Goal: Task Accomplishment & Management: Use online tool/utility

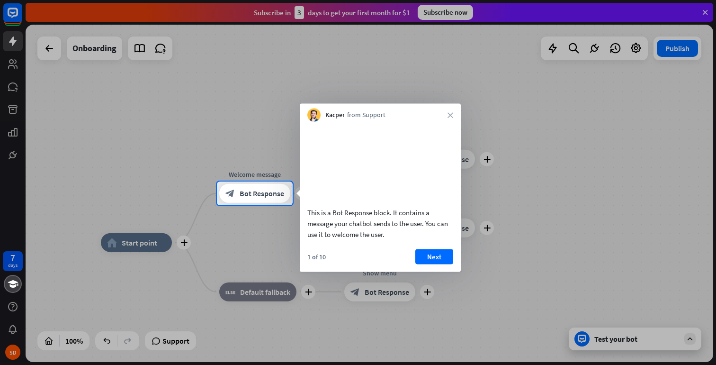
click at [428, 263] on button "Next" at bounding box center [434, 256] width 38 height 15
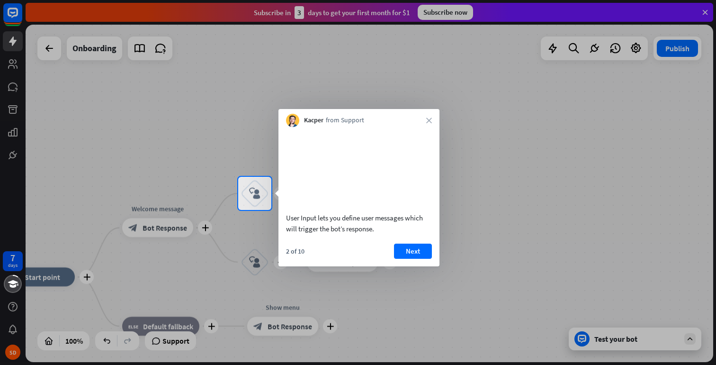
click at [420, 259] on button "Next" at bounding box center [413, 250] width 38 height 15
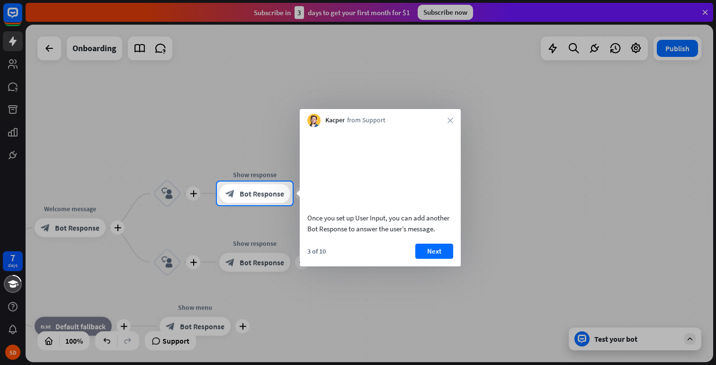
click at [426, 259] on button "Next" at bounding box center [434, 250] width 38 height 15
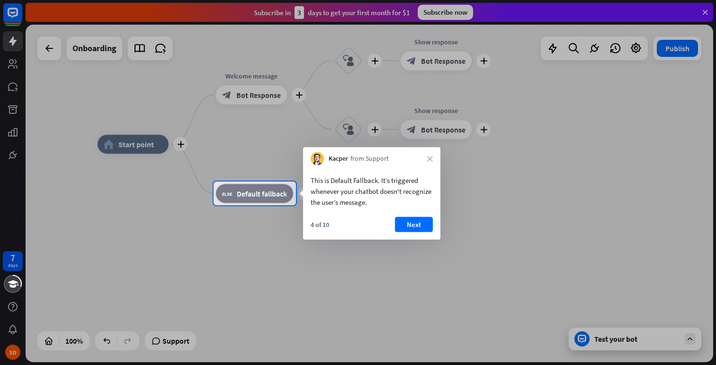
click at [250, 211] on div at bounding box center [358, 285] width 716 height 160
click at [415, 224] on button "Next" at bounding box center [414, 224] width 38 height 15
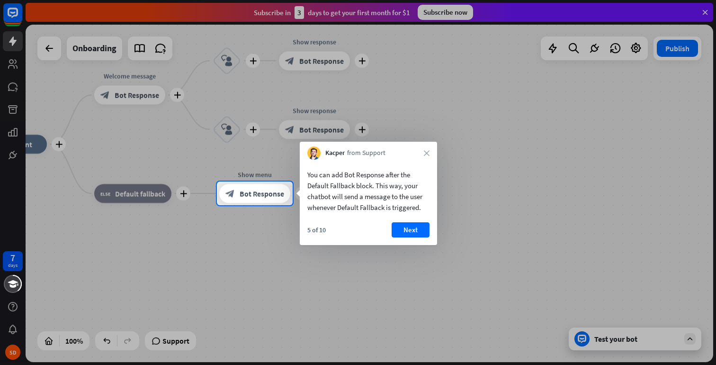
click at [404, 235] on button "Next" at bounding box center [411, 229] width 38 height 15
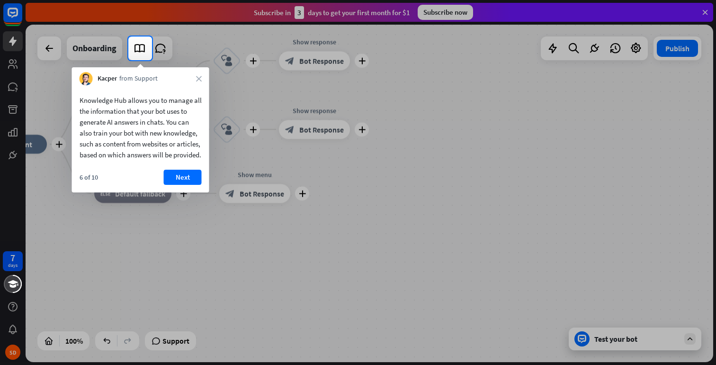
click at [165, 185] on button "Next" at bounding box center [183, 177] width 38 height 15
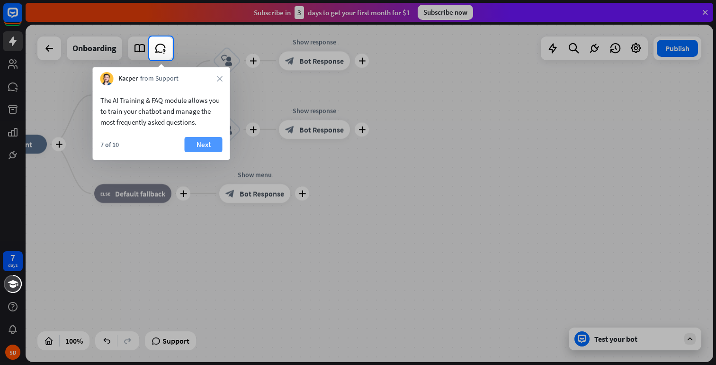
click at [197, 148] on button "Next" at bounding box center [204, 144] width 38 height 15
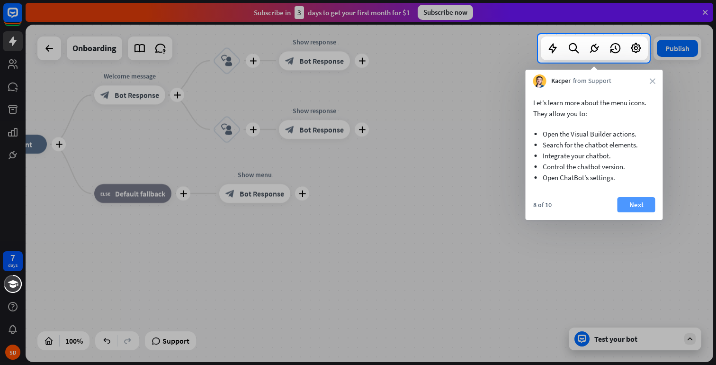
click at [642, 202] on button "Next" at bounding box center [637, 204] width 38 height 15
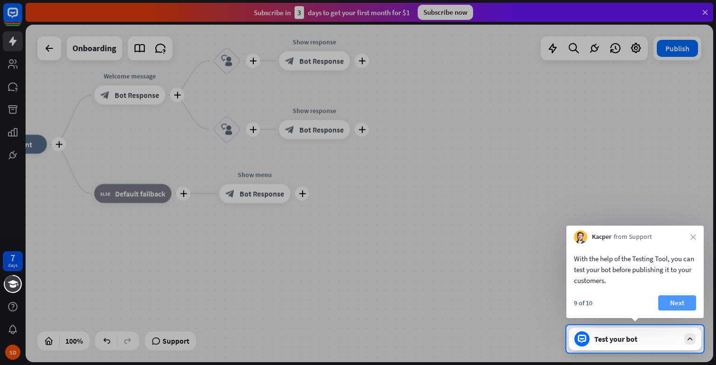
click at [673, 305] on button "Next" at bounding box center [677, 302] width 38 height 15
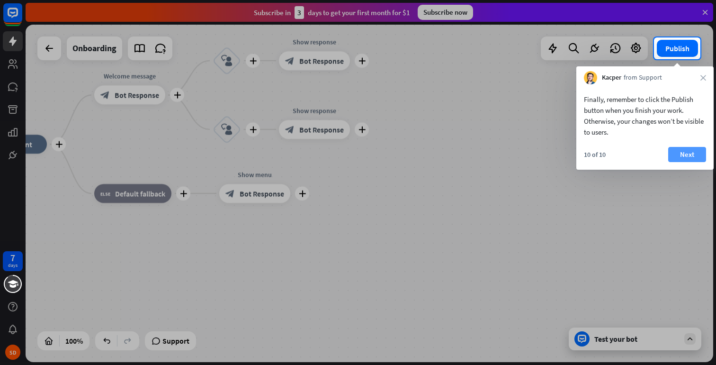
click at [680, 155] on button "Next" at bounding box center [687, 154] width 38 height 15
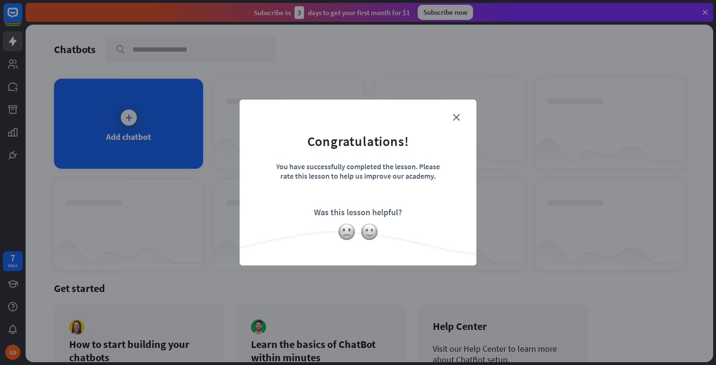
click at [449, 120] on form "Congratulations! You have successfully completed the lesson. Please rate this l…" at bounding box center [358, 167] width 213 height 113
click at [454, 117] on icon "close" at bounding box center [456, 117] width 7 height 7
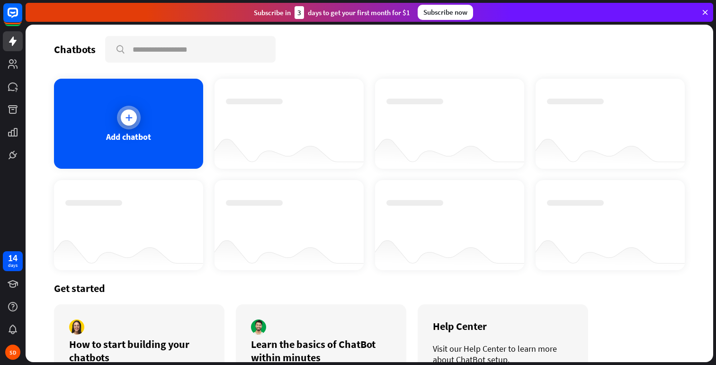
click at [144, 122] on div "Add chatbot" at bounding box center [128, 124] width 149 height 90
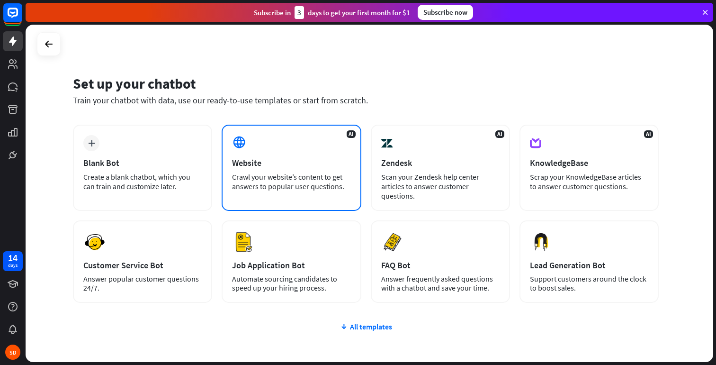
click at [300, 153] on div "AI Website Crawl your website’s content to get answers to popular user question…" at bounding box center [291, 168] width 139 height 86
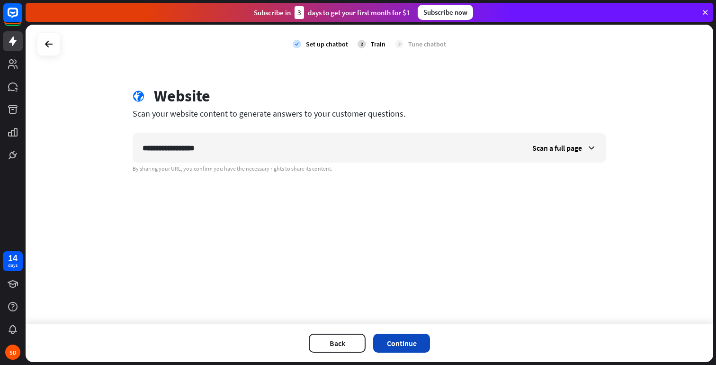
type input "**********"
click at [407, 340] on button "Continue" at bounding box center [401, 342] width 57 height 19
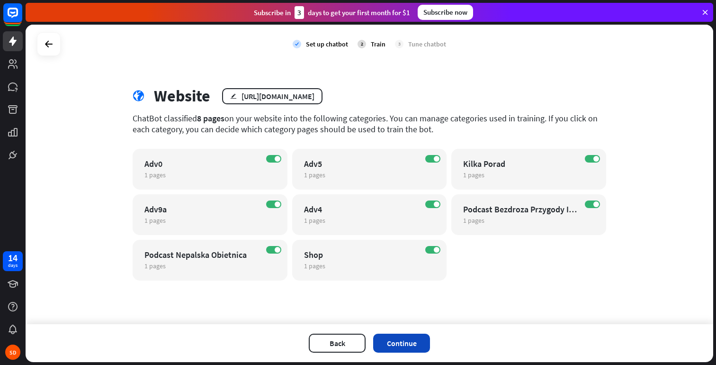
click at [413, 342] on button "Continue" at bounding box center [401, 342] width 57 height 19
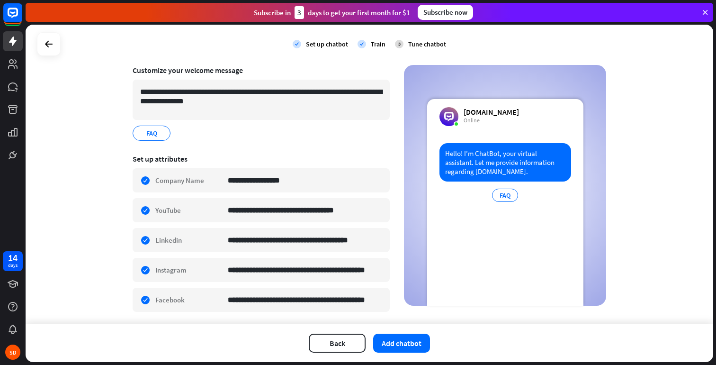
scroll to position [80, 0]
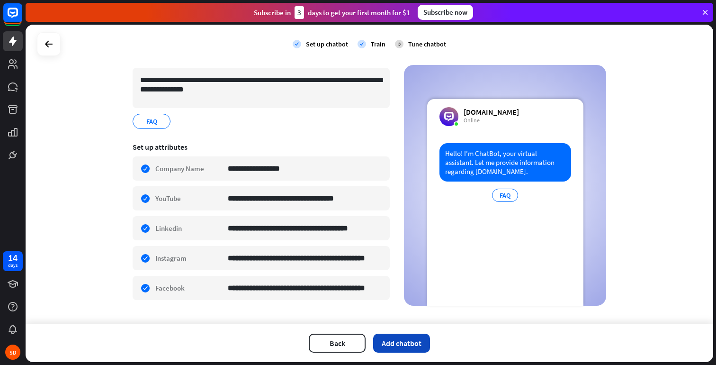
click at [403, 340] on button "Add chatbot" at bounding box center [401, 342] width 57 height 19
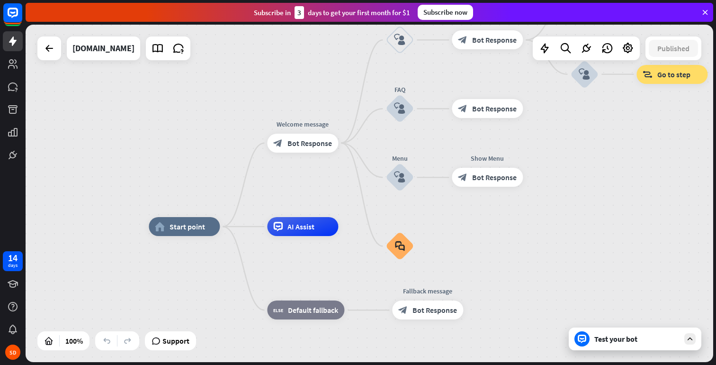
drag, startPoint x: 523, startPoint y: 215, endPoint x: 509, endPoint y: 248, distance: 36.1
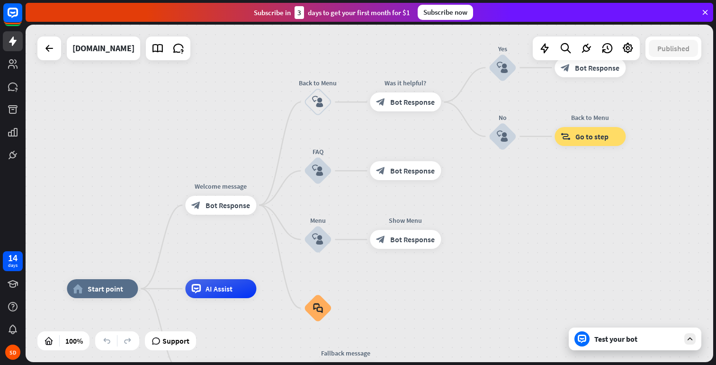
drag, startPoint x: 569, startPoint y: 230, endPoint x: 532, endPoint y: 252, distance: 43.1
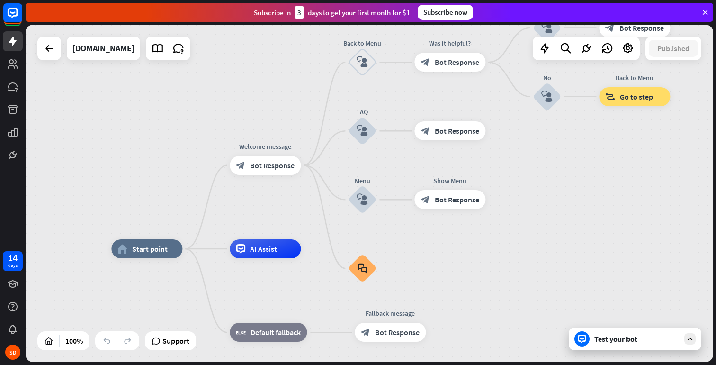
click at [635, 335] on div "Test your bot" at bounding box center [636, 338] width 85 height 9
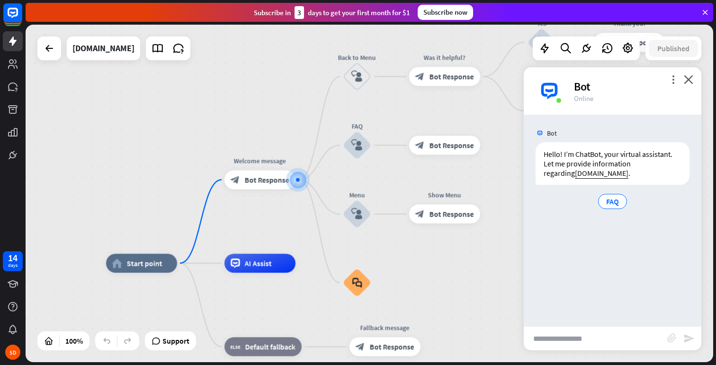
click at [578, 335] on input "text" at bounding box center [596, 338] width 144 height 24
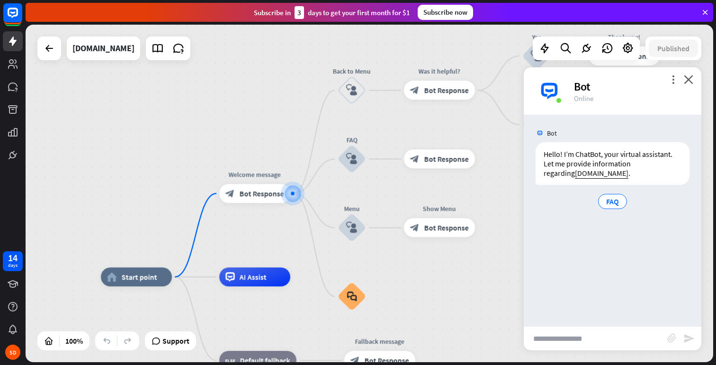
click at [579, 334] on input "text" at bounding box center [596, 338] width 144 height 24
type input "**********"
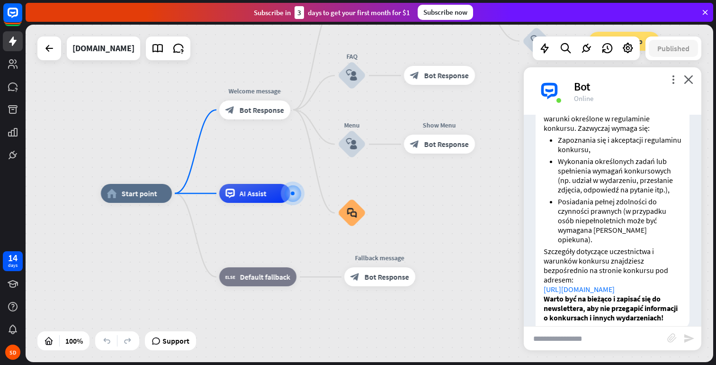
scroll to position [193, 0]
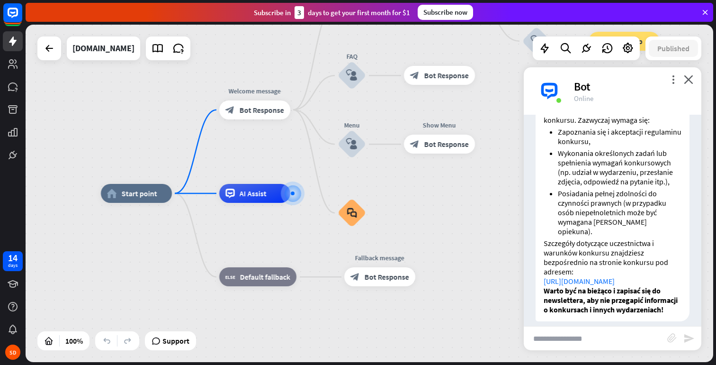
click at [615, 276] on link "[URL][DOMAIN_NAME]" at bounding box center [579, 280] width 71 height 9
click at [587, 337] on input "text" at bounding box center [596, 338] width 144 height 24
type input "**********"
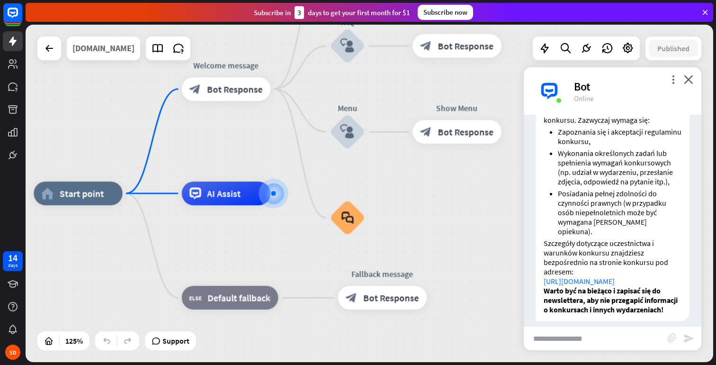
click at [90, 53] on div "[DOMAIN_NAME]" at bounding box center [103, 48] width 62 height 24
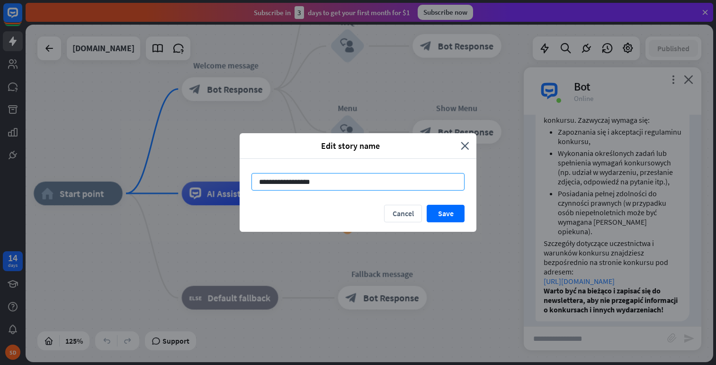
click at [259, 182] on input "**********" at bounding box center [358, 182] width 213 height 18
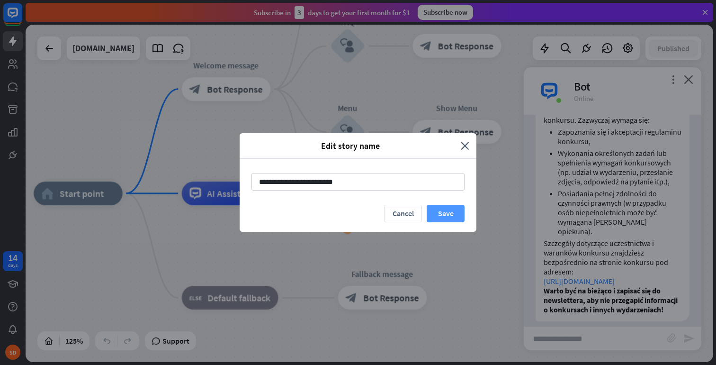
type input "**********"
click at [457, 216] on button "Save" at bounding box center [446, 214] width 38 height 18
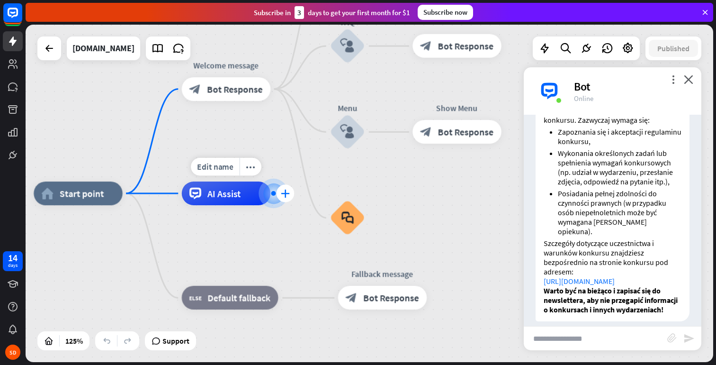
click at [282, 196] on icon "plus" at bounding box center [285, 193] width 9 height 9
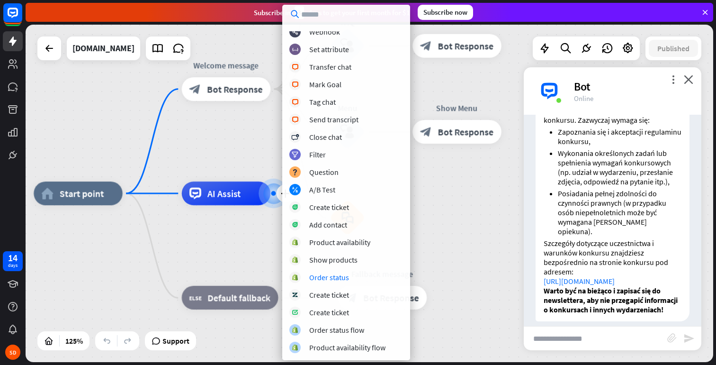
scroll to position [0, 0]
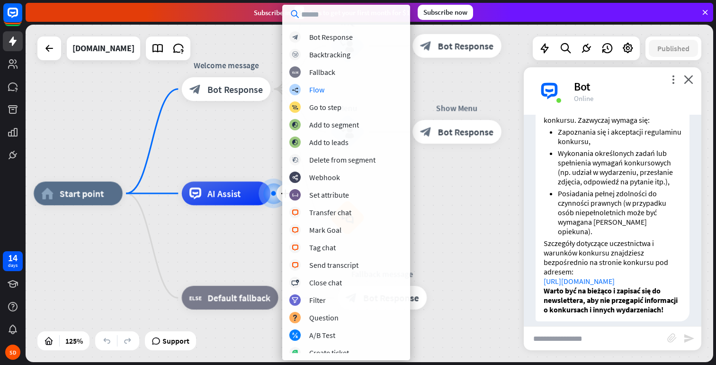
click at [212, 140] on div "home_2 Start point Edit name more_horiz Welcome message block_bot_response Bot …" at bounding box center [370, 193] width 688 height 337
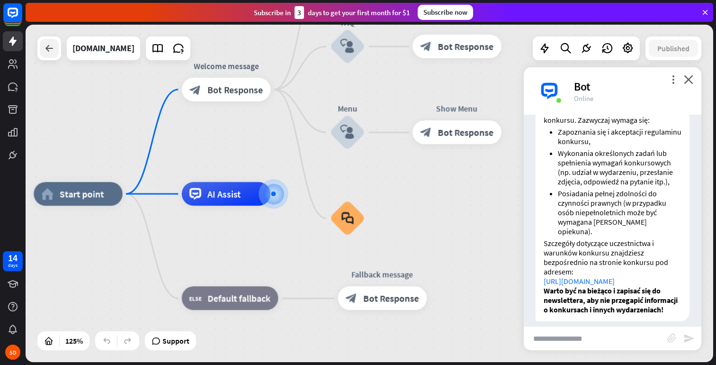
click at [49, 47] on icon at bounding box center [49, 48] width 11 height 11
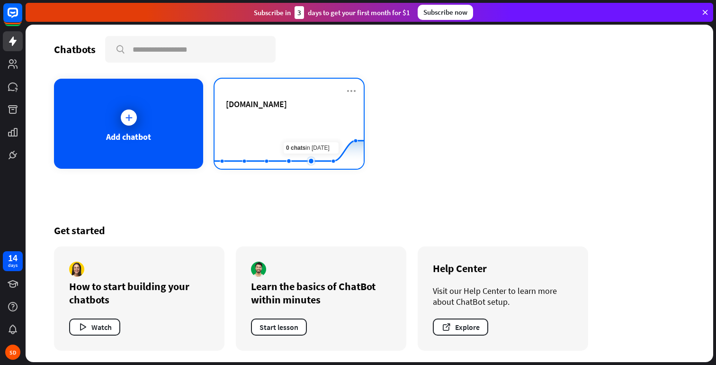
click at [304, 123] on rect at bounding box center [289, 145] width 149 height 59
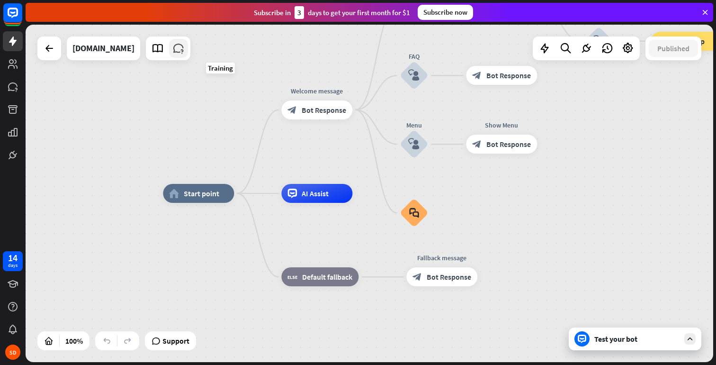
click at [185, 49] on icon at bounding box center [178, 48] width 12 height 12
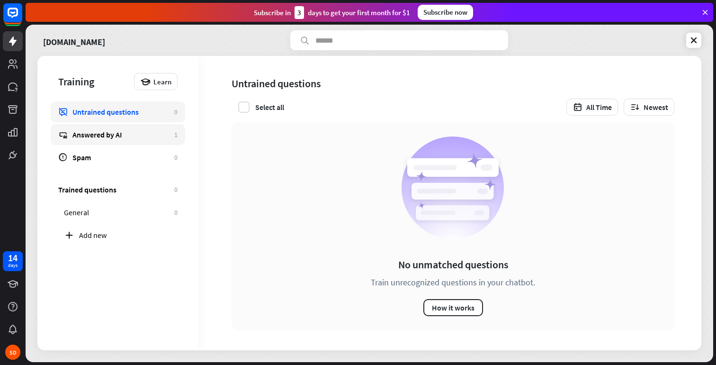
click at [112, 137] on div "Answered by AI" at bounding box center [120, 134] width 97 height 9
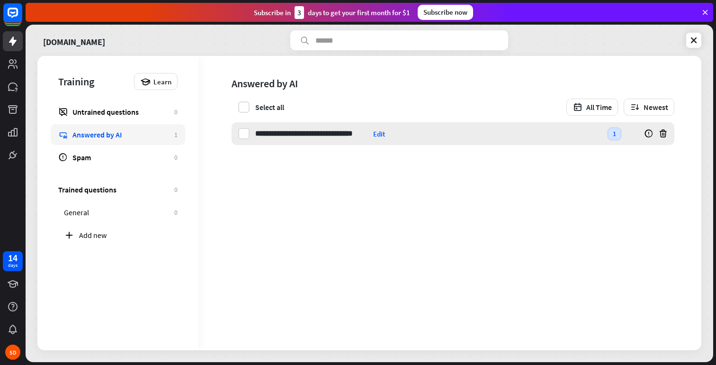
click at [381, 135] on div "Edit" at bounding box center [379, 133] width 12 height 9
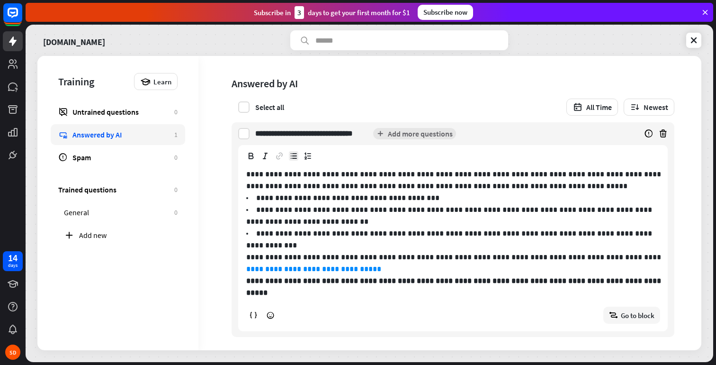
click at [382, 206] on p "**********" at bounding box center [450, 215] width 408 height 19
drag, startPoint x: 366, startPoint y: 257, endPoint x: 239, endPoint y: 256, distance: 126.9
click at [239, 256] on div "**********" at bounding box center [457, 246] width 436 height 170
click at [366, 260] on p "**********" at bounding box center [456, 263] width 421 height 24
drag, startPoint x: 345, startPoint y: 257, endPoint x: 235, endPoint y: 258, distance: 109.9
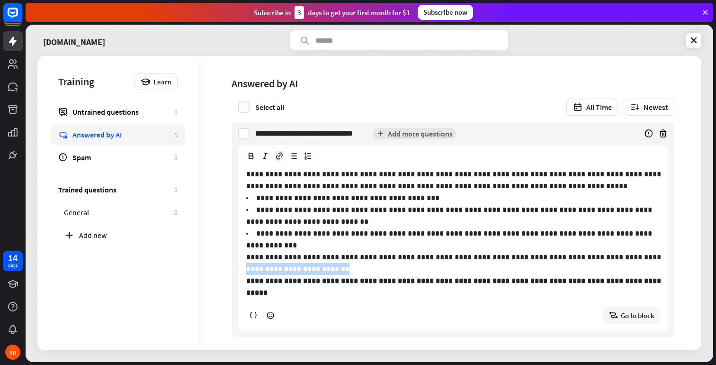
click at [235, 259] on div "**********" at bounding box center [453, 241] width 443 height 192
drag, startPoint x: 415, startPoint y: 255, endPoint x: 364, endPoint y: 256, distance: 51.2
click at [364, 256] on p "**********" at bounding box center [456, 263] width 421 height 24
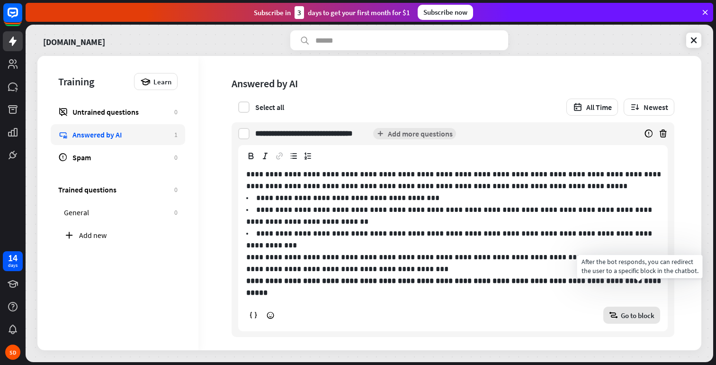
click at [652, 311] on span "Go to block" at bounding box center [638, 315] width 34 height 9
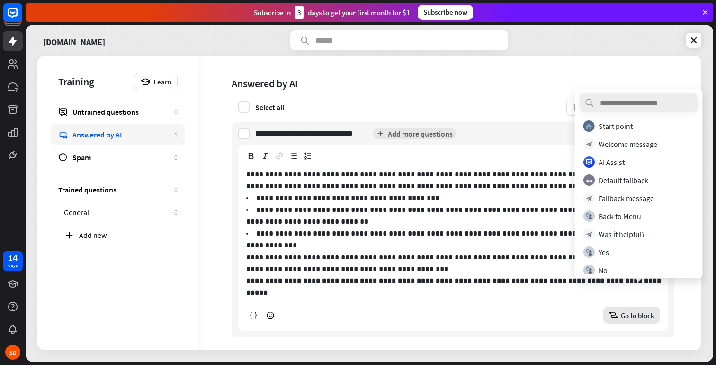
click at [652, 311] on span "Go to block" at bounding box center [638, 315] width 34 height 9
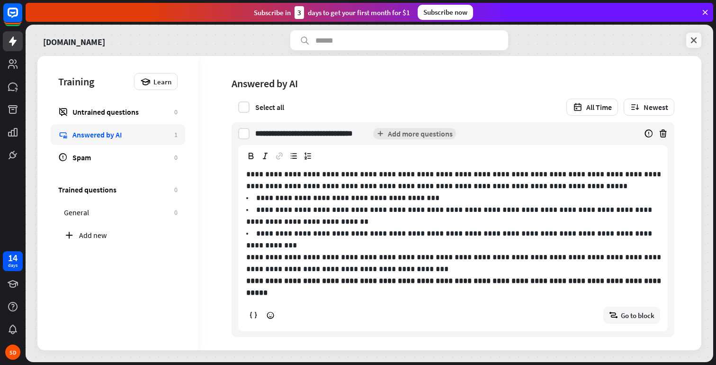
click at [697, 41] on icon at bounding box center [693, 40] width 9 height 9
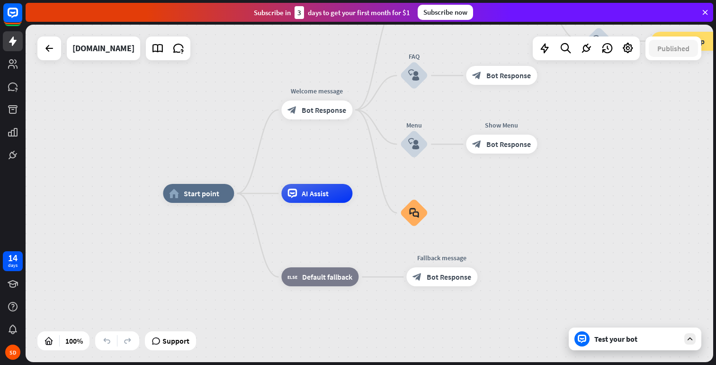
click at [623, 335] on div "Test your bot" at bounding box center [636, 338] width 85 height 9
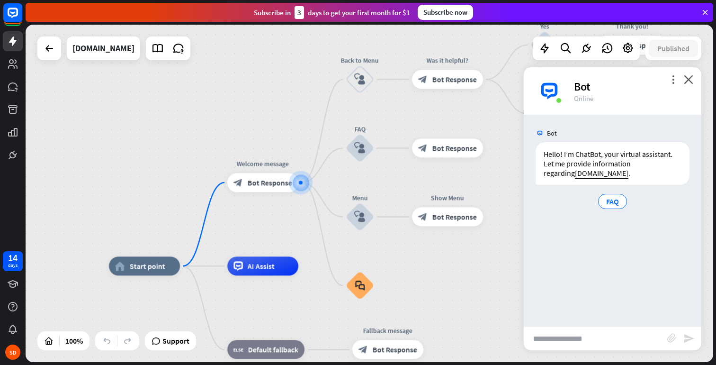
click at [579, 338] on input "text" at bounding box center [596, 338] width 144 height 24
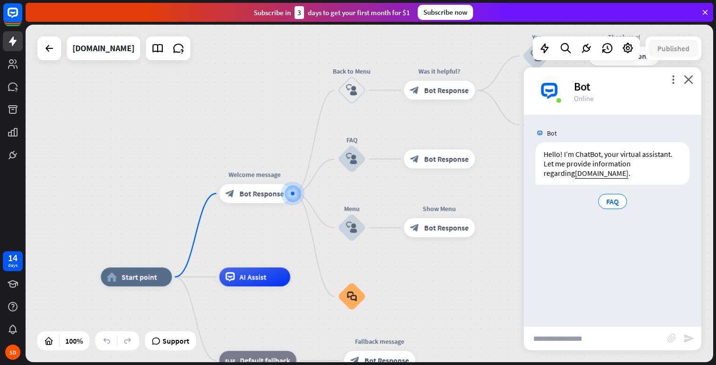
type input "*"
type input "**********"
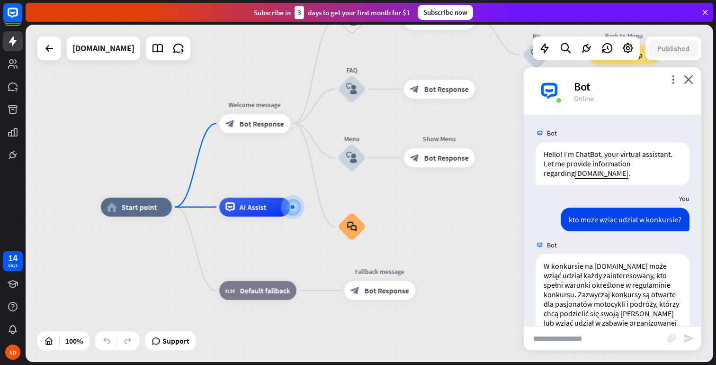
scroll to position [117, 0]
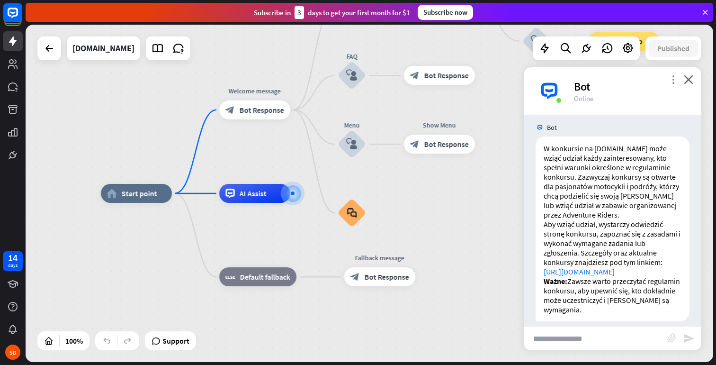
click at [676, 78] on icon "more_vert" at bounding box center [673, 79] width 9 height 9
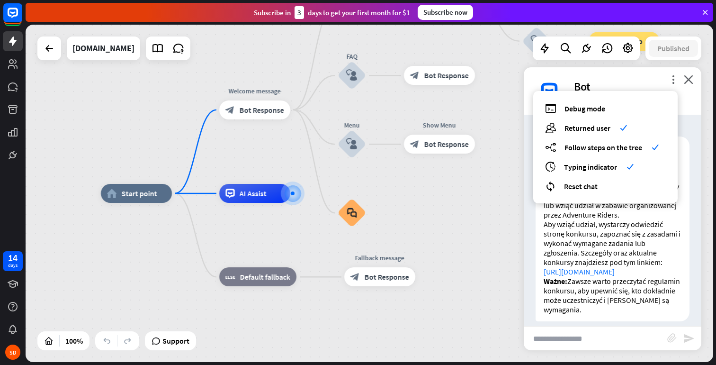
click at [474, 215] on div "home_2 Start point Welcome message block_bot_response Bot Response Back to Menu…" at bounding box center [445, 361] width 688 height 337
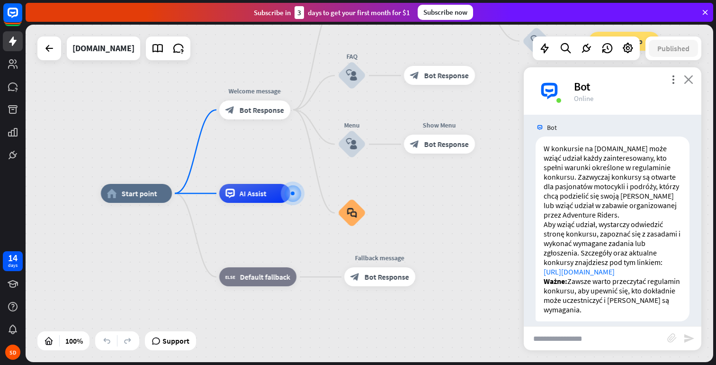
click at [685, 82] on icon "close" at bounding box center [688, 79] width 9 height 9
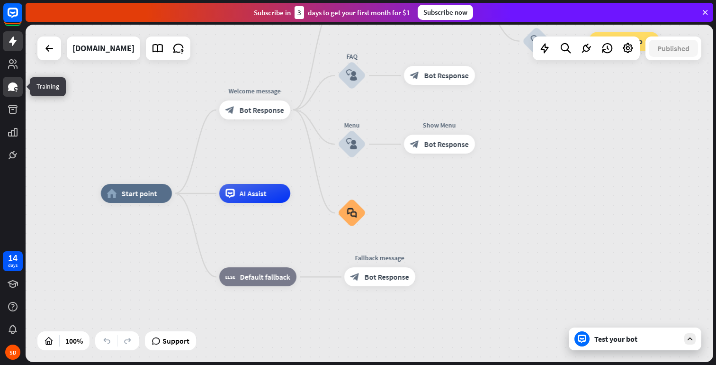
click at [12, 90] on icon at bounding box center [12, 86] width 9 height 9
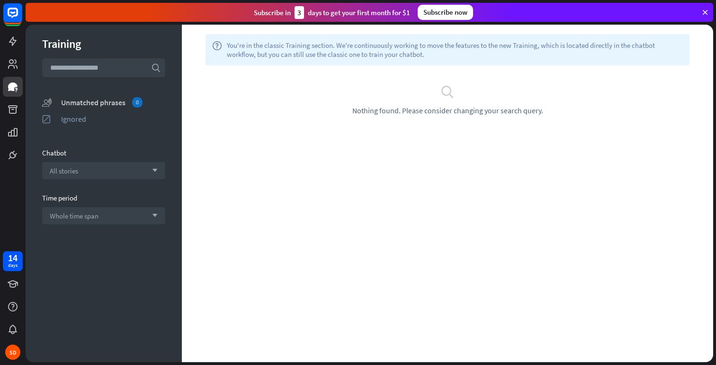
click at [90, 99] on div "Unmatched phrases 0" at bounding box center [113, 102] width 104 height 10
click at [90, 116] on div "Ignored" at bounding box center [113, 118] width 104 height 9
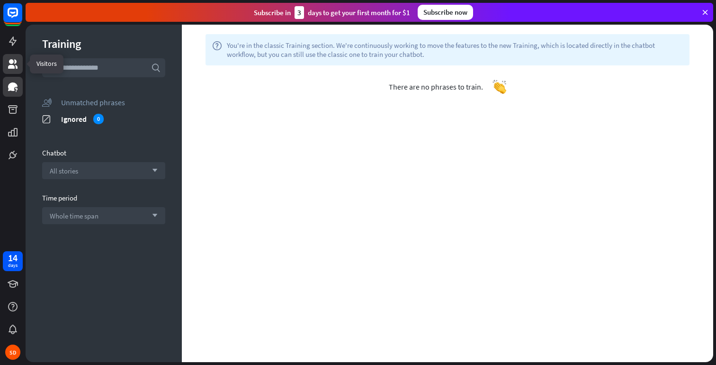
click at [11, 71] on link at bounding box center [13, 64] width 20 height 20
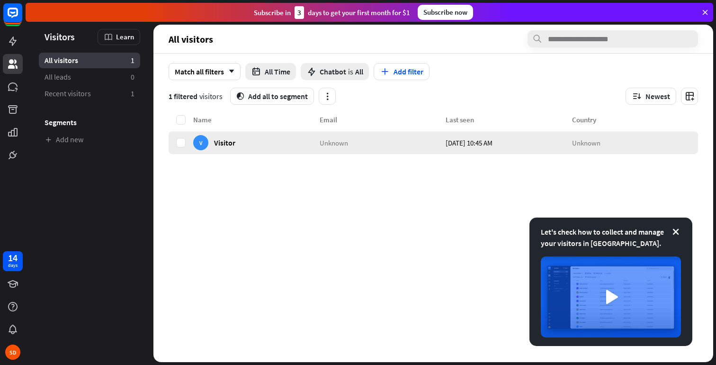
click at [316, 140] on div "V Visitor" at bounding box center [256, 142] width 126 height 23
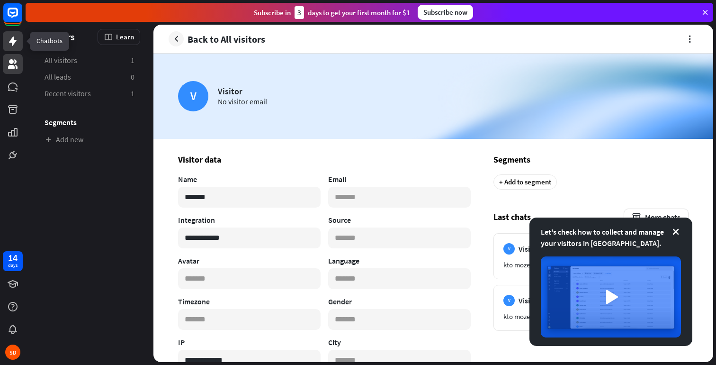
click at [8, 45] on icon at bounding box center [12, 41] width 11 height 11
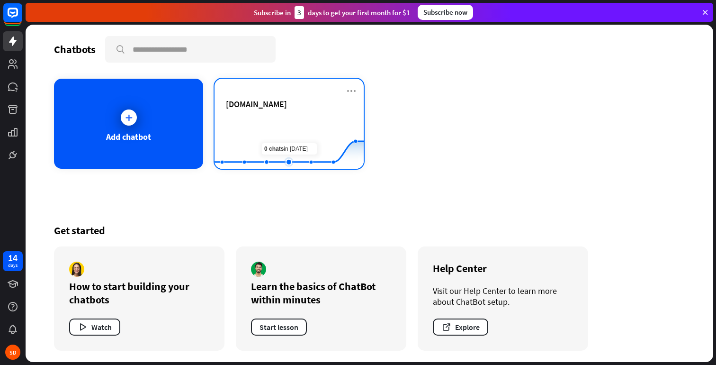
click at [279, 133] on rect at bounding box center [289, 145] width 149 height 59
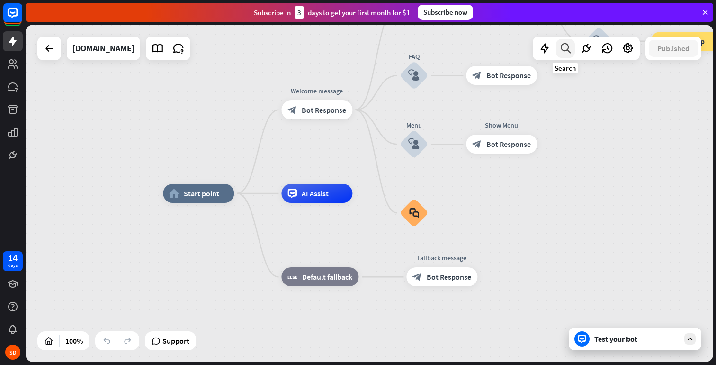
click at [566, 47] on icon at bounding box center [565, 48] width 13 height 12
click at [541, 50] on icon at bounding box center [545, 48] width 12 height 12
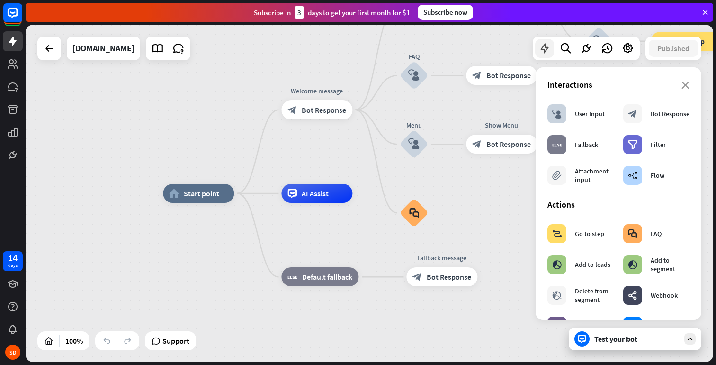
click at [542, 51] on icon at bounding box center [545, 48] width 12 height 12
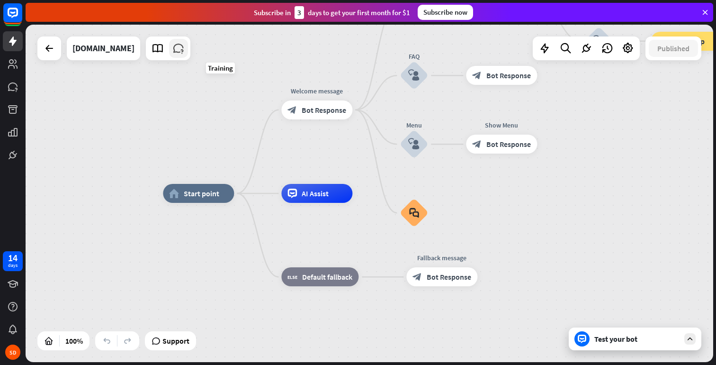
click at [185, 53] on icon at bounding box center [178, 48] width 12 height 12
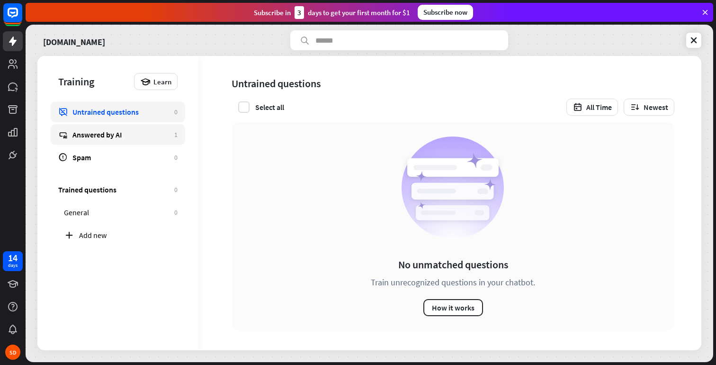
click at [145, 134] on div "Answered by AI" at bounding box center [120, 134] width 97 height 9
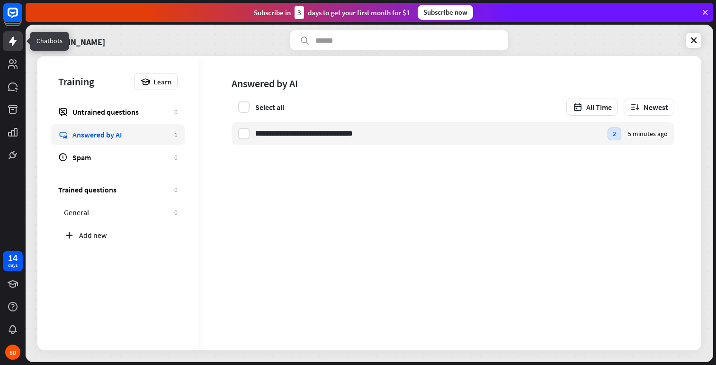
click at [14, 48] on link at bounding box center [13, 41] width 20 height 20
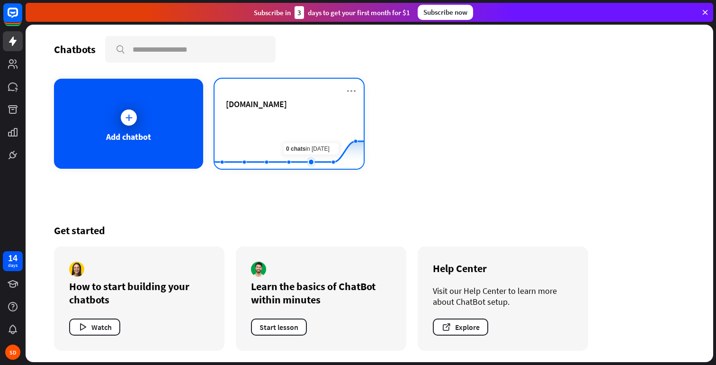
click at [319, 156] on rect at bounding box center [289, 145] width 149 height 59
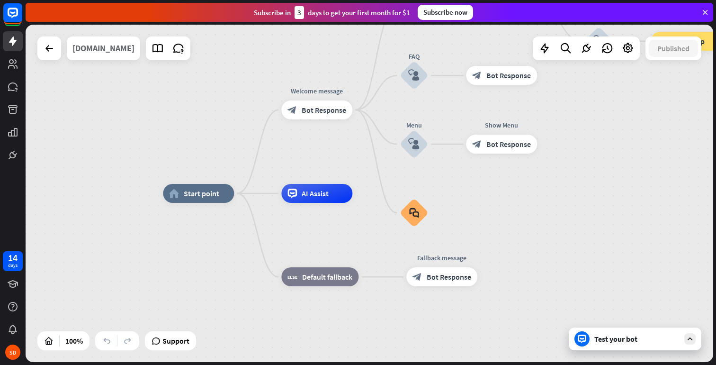
click at [126, 54] on div "[DOMAIN_NAME]" at bounding box center [103, 48] width 62 height 24
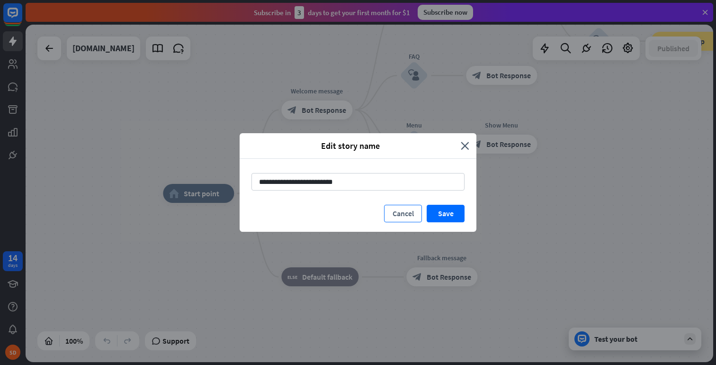
click at [409, 210] on button "Cancel" at bounding box center [403, 214] width 38 height 18
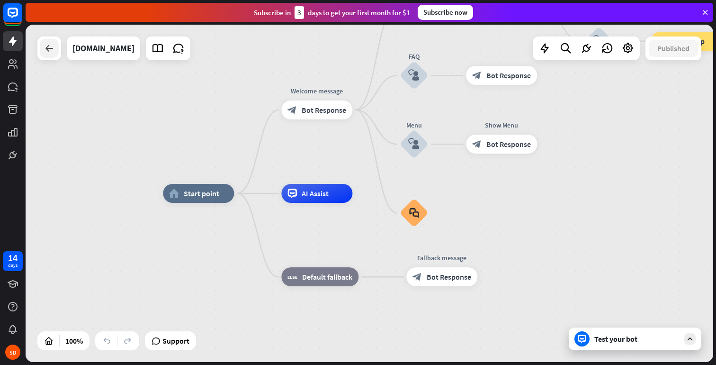
click at [53, 45] on icon at bounding box center [49, 48] width 11 height 11
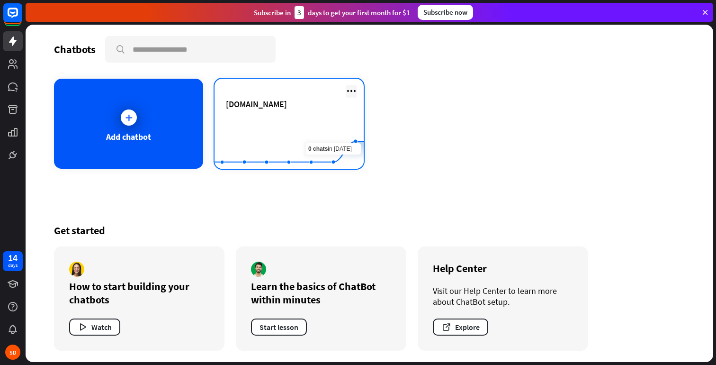
click at [355, 91] on icon at bounding box center [351, 90] width 11 height 11
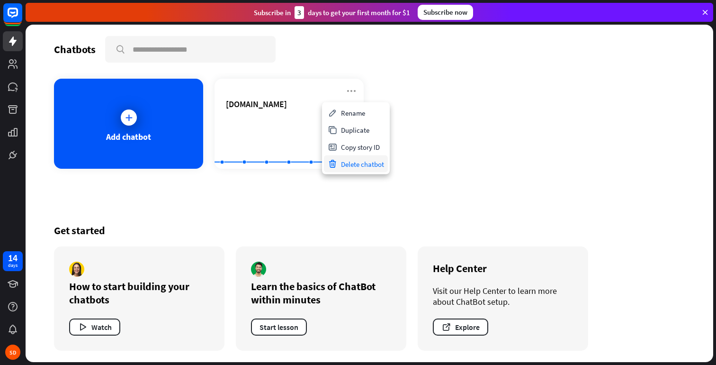
click at [368, 165] on div "Delete chatbot" at bounding box center [356, 163] width 64 height 17
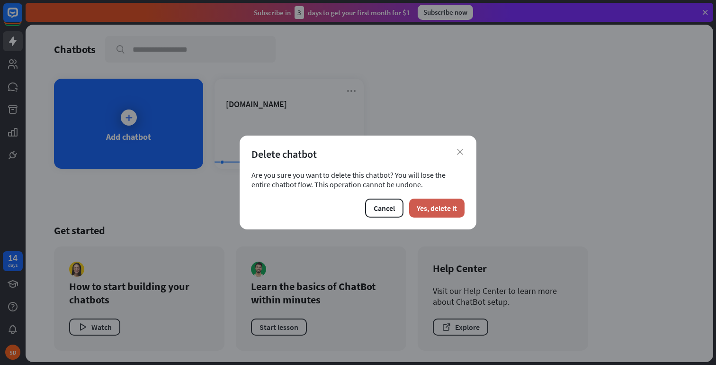
click at [429, 206] on button "Yes, delete it" at bounding box center [436, 207] width 55 height 19
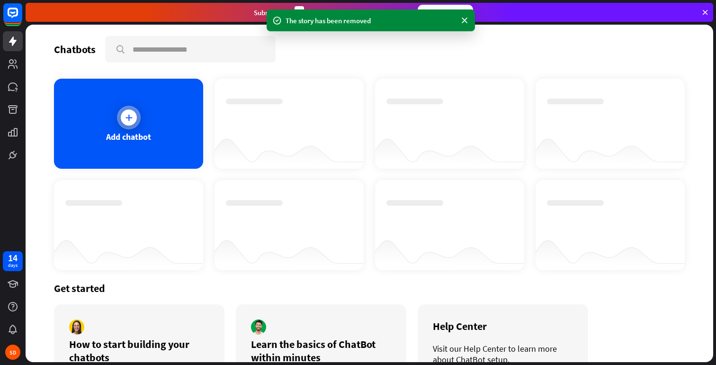
click at [165, 142] on div "Add chatbot" at bounding box center [128, 124] width 149 height 90
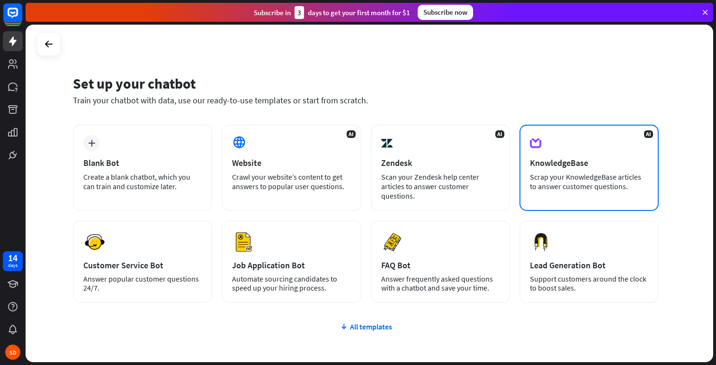
click at [561, 165] on div "KnowledgeBase" at bounding box center [589, 162] width 118 height 11
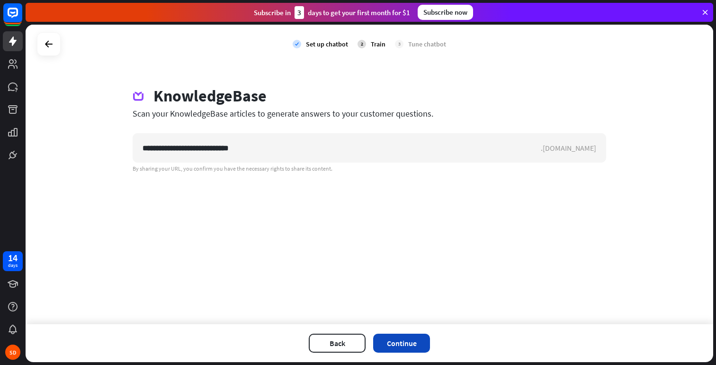
type input "**********"
click at [404, 341] on button "Continue" at bounding box center [401, 342] width 57 height 19
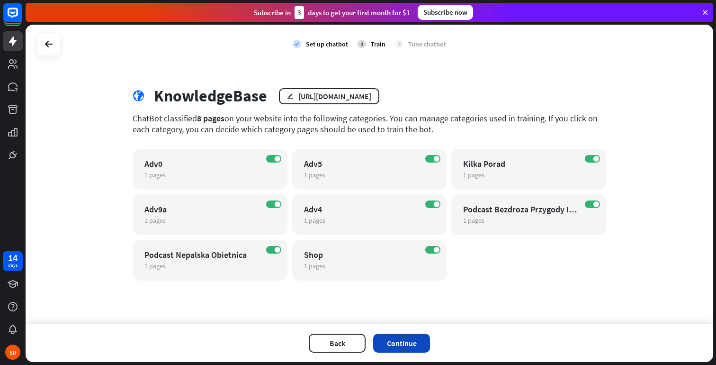
click at [405, 341] on button "Continue" at bounding box center [401, 342] width 57 height 19
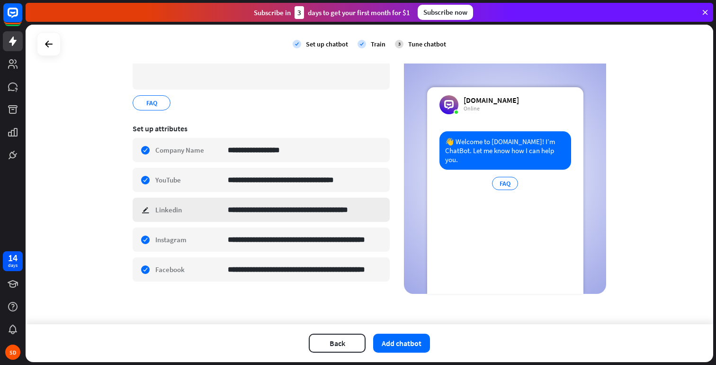
scroll to position [76, 0]
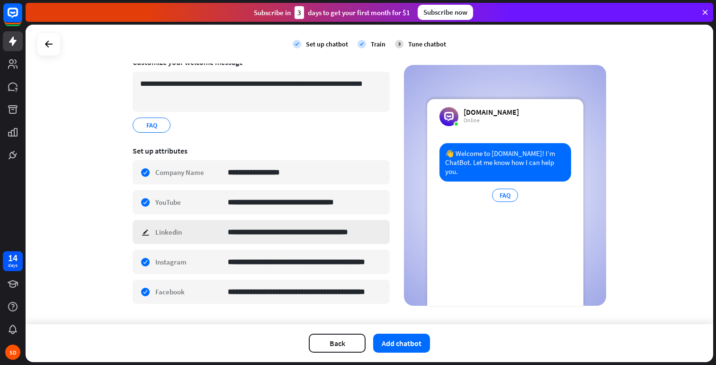
click at [182, 234] on div "**********" at bounding box center [261, 232] width 257 height 24
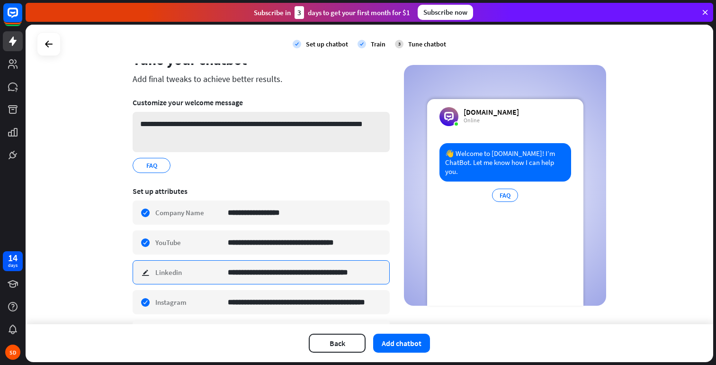
scroll to position [0, 0]
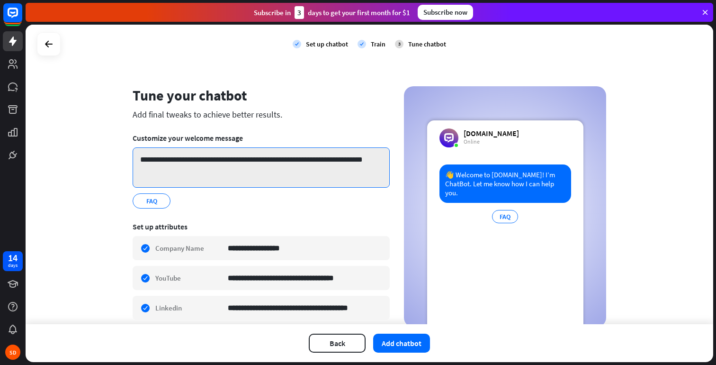
click at [235, 162] on textarea "**********" at bounding box center [261, 167] width 257 height 40
click at [216, 162] on textarea "**********" at bounding box center [261, 167] width 257 height 40
click at [184, 160] on textarea "**********" at bounding box center [261, 167] width 257 height 40
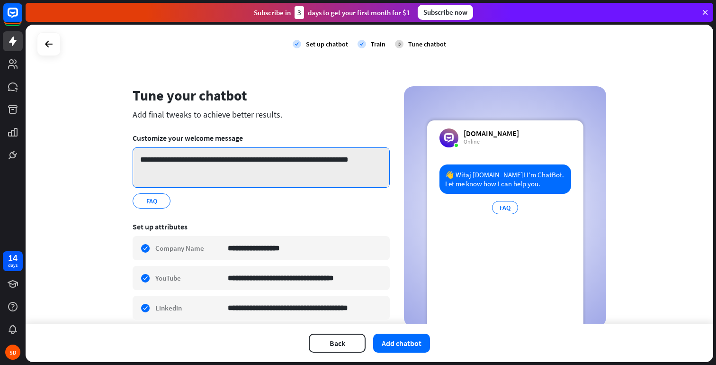
drag, startPoint x: 228, startPoint y: 158, endPoint x: 413, endPoint y: 155, distance: 184.3
click at [413, 155] on div "**********" at bounding box center [370, 239] width 474 height 306
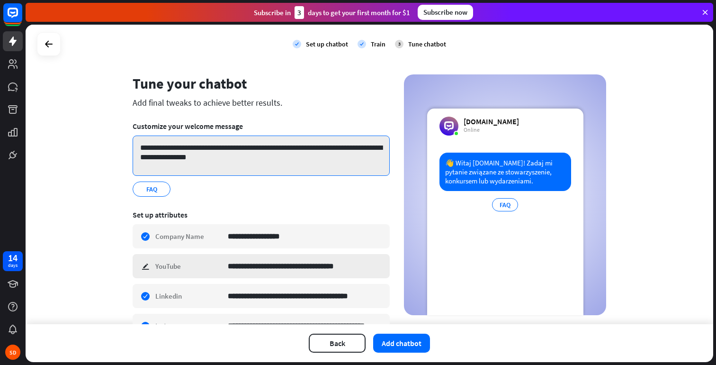
scroll to position [24, 0]
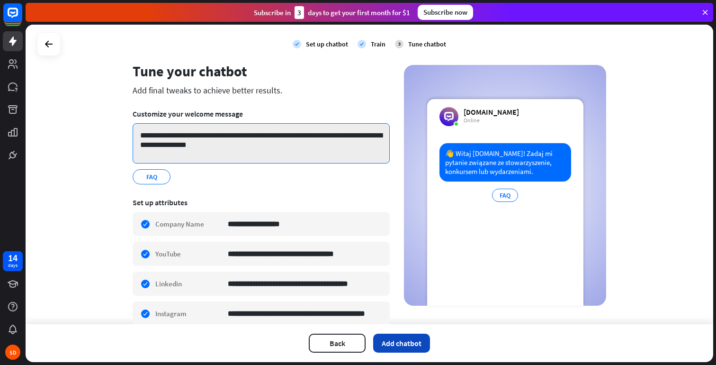
type textarea "**********"
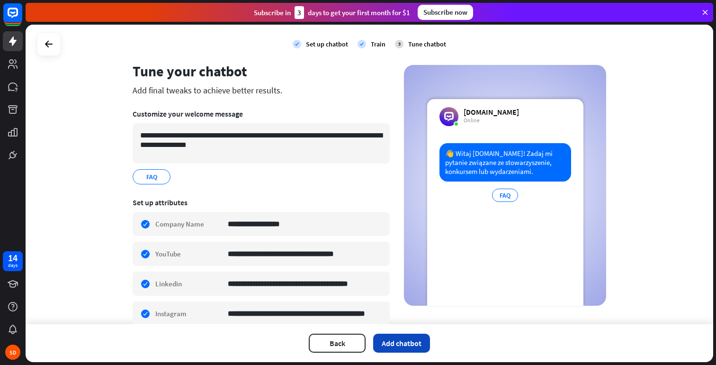
click at [406, 343] on button "Add chatbot" at bounding box center [401, 342] width 57 height 19
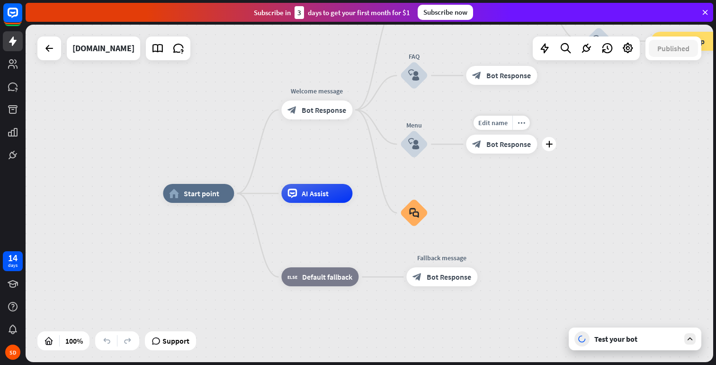
click at [503, 148] on span "Bot Response" at bounding box center [508, 143] width 45 height 9
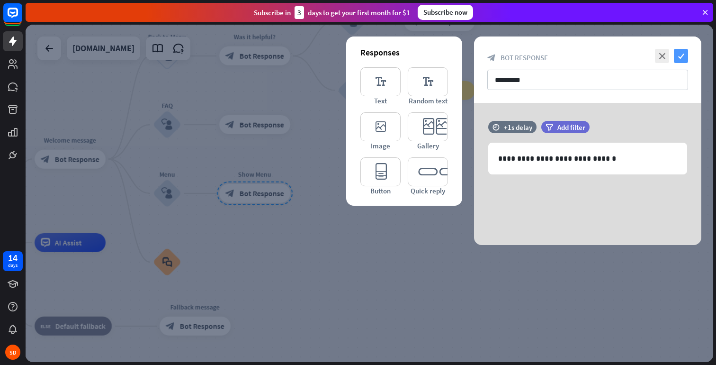
click at [676, 58] on icon "check" at bounding box center [681, 56] width 14 height 14
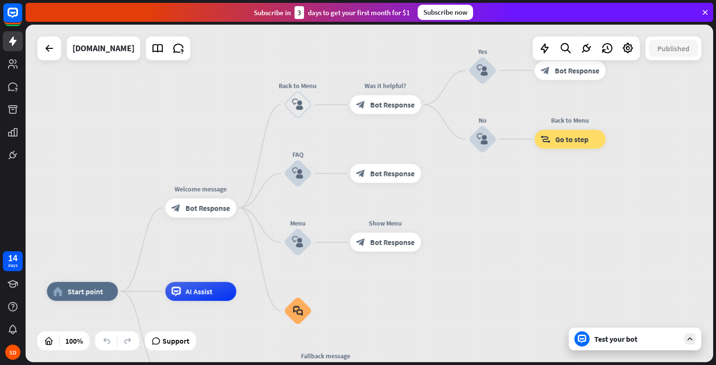
drag, startPoint x: 402, startPoint y: 173, endPoint x: 532, endPoint y: 222, distance: 139.5
click at [532, 222] on div "home_2 Start point Welcome message block_bot_response Bot Response Back to Menu…" at bounding box center [370, 193] width 688 height 337
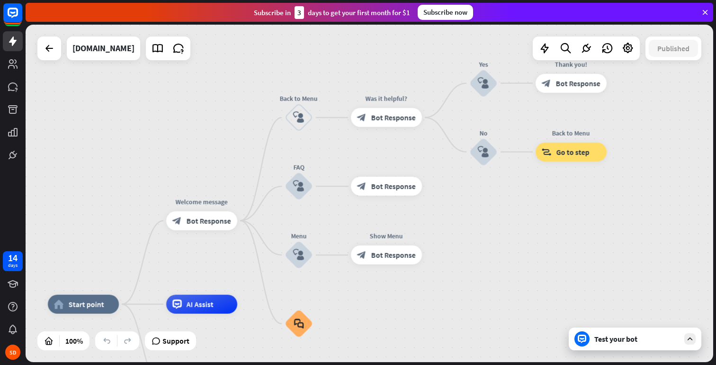
drag, startPoint x: 535, startPoint y: 229, endPoint x: 536, endPoint y: 240, distance: 10.5
click at [536, 240] on div "home_2 Start point Welcome message block_bot_response Bot Response Back to Menu…" at bounding box center [370, 193] width 688 height 337
drag, startPoint x: 540, startPoint y: 261, endPoint x: 534, endPoint y: 171, distance: 90.2
click at [535, 178] on div "home_2 Start point Welcome message block_bot_response Bot Response Back to Menu…" at bounding box center [370, 193] width 688 height 337
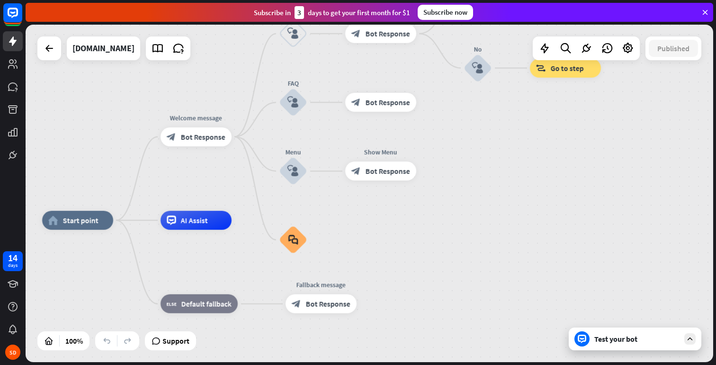
drag, startPoint x: 538, startPoint y: 199, endPoint x: 529, endPoint y: 168, distance: 32.5
click at [529, 168] on div "home_2 Start point Welcome message block_bot_response Bot Response Back to Menu…" at bounding box center [370, 193] width 688 height 337
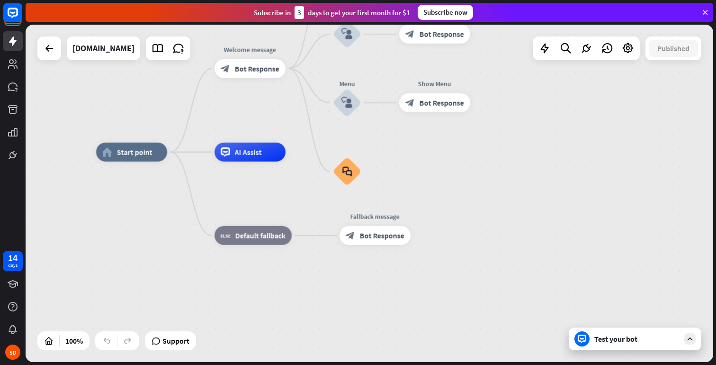
drag, startPoint x: 526, startPoint y: 186, endPoint x: 586, endPoint y: 153, distance: 68.5
click at [586, 153] on div "home_2 Start point Welcome message block_bot_response Bot Response Back to Menu…" at bounding box center [440, 320] width 688 height 337
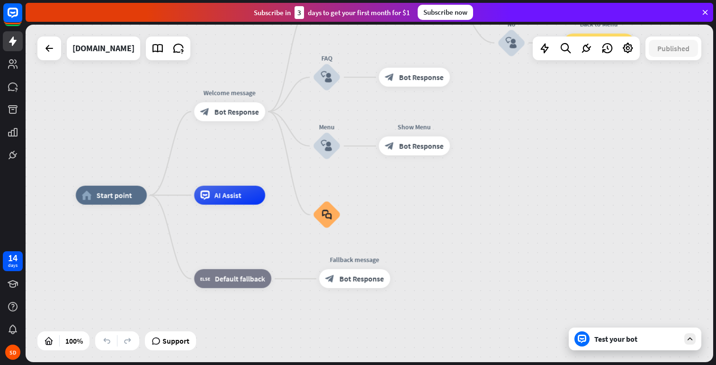
drag, startPoint x: 567, startPoint y: 191, endPoint x: 556, endPoint y: 219, distance: 30.8
click at [556, 219] on div "home_2 Start point Welcome message block_bot_response Bot Response Back to Menu…" at bounding box center [420, 363] width 688 height 337
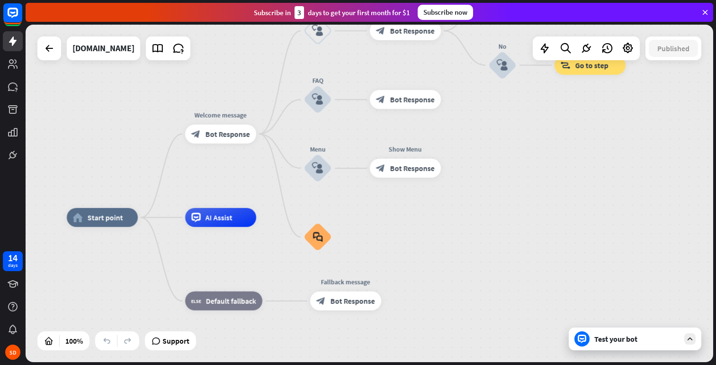
drag, startPoint x: 557, startPoint y: 213, endPoint x: 542, endPoint y: 257, distance: 47.0
click at [542, 257] on div "home_2 Start point Welcome message block_bot_response Bot Response Back to Menu…" at bounding box center [370, 193] width 688 height 337
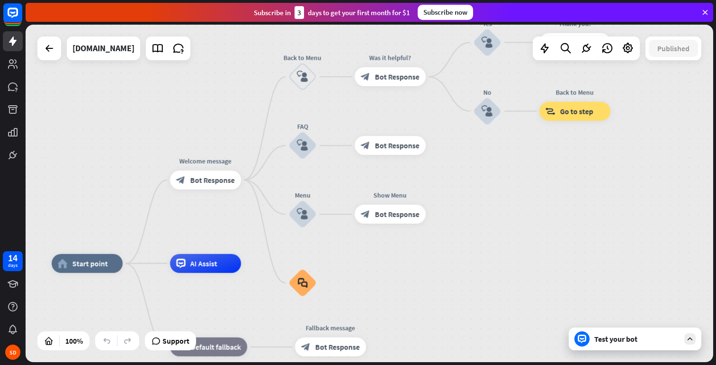
drag, startPoint x: 552, startPoint y: 231, endPoint x: 546, endPoint y: 265, distance: 34.7
click at [546, 265] on div "home_2 Start point Welcome message block_bot_response Bot Response Back to Menu…" at bounding box center [370, 193] width 688 height 337
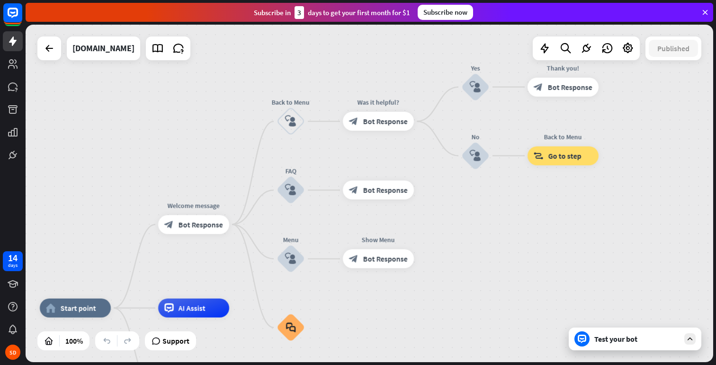
click at [550, 240] on div "home_2 Start point Welcome message block_bot_response Bot Response Back to Menu…" at bounding box center [370, 193] width 688 height 337
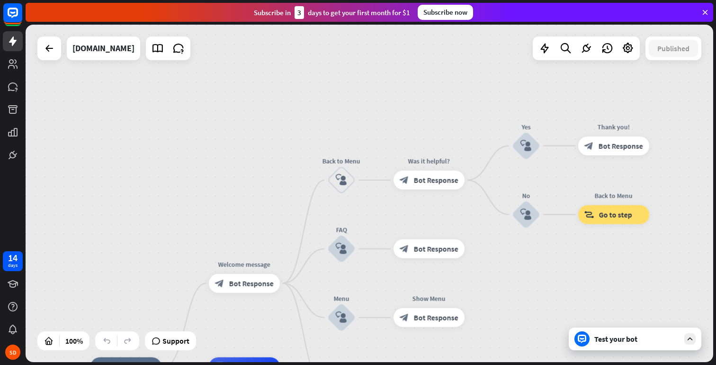
drag, startPoint x: 501, startPoint y: 222, endPoint x: 551, endPoint y: 280, distance: 77.6
click at [551, 280] on div "home_2 Start point Welcome message block_bot_response Bot Response Back to Menu…" at bounding box center [370, 193] width 688 height 337
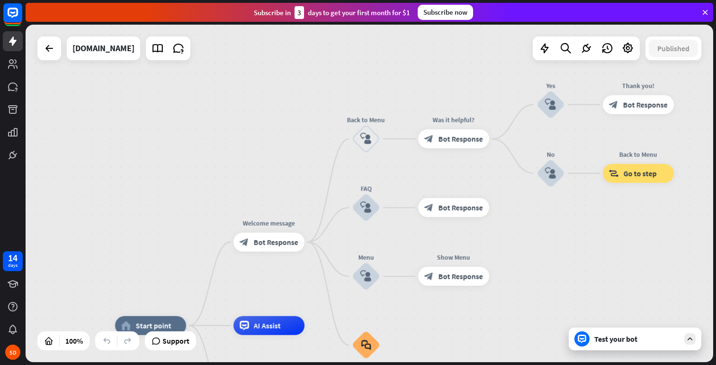
drag, startPoint x: 284, startPoint y: 179, endPoint x: 324, endPoint y: 108, distance: 81.4
click at [328, 118] on div "home_2 Start point Welcome message block_bot_response Bot Response Back to Menu…" at bounding box center [370, 193] width 688 height 337
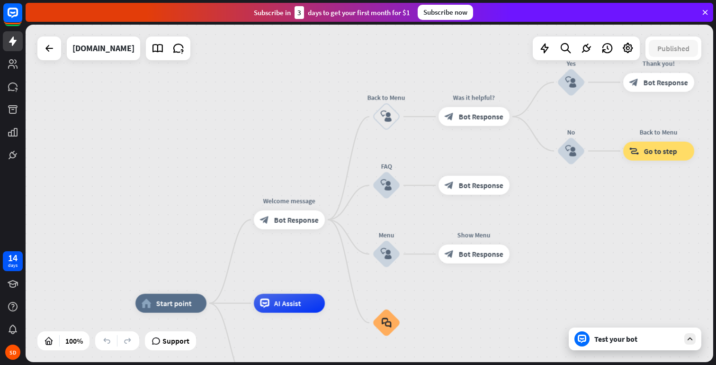
drag, startPoint x: 158, startPoint y: 127, endPoint x: 198, endPoint y: 63, distance: 75.5
click at [189, 74] on div "home_2 Start point Welcome message block_bot_response Bot Response Back to Menu…" at bounding box center [370, 193] width 688 height 337
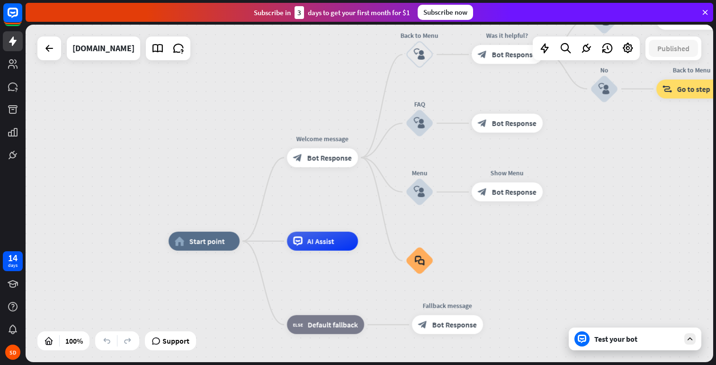
drag, startPoint x: 216, startPoint y: 142, endPoint x: 235, endPoint y: 72, distance: 71.7
click at [231, 90] on div "home_2 Start point Welcome message block_bot_response Bot Response Back to Menu…" at bounding box center [370, 193] width 688 height 337
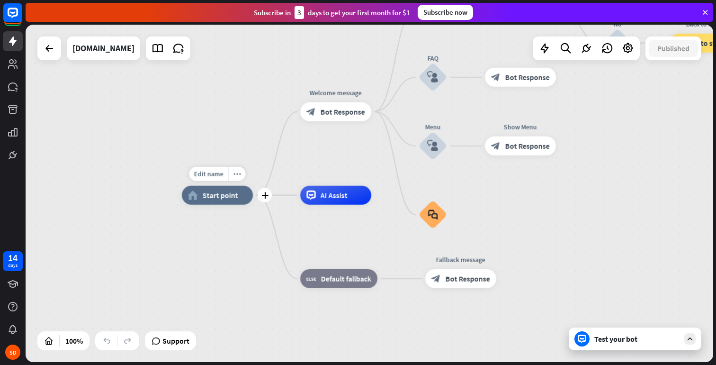
click at [212, 195] on span "Start point" at bounding box center [221, 194] width 36 height 9
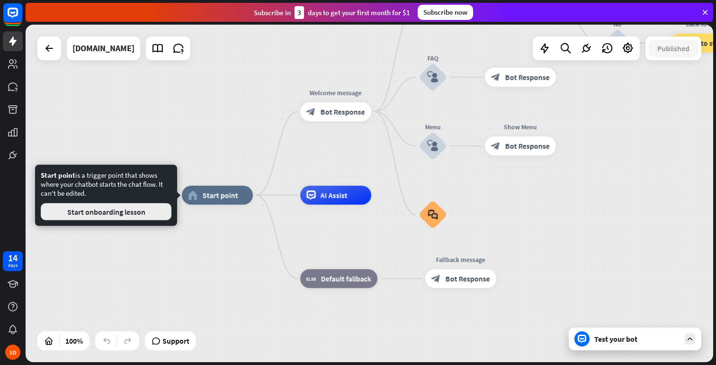
click at [123, 216] on button "Start onboarding lesson" at bounding box center [106, 211] width 131 height 17
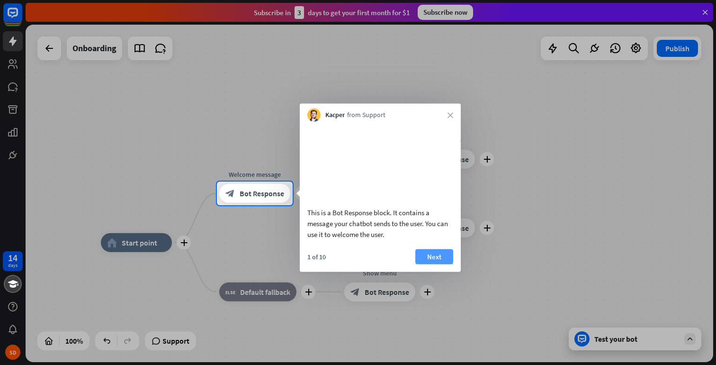
click at [424, 264] on button "Next" at bounding box center [434, 256] width 38 height 15
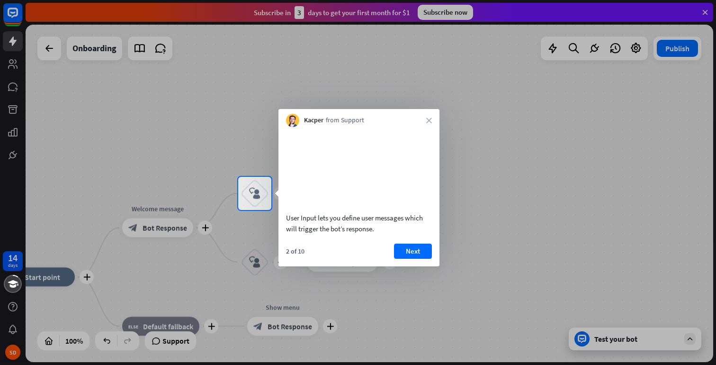
click at [411, 259] on button "Next" at bounding box center [413, 250] width 38 height 15
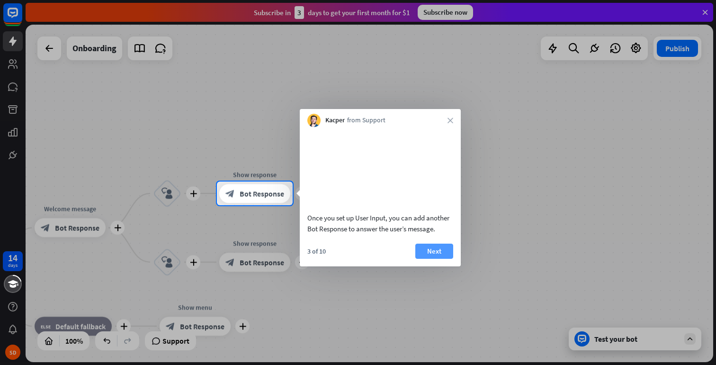
click at [433, 259] on button "Next" at bounding box center [434, 250] width 38 height 15
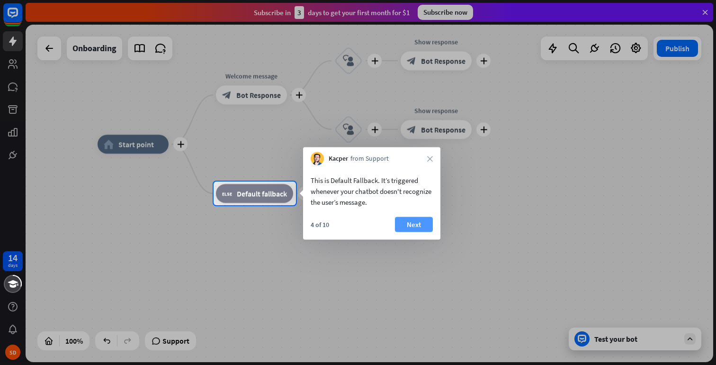
click at [409, 222] on button "Next" at bounding box center [414, 224] width 38 height 15
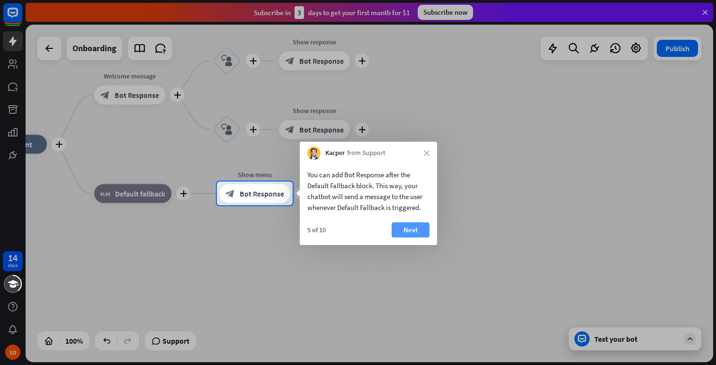
click at [411, 229] on button "Next" at bounding box center [411, 229] width 38 height 15
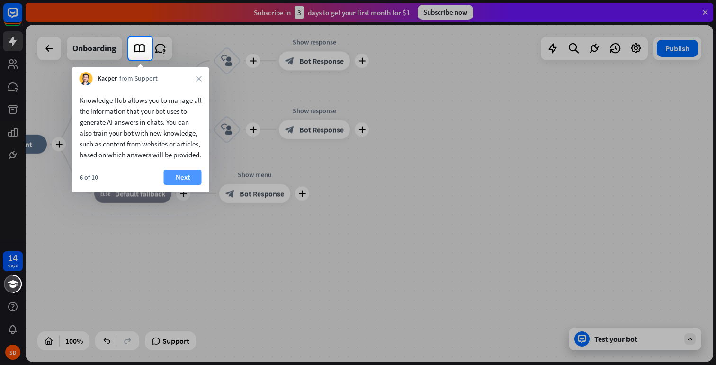
click at [176, 185] on button "Next" at bounding box center [183, 177] width 38 height 15
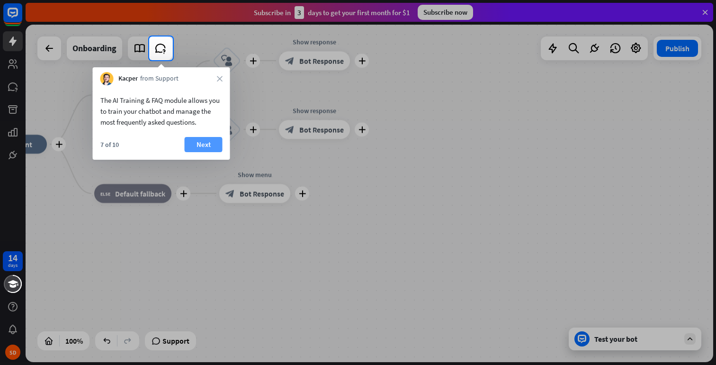
click at [210, 142] on button "Next" at bounding box center [204, 144] width 38 height 15
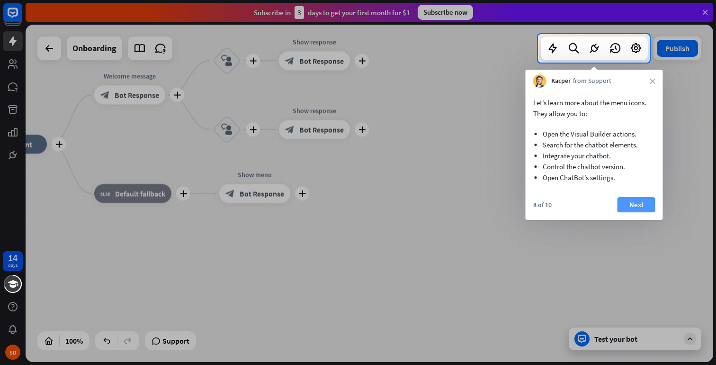
click at [630, 203] on button "Next" at bounding box center [637, 204] width 38 height 15
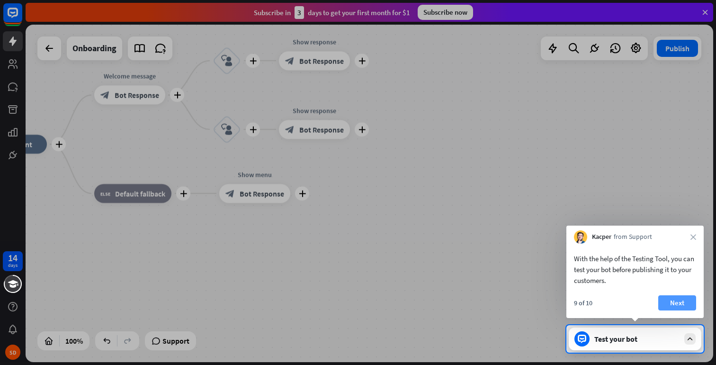
click at [671, 302] on button "Next" at bounding box center [677, 302] width 38 height 15
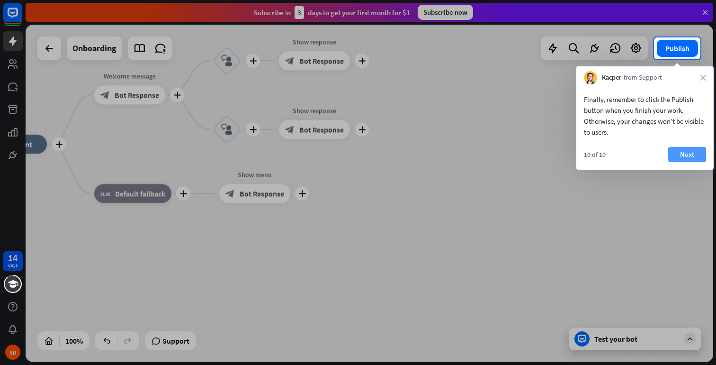
click at [693, 156] on button "Next" at bounding box center [687, 154] width 38 height 15
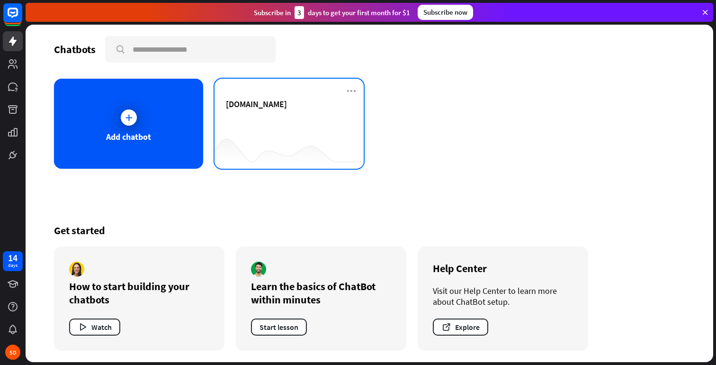
click at [317, 129] on div "[DOMAIN_NAME]" at bounding box center [289, 115] width 126 height 33
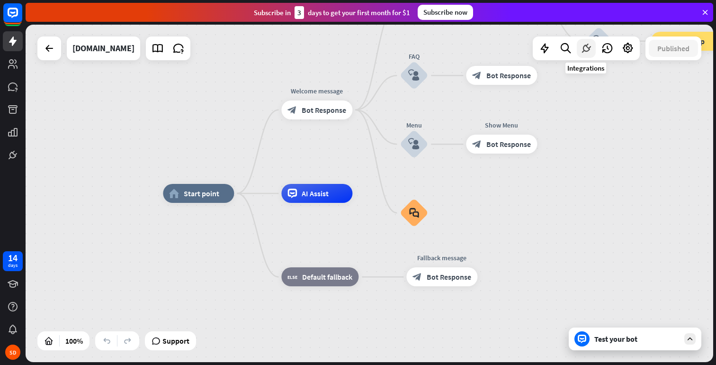
click at [585, 51] on icon at bounding box center [586, 48] width 12 height 12
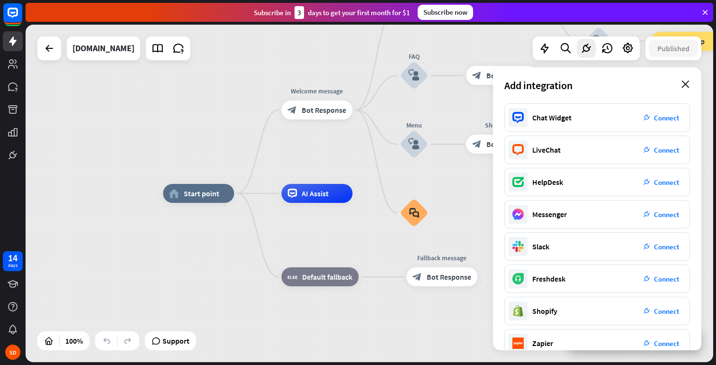
click at [686, 81] on icon "close" at bounding box center [686, 85] width 8 height 8
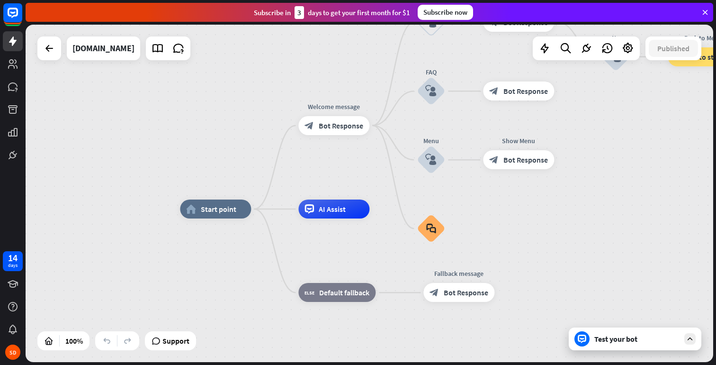
drag, startPoint x: 221, startPoint y: 112, endPoint x: 236, endPoint y: 125, distance: 20.2
click at [236, 125] on div "home_2 Start point Welcome message block_bot_response Bot Response Back to Menu…" at bounding box center [370, 193] width 688 height 337
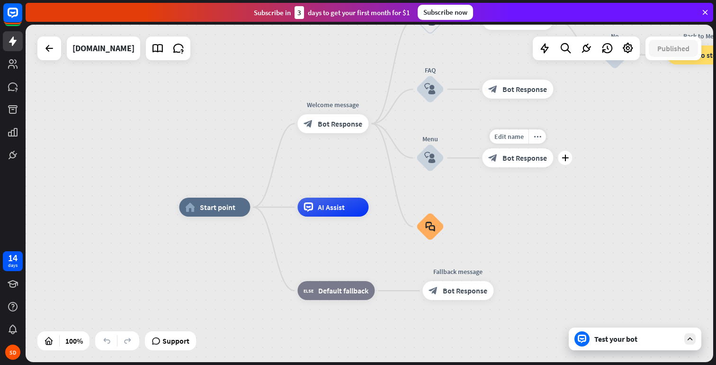
click at [534, 160] on span "Bot Response" at bounding box center [525, 157] width 45 height 9
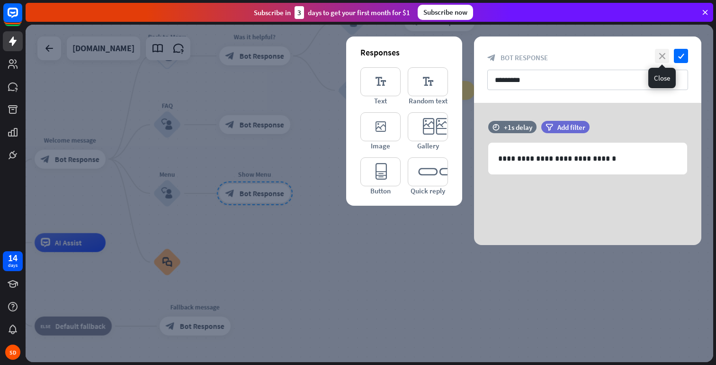
click at [658, 57] on icon "close" at bounding box center [662, 56] width 14 height 14
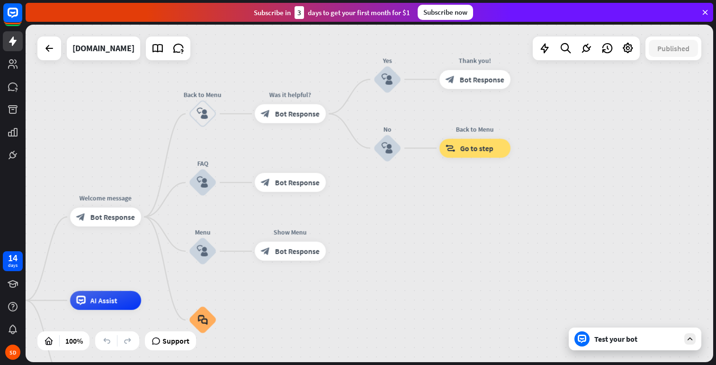
drag, startPoint x: 447, startPoint y: 150, endPoint x: 485, endPoint y: 197, distance: 60.6
click at [483, 210] on div "home_2 Start point Welcome message block_bot_response Bot Response Back to Menu…" at bounding box center [370, 193] width 688 height 337
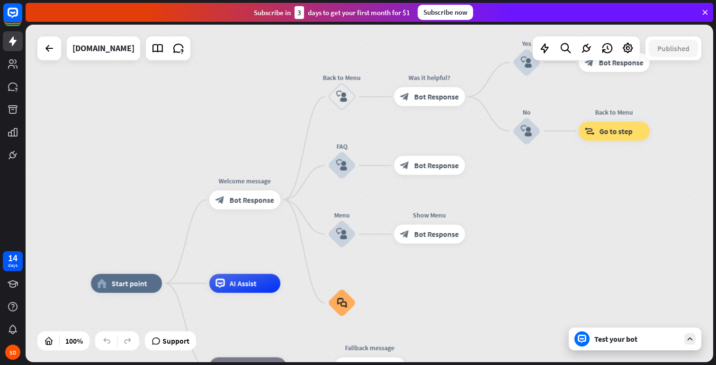
drag, startPoint x: 473, startPoint y: 216, endPoint x: 612, endPoint y: 141, distance: 158.7
click at [612, 144] on div "home_2 Start point Welcome message block_bot_response Bot Response Back to Menu…" at bounding box center [370, 193] width 688 height 337
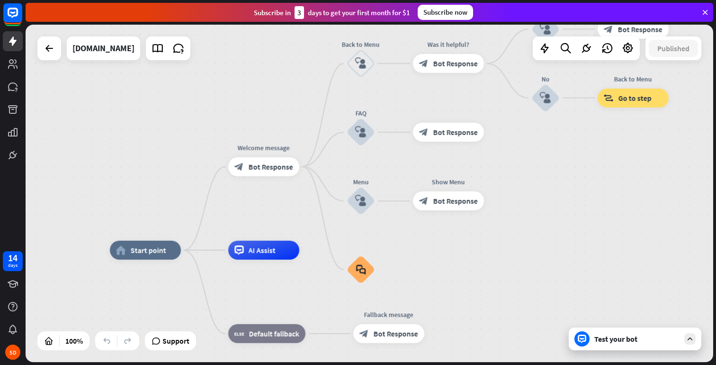
drag, startPoint x: 595, startPoint y: 196, endPoint x: 634, endPoint y: 205, distance: 40.2
click at [634, 205] on div "home_2 Start point Welcome message block_bot_response Bot Response Back to Menu…" at bounding box center [370, 193] width 688 height 337
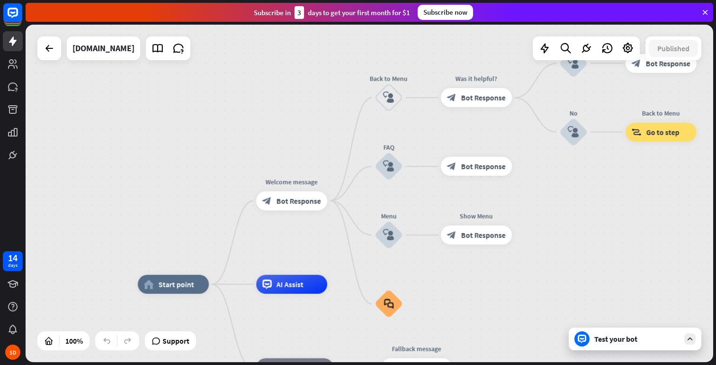
drag, startPoint x: 216, startPoint y: 138, endPoint x: 213, endPoint y: 123, distance: 15.5
click at [213, 145] on div "home_2 Start point Welcome message block_bot_response Bot Response Back to Menu…" at bounding box center [370, 193] width 688 height 337
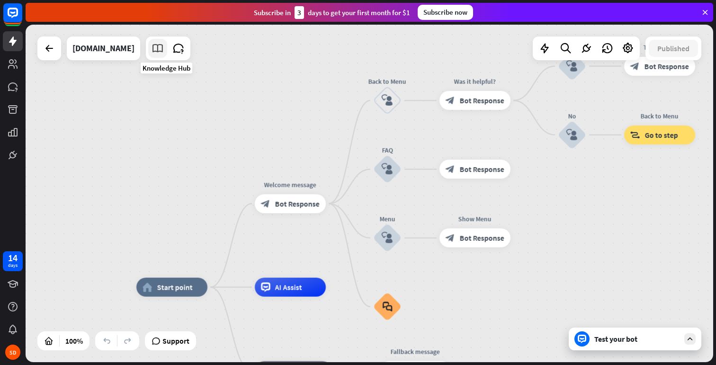
click at [164, 51] on icon at bounding box center [158, 48] width 12 height 12
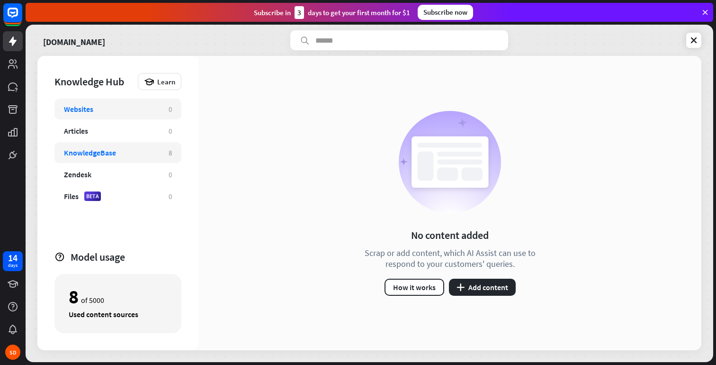
click at [132, 153] on div "KnowledgeBase" at bounding box center [111, 152] width 95 height 9
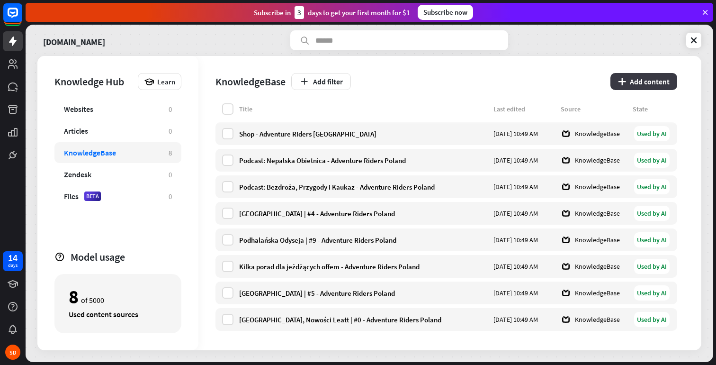
click at [643, 83] on button "plus Add content" at bounding box center [644, 81] width 67 height 17
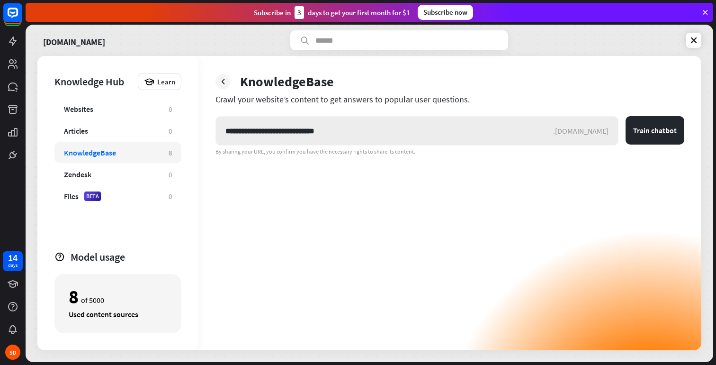
type input "**********"
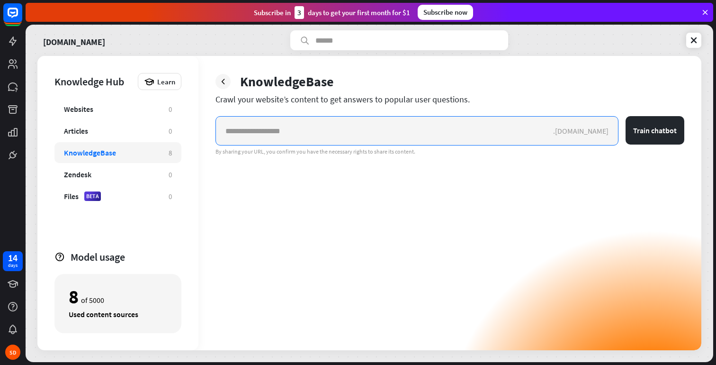
paste input "**********"
type input "**********"
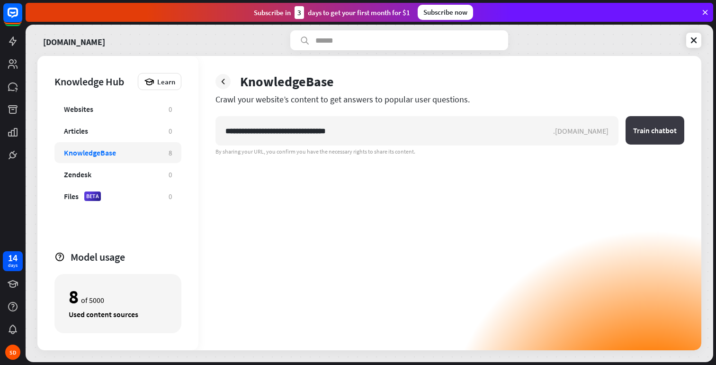
click at [644, 131] on button "Train chatbot" at bounding box center [655, 130] width 59 height 28
drag, startPoint x: 286, startPoint y: 135, endPoint x: 221, endPoint y: 132, distance: 65.5
click at [214, 135] on div "**********" at bounding box center [449, 203] width 503 height 294
type input "**********"
click at [656, 133] on button "Train chatbot" at bounding box center [655, 130] width 59 height 28
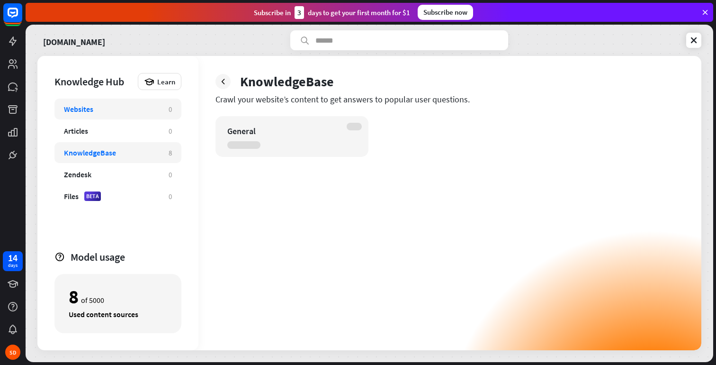
click at [93, 111] on div "Websites" at bounding box center [78, 108] width 29 height 9
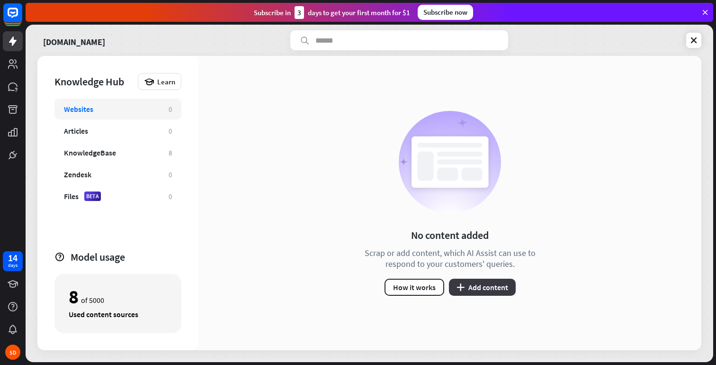
click at [474, 288] on button "plus Add content" at bounding box center [482, 287] width 67 height 17
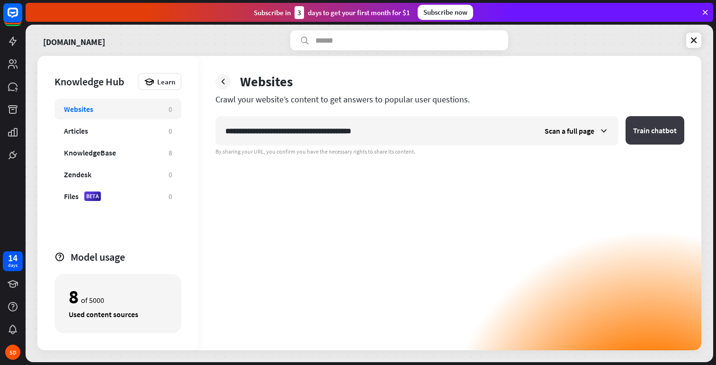
type input "**********"
click at [642, 129] on button "Train chatbot" at bounding box center [655, 130] width 59 height 28
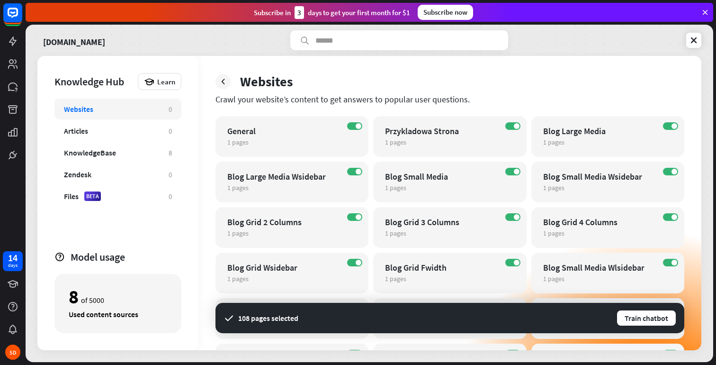
click at [99, 111] on div "Websites" at bounding box center [111, 108] width 95 height 9
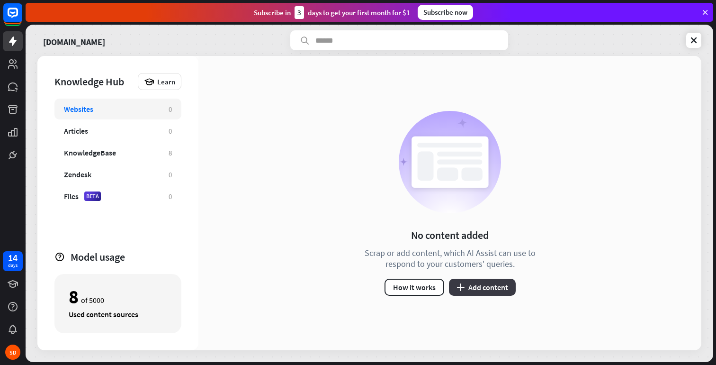
click at [467, 285] on button "plus Add content" at bounding box center [482, 287] width 67 height 17
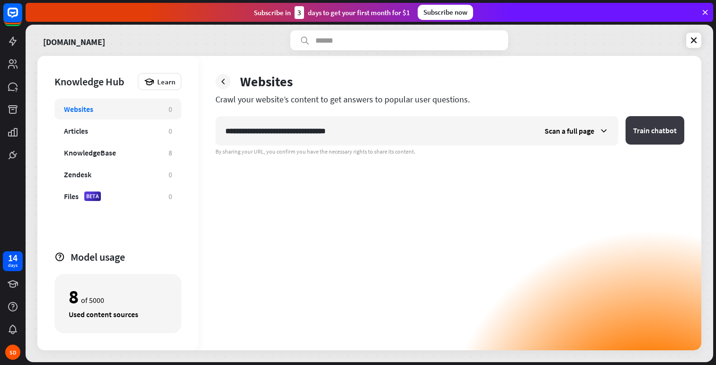
click at [648, 132] on button "Train chatbot" at bounding box center [655, 130] width 59 height 28
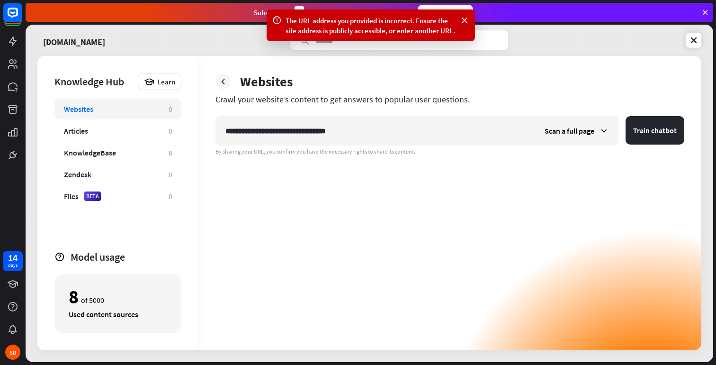
click at [541, 178] on div "**********" at bounding box center [450, 233] width 469 height 234
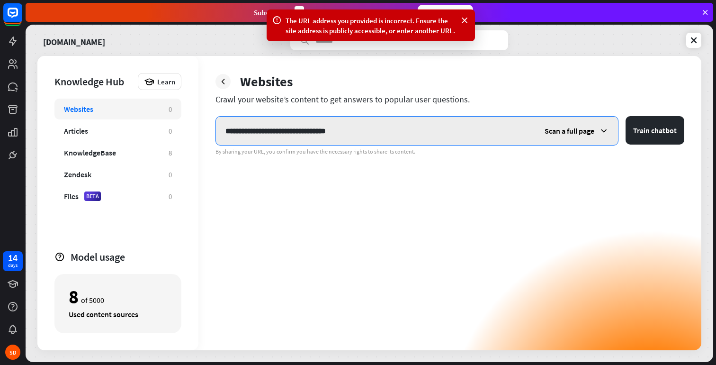
click at [382, 137] on input "**********" at bounding box center [375, 131] width 319 height 28
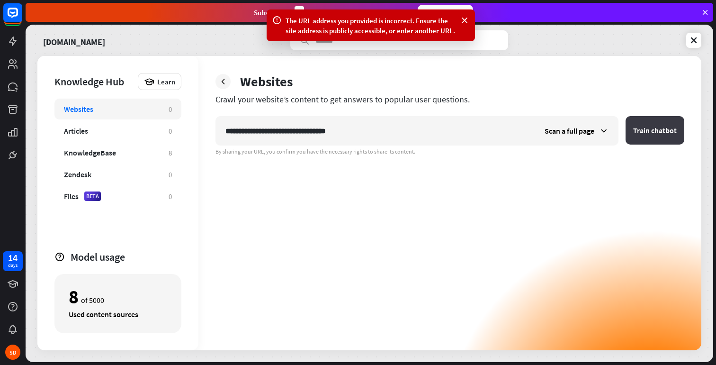
click at [657, 136] on button "Train chatbot" at bounding box center [655, 130] width 59 height 28
click at [463, 18] on icon at bounding box center [464, 21] width 9 height 10
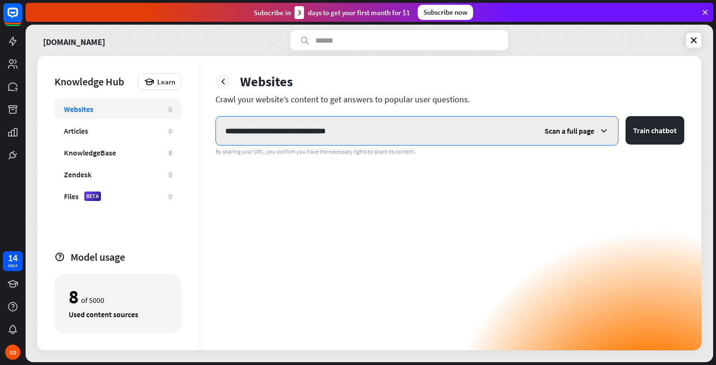
drag, startPoint x: 448, startPoint y: 128, endPoint x: 221, endPoint y: 122, distance: 227.0
click at [145, 126] on div "**********" at bounding box center [369, 203] width 664 height 294
paste input "**********"
type input "**********"
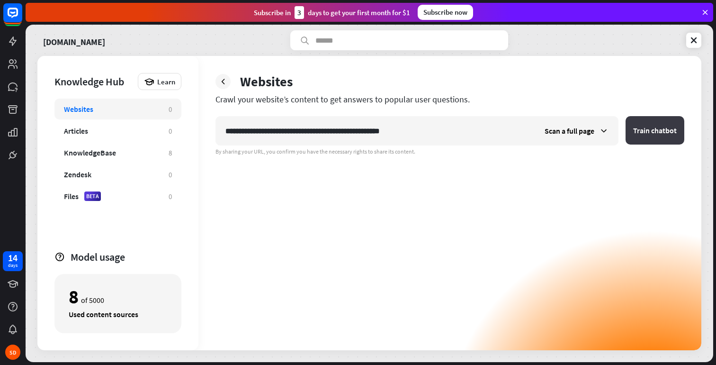
click at [648, 130] on button "Train chatbot" at bounding box center [655, 130] width 59 height 28
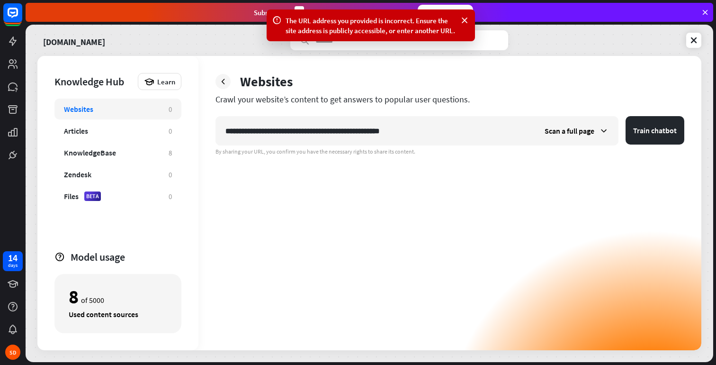
click at [397, 24] on div "The URL address you provided is incorrect. Ensure the site address is publicly …" at bounding box center [371, 26] width 171 height 20
click at [398, 28] on div "The URL address you provided is incorrect. Ensure the site address is publicly …" at bounding box center [371, 26] width 171 height 20
click at [426, 29] on div "The URL address you provided is incorrect. Ensure the site address is publicly …" at bounding box center [371, 26] width 171 height 20
click at [389, 99] on div "Crawl your website’s content to get answers to popular user questions." at bounding box center [450, 99] width 469 height 11
click at [252, 103] on div "Crawl your website’s content to get answers to popular user questions." at bounding box center [450, 99] width 469 height 11
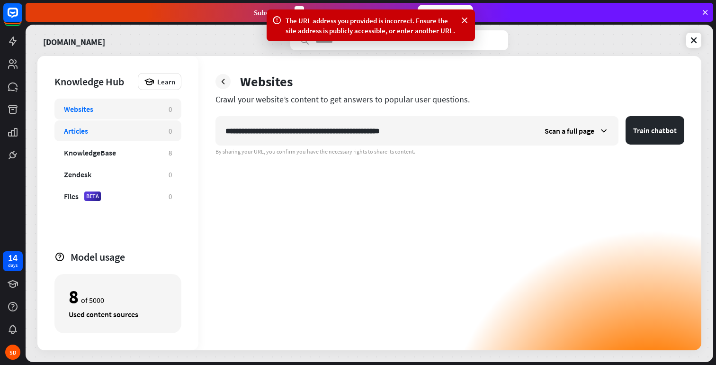
click at [80, 129] on div "Articles" at bounding box center [76, 130] width 24 height 9
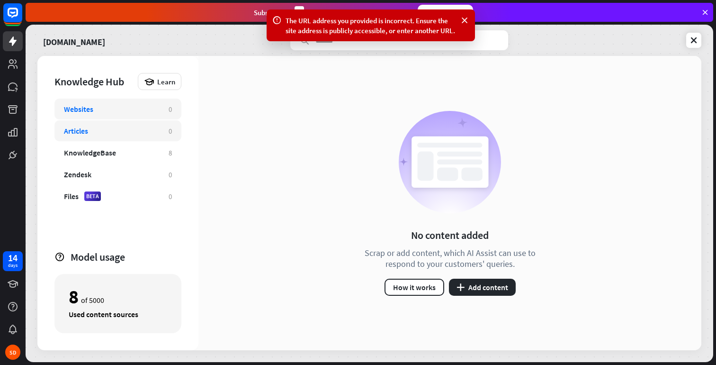
click at [89, 109] on div "Websites" at bounding box center [78, 108] width 29 height 9
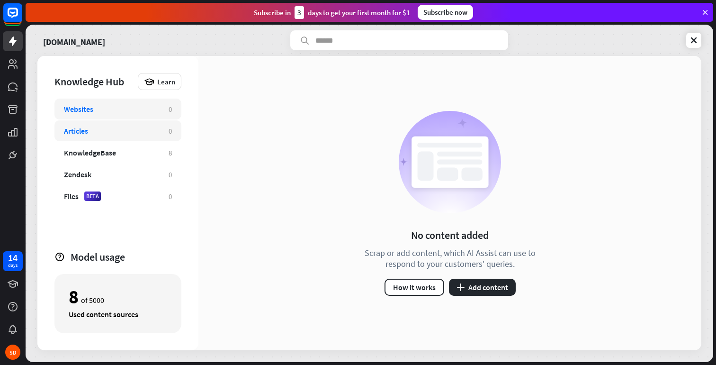
click at [86, 134] on div "Articles" at bounding box center [76, 130] width 24 height 9
click at [487, 290] on button "plus Add content" at bounding box center [482, 287] width 67 height 17
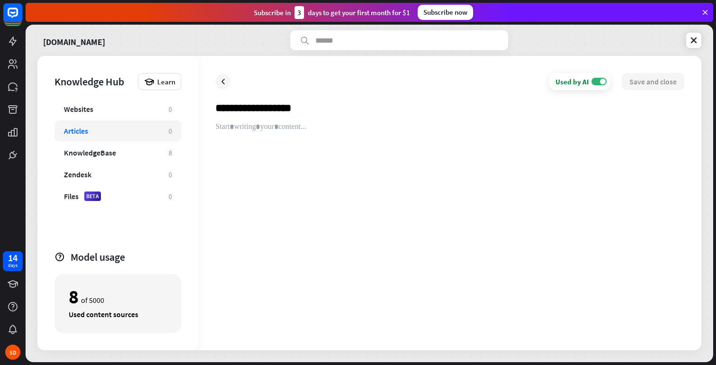
type input "**********"
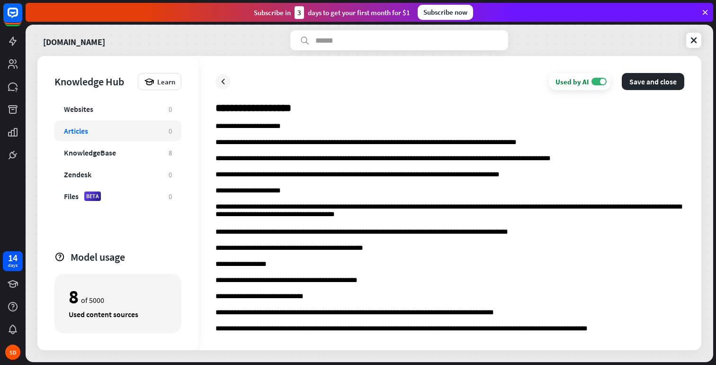
click at [329, 110] on input "**********" at bounding box center [450, 111] width 469 height 21
type input "**********"
click at [637, 80] on button "Save and close" at bounding box center [653, 81] width 63 height 17
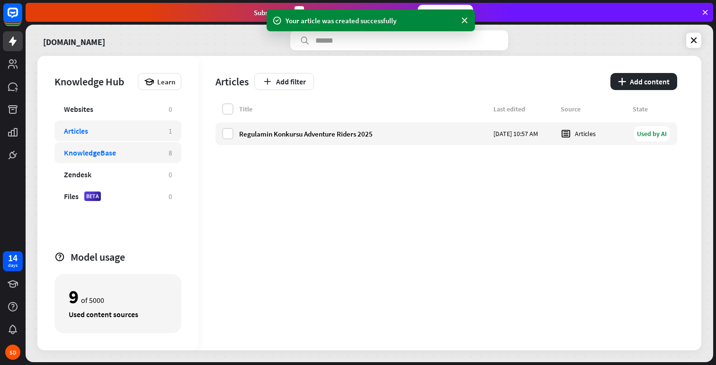
click at [162, 153] on div "KnowledgeBase 8" at bounding box center [117, 152] width 127 height 21
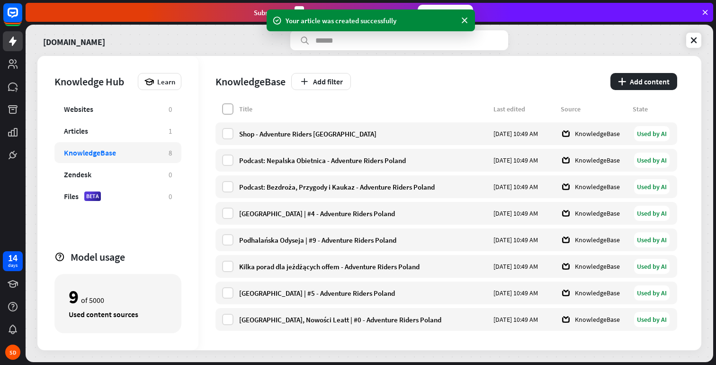
click at [227, 111] on label at bounding box center [227, 108] width 11 height 11
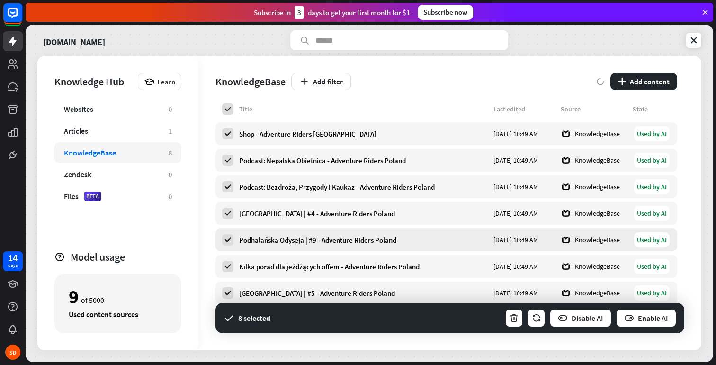
scroll to position [1, 0]
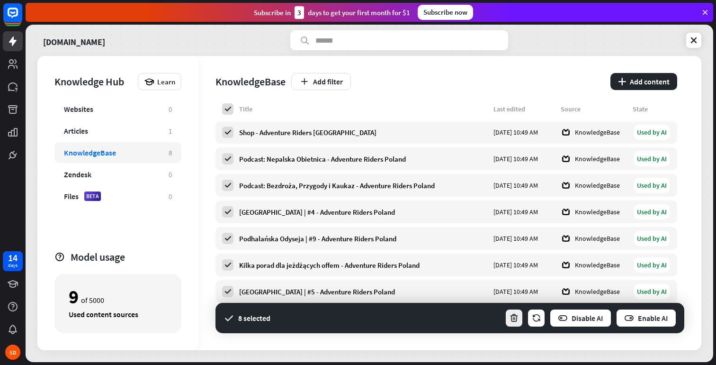
click at [519, 317] on icon "button" at bounding box center [514, 318] width 10 height 10
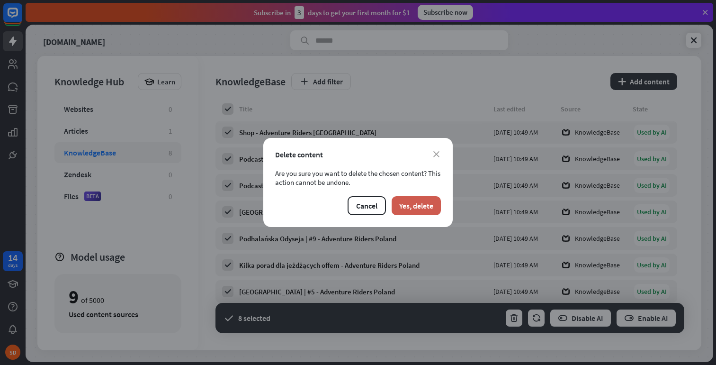
click at [422, 200] on button "Yes, delete" at bounding box center [416, 205] width 49 height 19
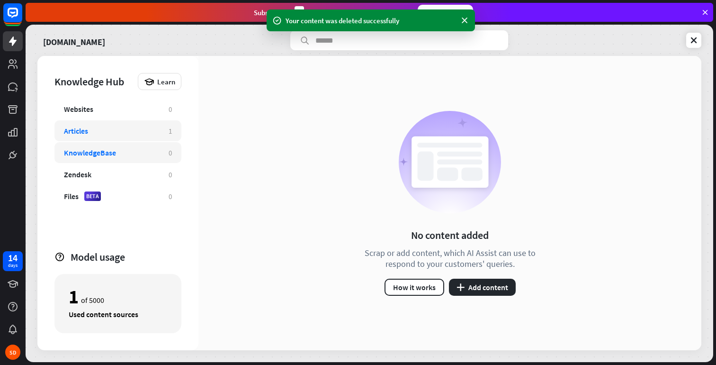
click at [107, 130] on div "Articles" at bounding box center [111, 130] width 95 height 9
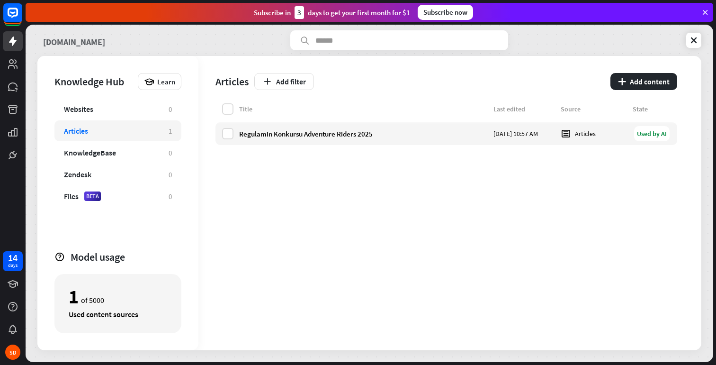
click at [104, 42] on link "[DOMAIN_NAME]" at bounding box center [74, 40] width 62 height 20
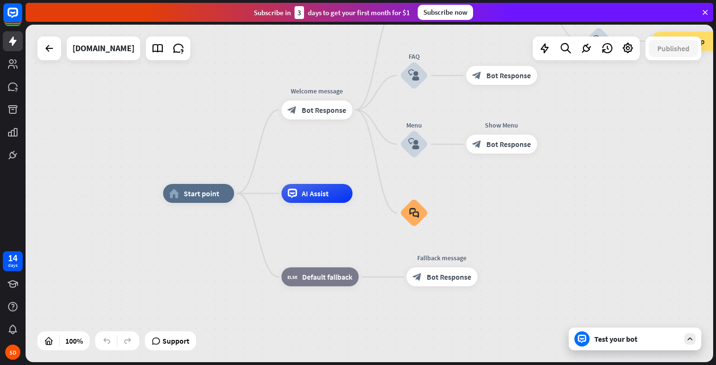
click at [603, 340] on div "Test your bot" at bounding box center [636, 338] width 85 height 9
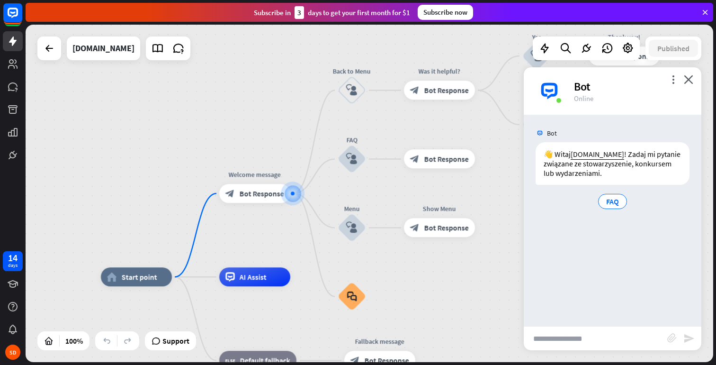
click at [541, 341] on input "text" at bounding box center [596, 338] width 144 height 24
type input "**********"
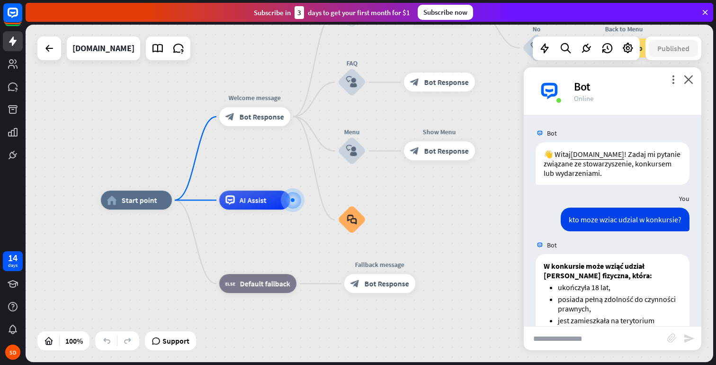
scroll to position [70, 0]
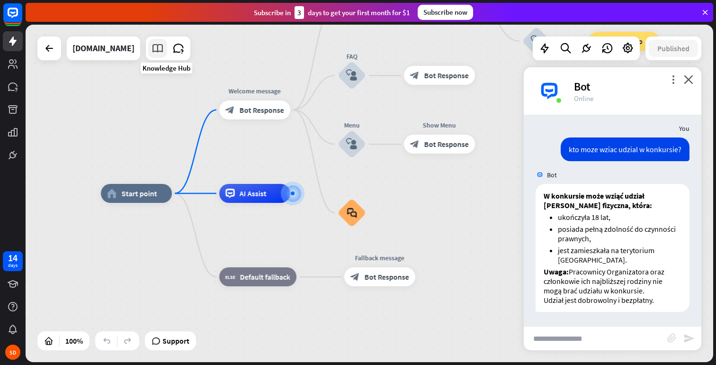
click at [164, 51] on icon at bounding box center [158, 48] width 12 height 12
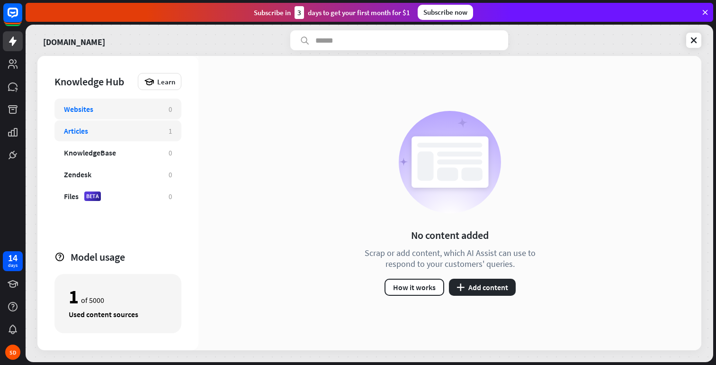
click at [90, 136] on div "Articles 1" at bounding box center [117, 130] width 127 height 21
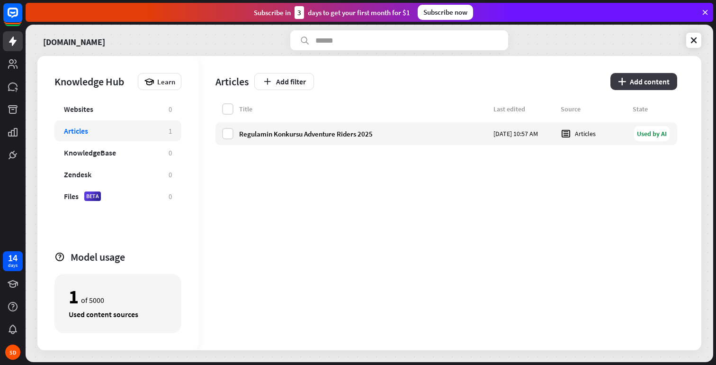
click at [647, 84] on button "plus Add content" at bounding box center [644, 81] width 67 height 17
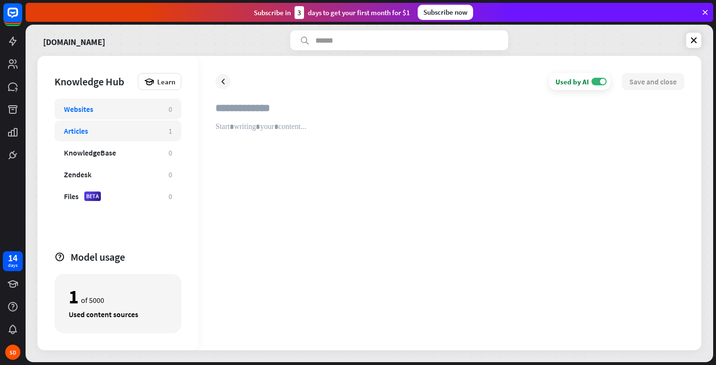
click at [103, 113] on div "Websites" at bounding box center [111, 108] width 95 height 9
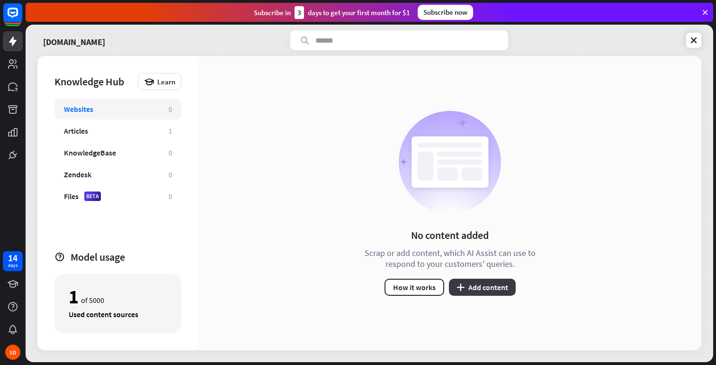
click at [476, 285] on button "plus Add content" at bounding box center [482, 287] width 67 height 17
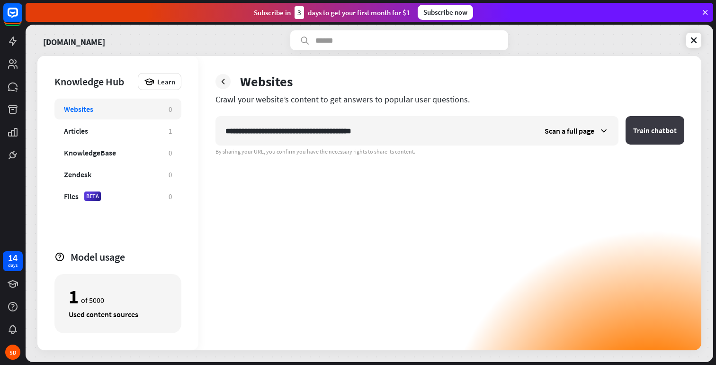
type input "**********"
click at [646, 137] on button "Train chatbot" at bounding box center [655, 130] width 59 height 28
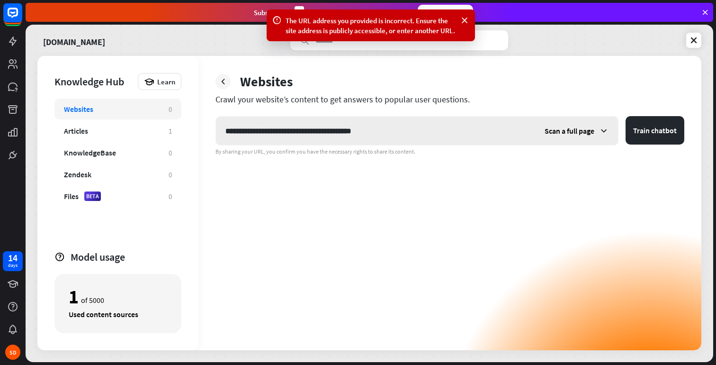
click at [598, 132] on div "Scan a full page" at bounding box center [576, 131] width 83 height 28
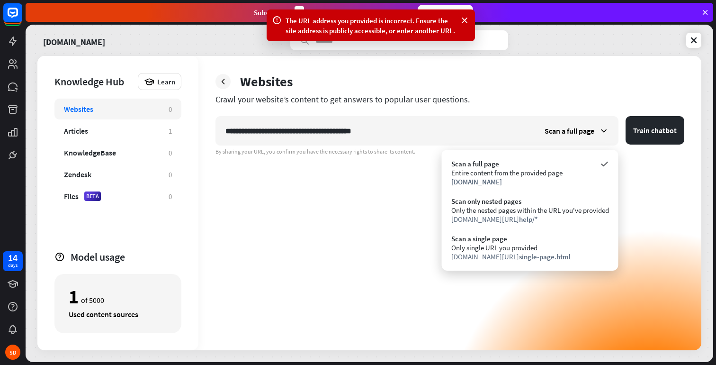
click at [489, 252] on div "Only single URL you provided" at bounding box center [530, 247] width 158 height 9
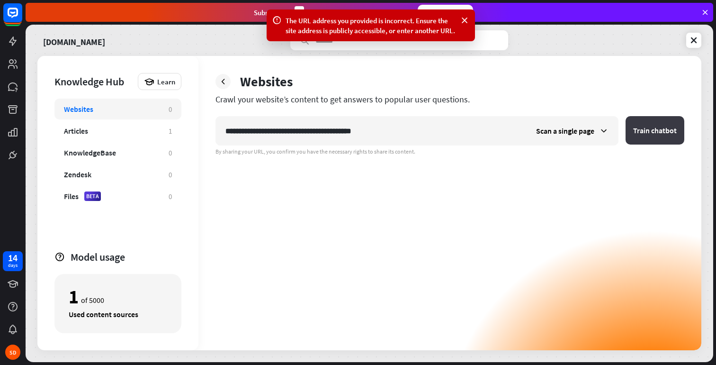
click at [655, 136] on button "Train chatbot" at bounding box center [655, 130] width 59 height 28
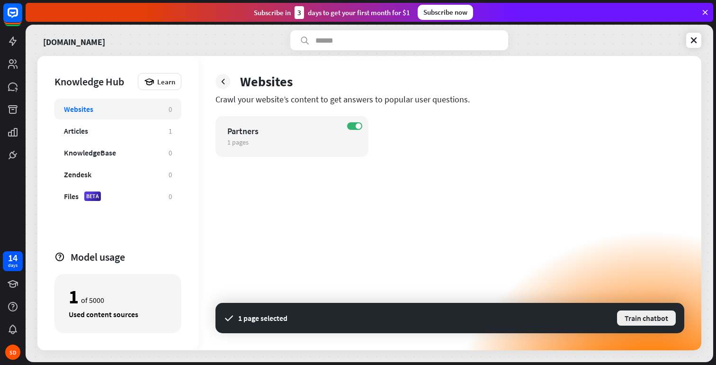
click at [655, 315] on button "Train chatbot" at bounding box center [646, 317] width 61 height 17
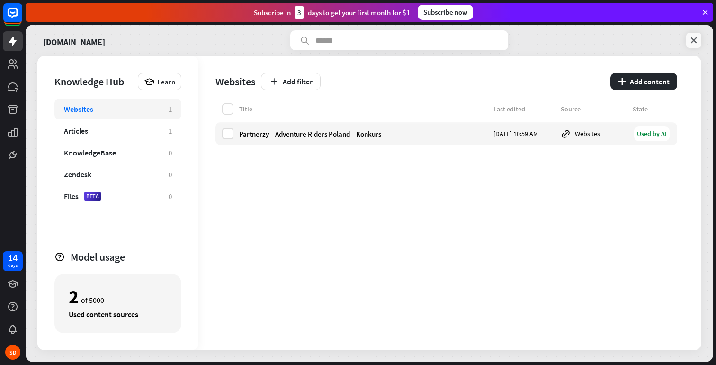
click at [688, 42] on link at bounding box center [693, 40] width 15 height 15
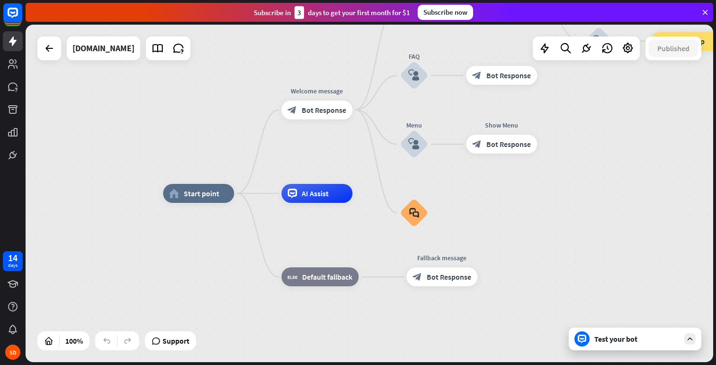
click at [621, 334] on div "Test your bot" at bounding box center [636, 338] width 85 height 9
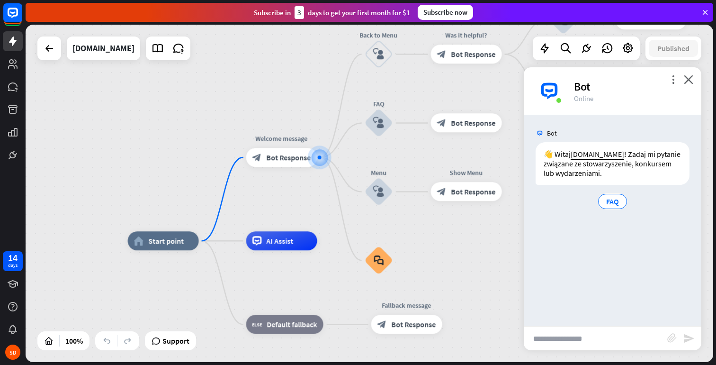
click at [604, 334] on input "text" at bounding box center [596, 338] width 144 height 24
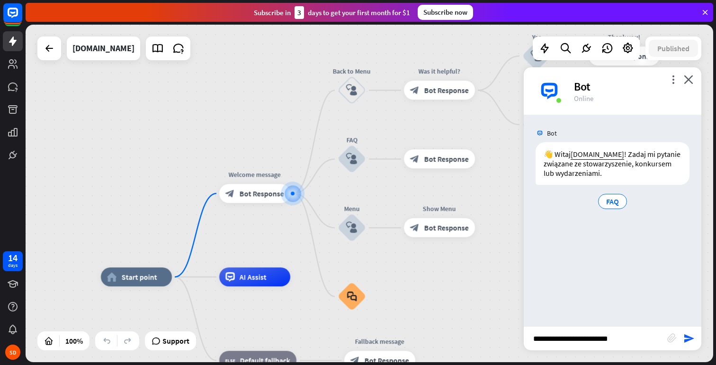
type input "**********"
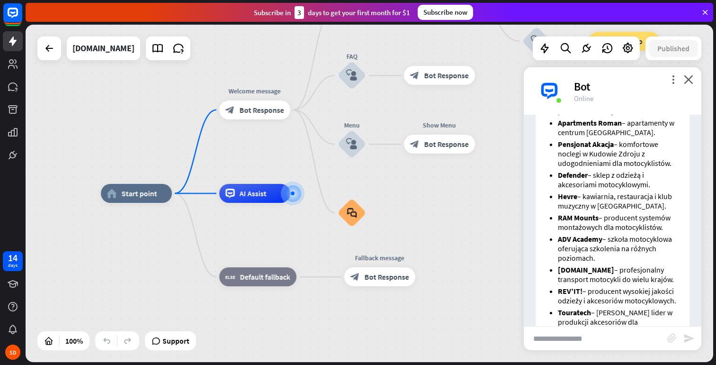
scroll to position [537, 0]
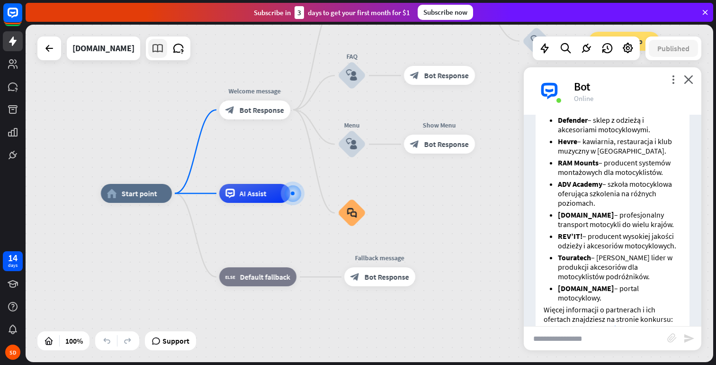
click at [164, 47] on icon at bounding box center [158, 48] width 12 height 12
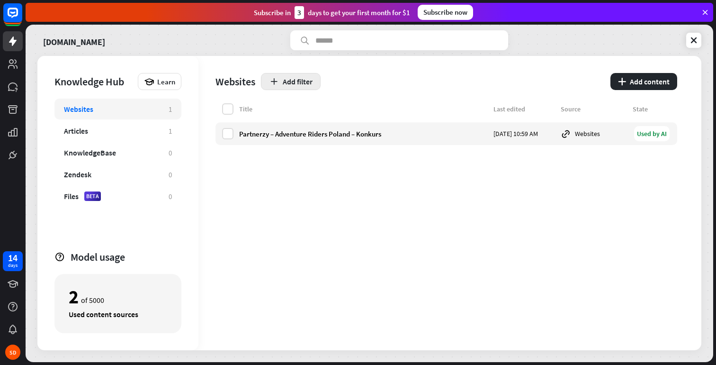
click at [302, 84] on button "Add filter" at bounding box center [291, 81] width 60 height 17
click at [306, 183] on div "Title Last edited Source State Partnerzy – Adventure Riders Poland – Konkurs [D…" at bounding box center [447, 226] width 462 height 247
click at [642, 84] on button "plus Add content" at bounding box center [644, 81] width 67 height 17
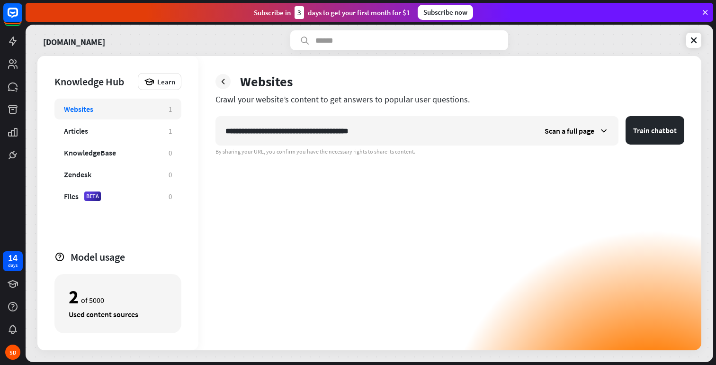
type input "**********"
click at [588, 130] on span "Scan a full page" at bounding box center [570, 130] width 50 height 9
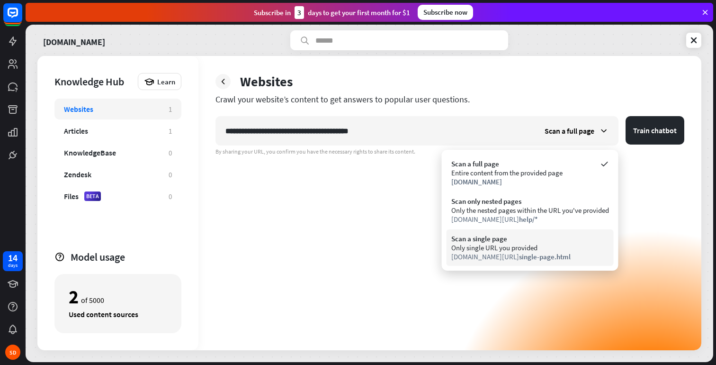
click at [520, 248] on div "Only single URL you provided" at bounding box center [530, 247] width 158 height 9
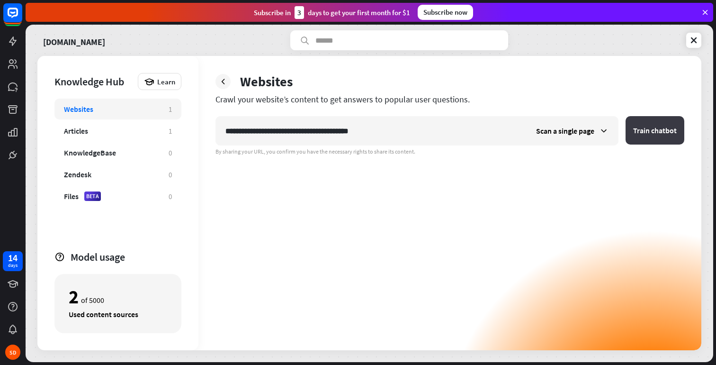
click at [649, 128] on button "Train chatbot" at bounding box center [655, 130] width 59 height 28
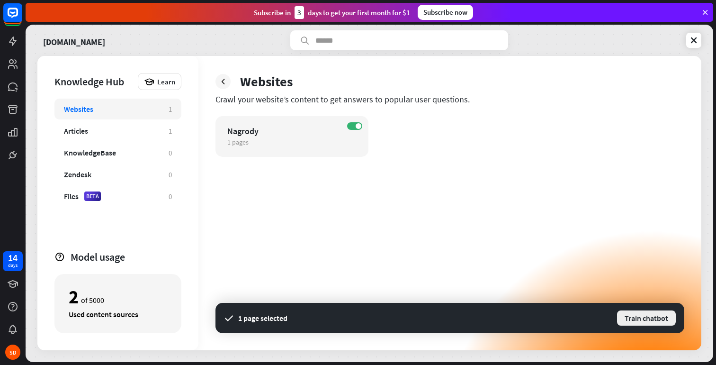
click at [638, 318] on button "Train chatbot" at bounding box center [646, 317] width 61 height 17
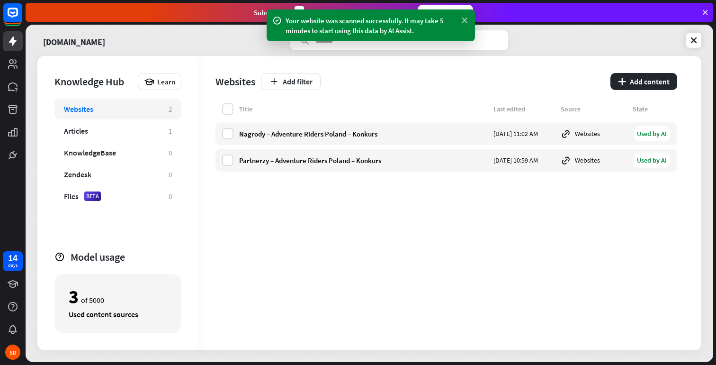
click at [466, 20] on icon at bounding box center [464, 21] width 9 height 10
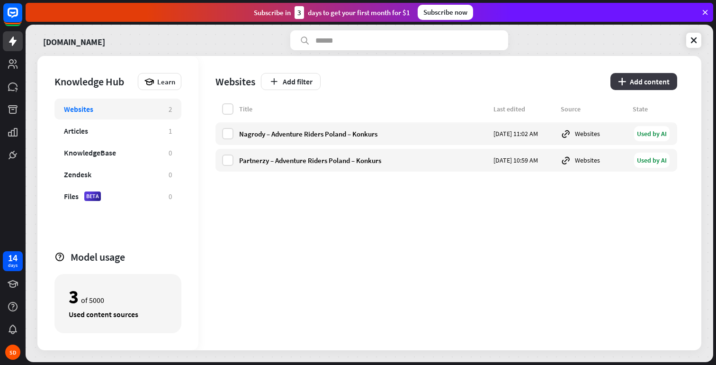
click at [644, 83] on button "plus Add content" at bounding box center [644, 81] width 67 height 17
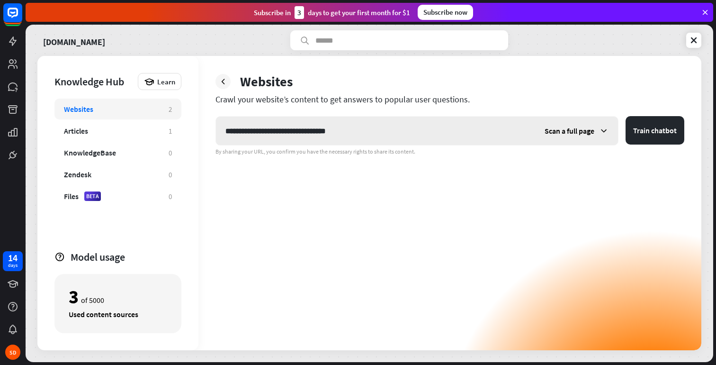
type input "**********"
click at [568, 132] on span "Scan a full page" at bounding box center [570, 130] width 50 height 9
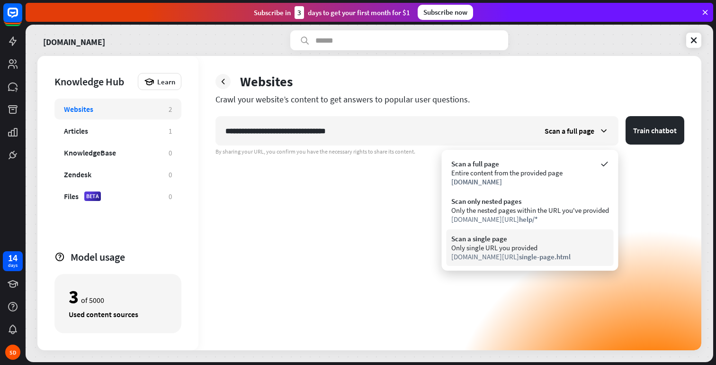
click at [511, 248] on div "Only single URL you provided" at bounding box center [530, 247] width 158 height 9
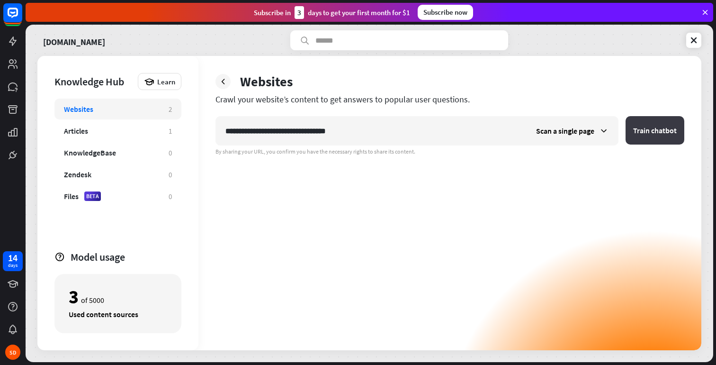
click at [648, 133] on button "Train chatbot" at bounding box center [655, 130] width 59 height 28
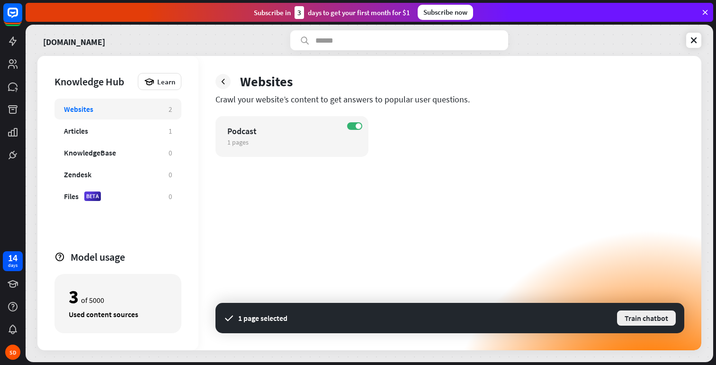
click at [635, 317] on button "Train chatbot" at bounding box center [646, 317] width 61 height 17
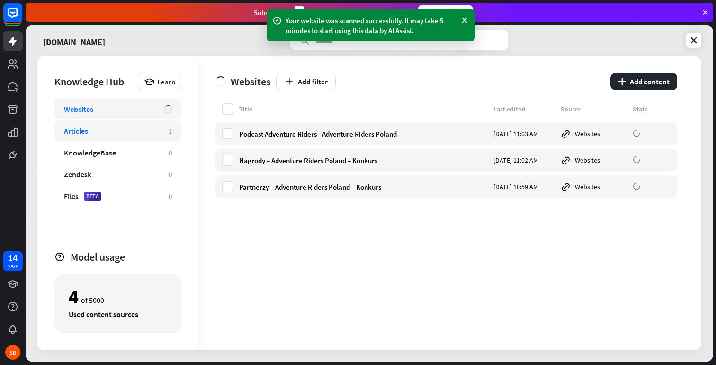
click at [105, 132] on div "Articles" at bounding box center [111, 130] width 95 height 9
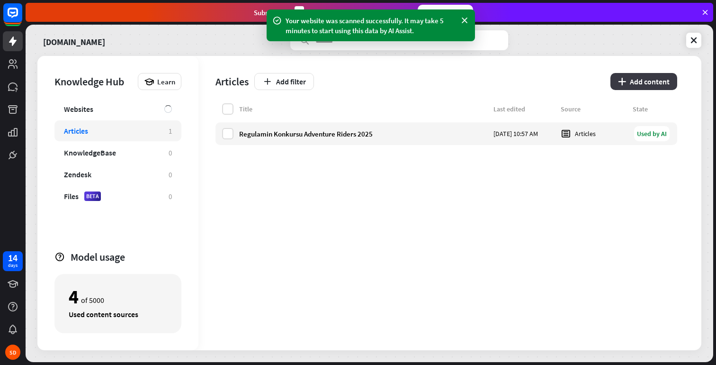
click at [660, 82] on button "plus Add content" at bounding box center [644, 81] width 67 height 17
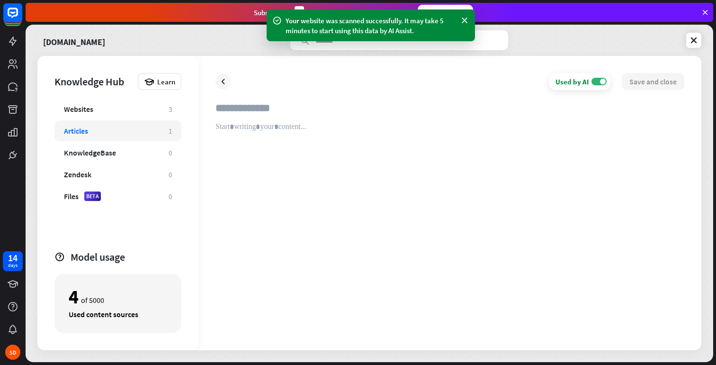
click at [320, 133] on div at bounding box center [450, 227] width 469 height 211
paste div
click at [249, 106] on input "text" at bounding box center [450, 111] width 469 height 21
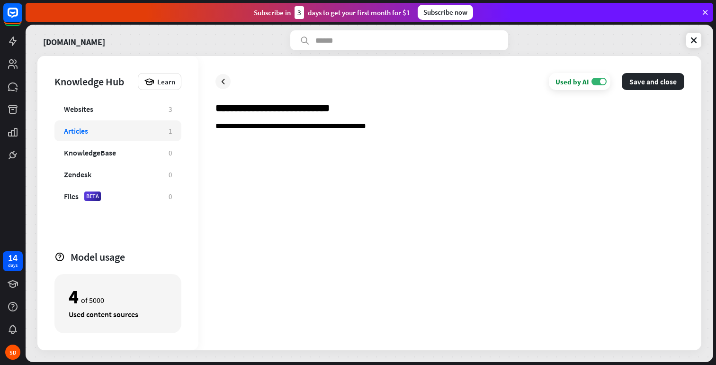
type input "**********"
click at [400, 128] on p "**********" at bounding box center [450, 126] width 469 height 9
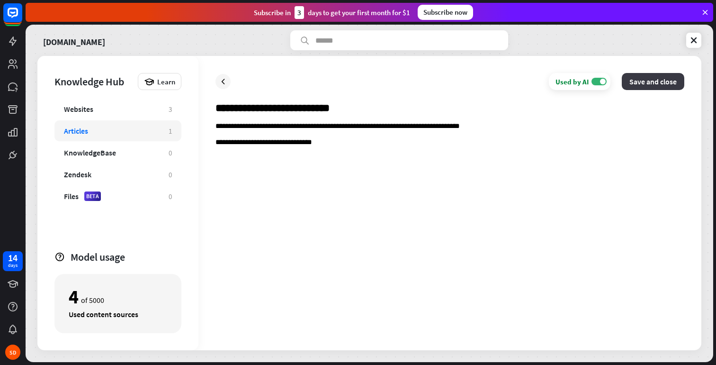
click at [638, 87] on button "Save and close" at bounding box center [653, 81] width 63 height 17
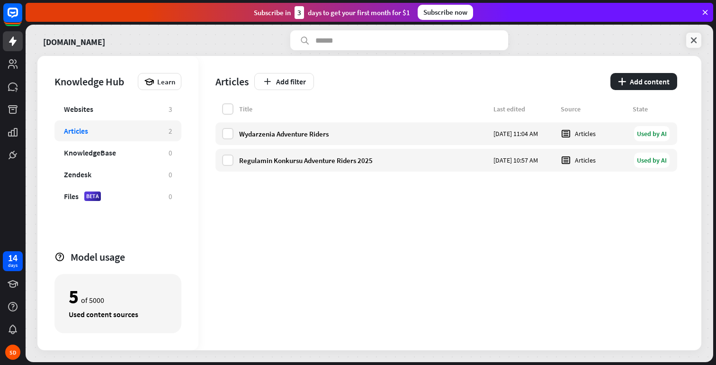
click at [690, 42] on icon at bounding box center [693, 40] width 9 height 9
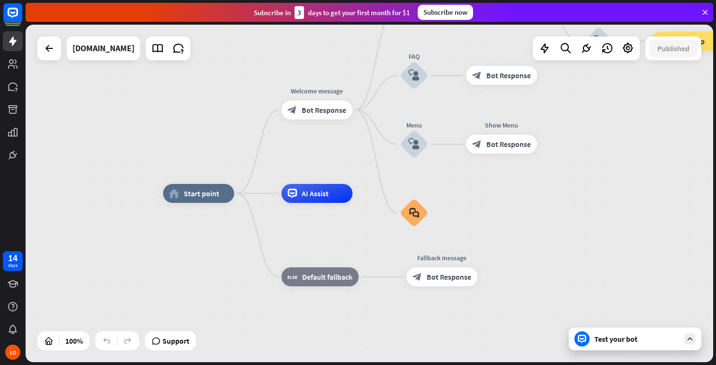
click at [623, 341] on div "Test your bot" at bounding box center [636, 338] width 85 height 9
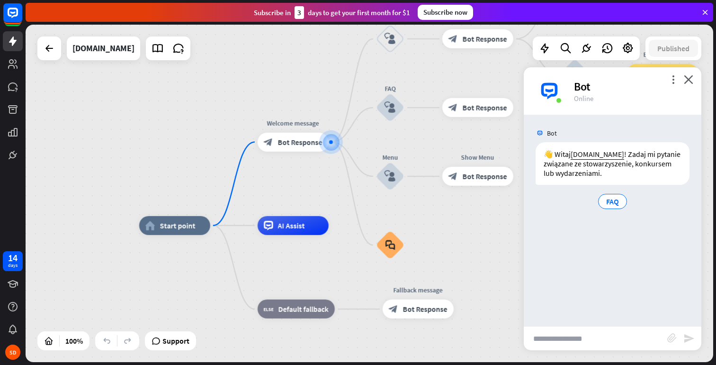
click at [593, 328] on input "text" at bounding box center [596, 338] width 144 height 24
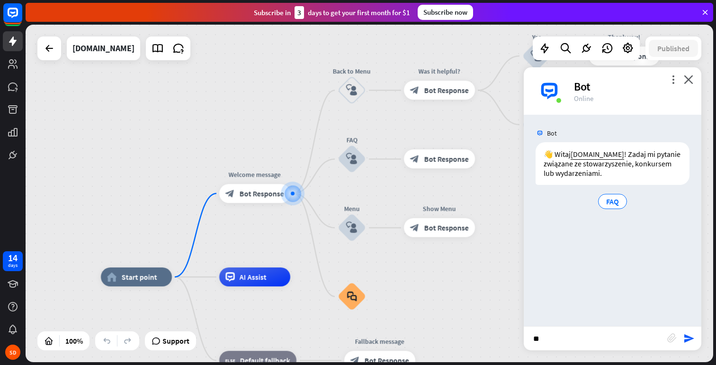
type input "*"
type input "**********"
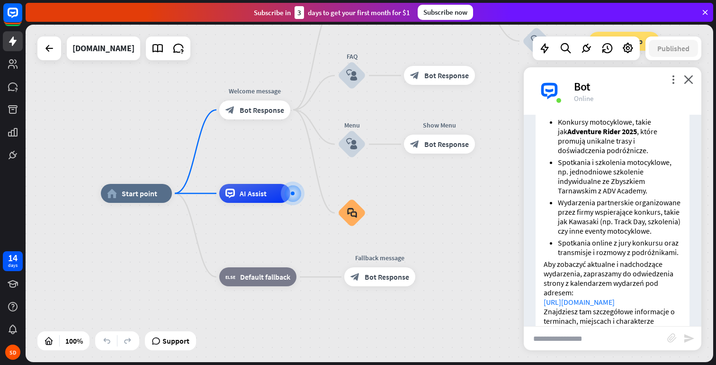
scroll to position [213, 0]
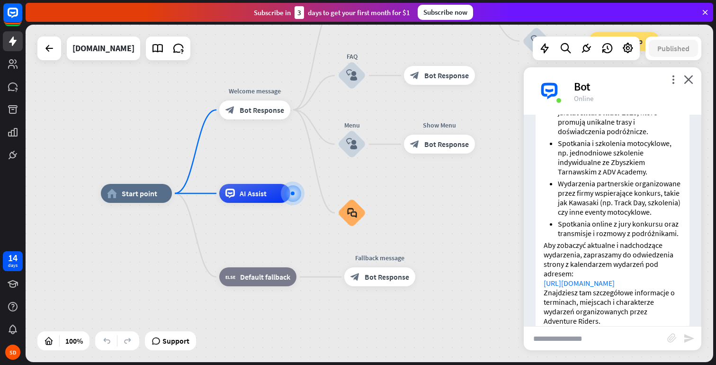
click at [602, 278] on link "[URL][DOMAIN_NAME]" at bounding box center [579, 282] width 71 height 9
click at [561, 343] on input "text" at bounding box center [596, 338] width 144 height 24
type input "**********"
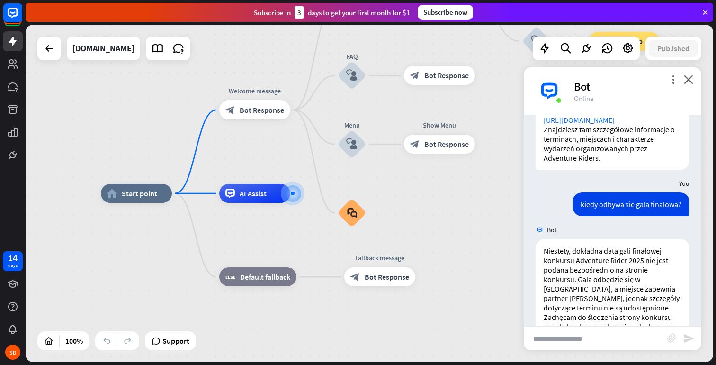
scroll to position [412, 0]
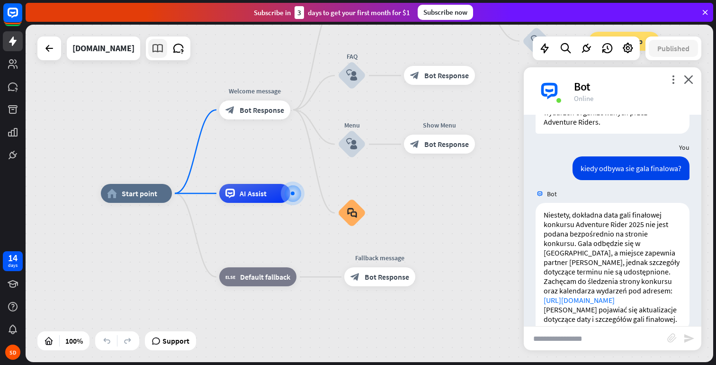
click at [164, 50] on icon at bounding box center [158, 48] width 12 height 12
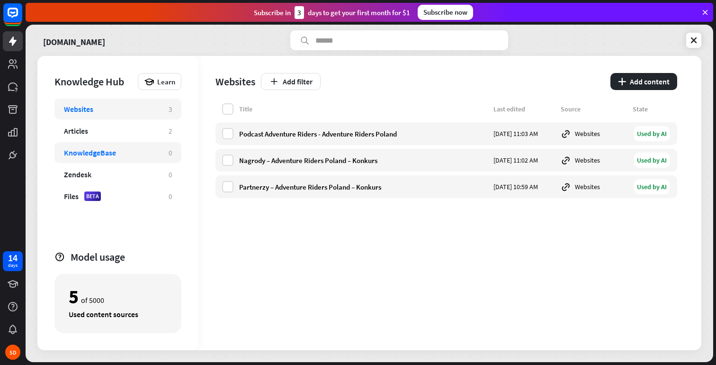
click at [90, 151] on div "KnowledgeBase" at bounding box center [90, 152] width 52 height 9
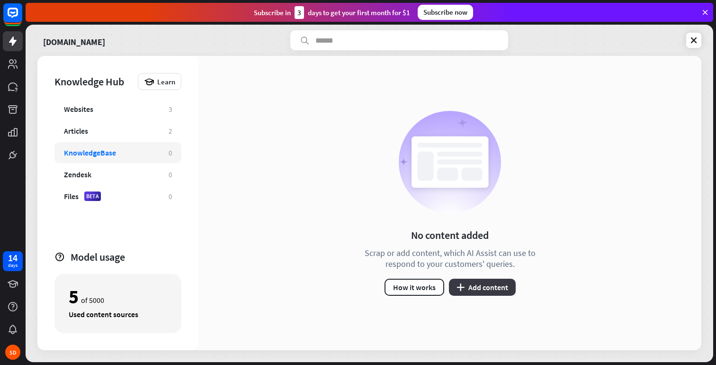
click at [489, 289] on button "plus Add content" at bounding box center [482, 287] width 67 height 17
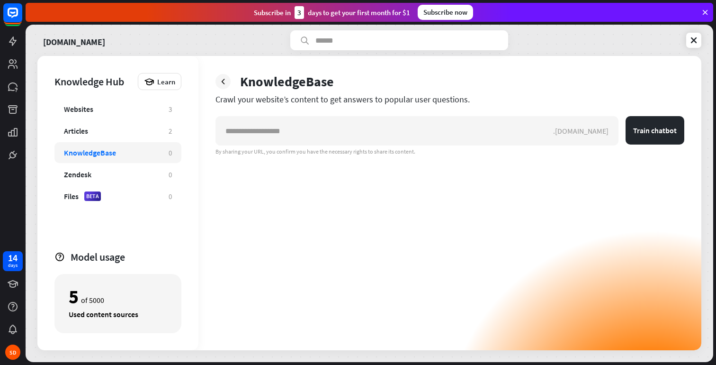
click at [115, 154] on div "KnowledgeBase" at bounding box center [90, 152] width 52 height 9
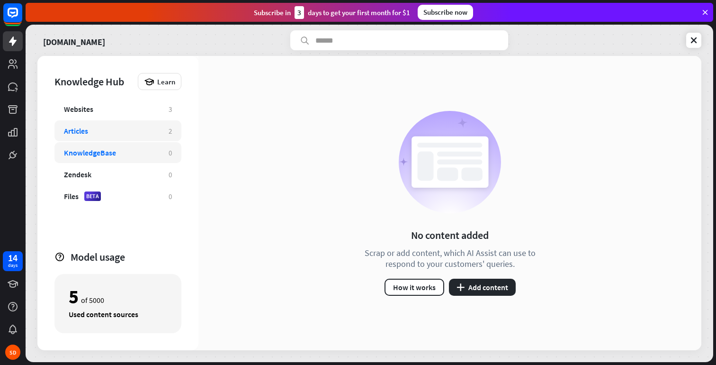
click at [84, 129] on div "Articles" at bounding box center [76, 130] width 24 height 9
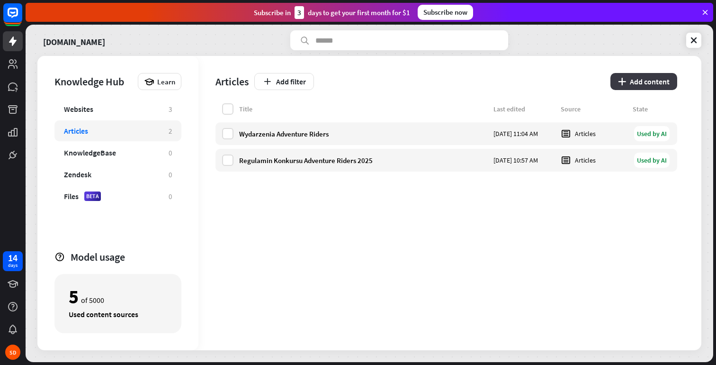
click at [640, 86] on button "plus Add content" at bounding box center [644, 81] width 67 height 17
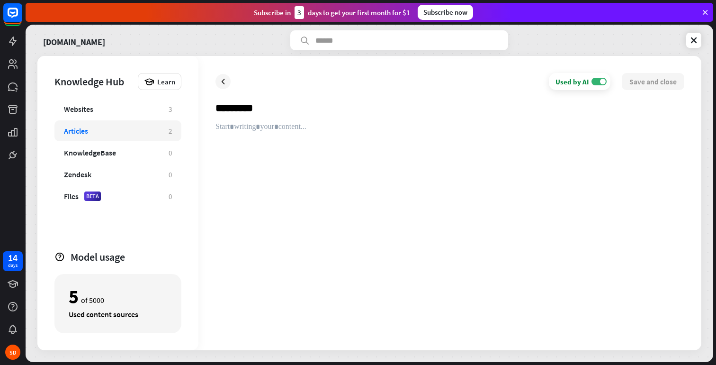
drag, startPoint x: 257, startPoint y: 109, endPoint x: 288, endPoint y: 108, distance: 30.3
click at [256, 108] on input "*********" at bounding box center [450, 111] width 469 height 21
click at [256, 134] on div at bounding box center [450, 227] width 469 height 211
click at [331, 107] on input "**********" at bounding box center [450, 111] width 469 height 21
drag, startPoint x: 318, startPoint y: 109, endPoint x: 181, endPoint y: 115, distance: 137.5
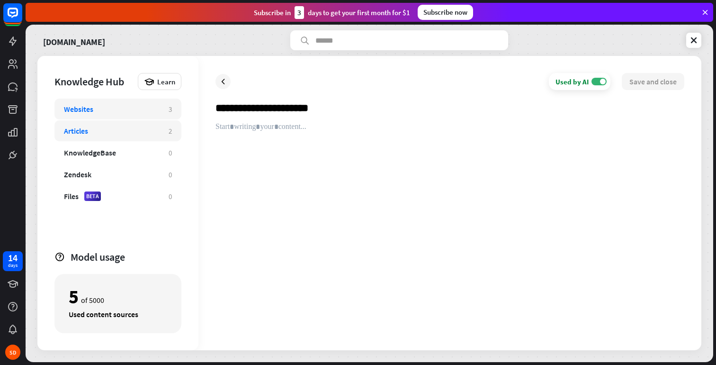
click at [180, 114] on div "**********" at bounding box center [369, 203] width 664 height 294
paste input "**********"
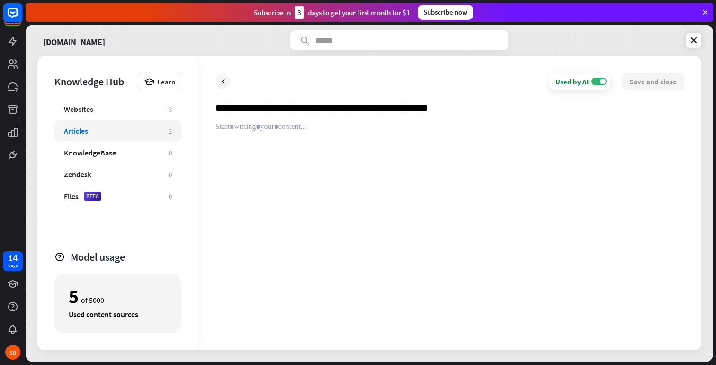
type input "**********"
click at [270, 141] on div at bounding box center [450, 227] width 469 height 211
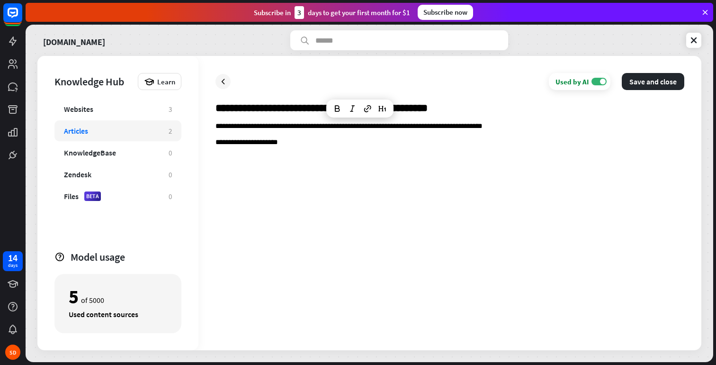
click at [322, 133] on div "**********" at bounding box center [450, 227] width 469 height 211
click at [303, 147] on p "**********" at bounding box center [450, 142] width 469 height 9
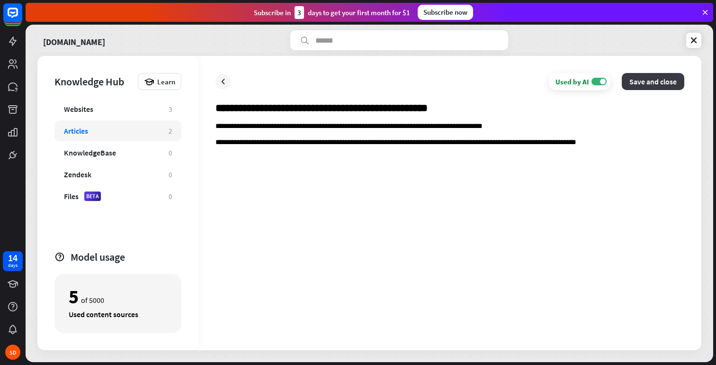
click at [653, 83] on button "Save and close" at bounding box center [653, 81] width 63 height 17
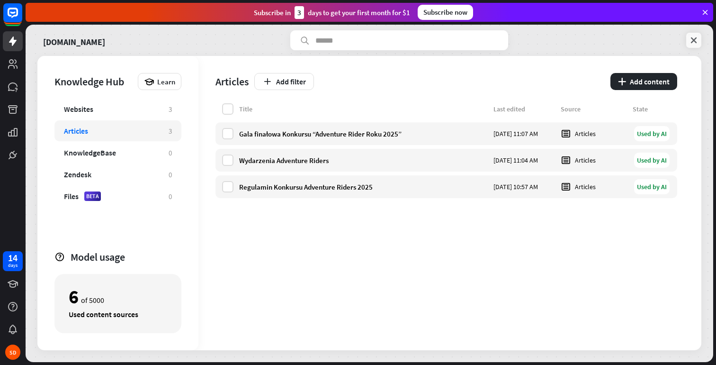
click at [697, 38] on icon at bounding box center [693, 40] width 9 height 9
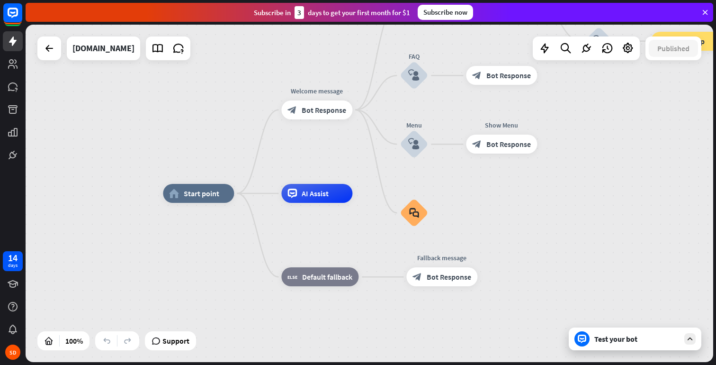
click at [611, 336] on div "Test your bot" at bounding box center [636, 338] width 85 height 9
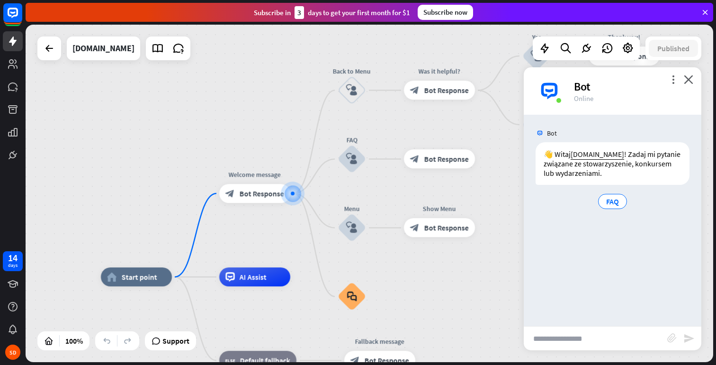
click at [586, 335] on input "text" at bounding box center [596, 338] width 144 height 24
type input "**********"
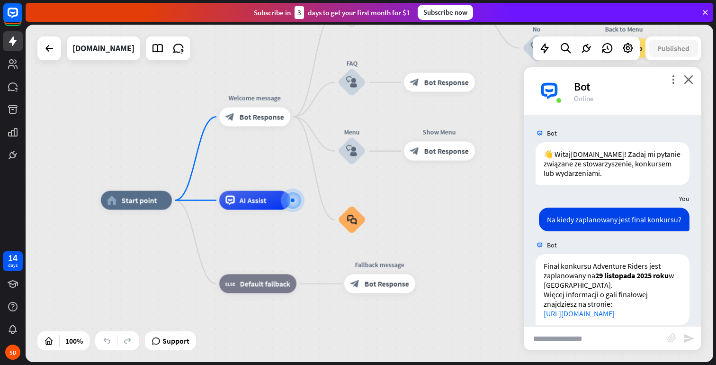
scroll to position [32, 0]
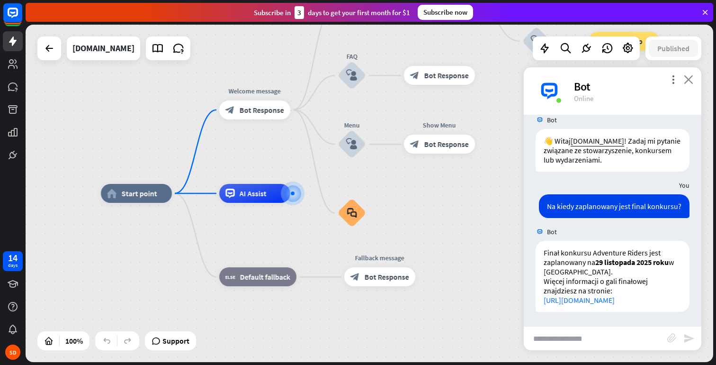
click at [693, 79] on div "more_vert close Bot Online" at bounding box center [613, 90] width 178 height 47
click at [682, 79] on div "more_vert close Bot Online" at bounding box center [613, 90] width 178 height 47
click at [690, 81] on icon "close" at bounding box center [688, 79] width 9 height 9
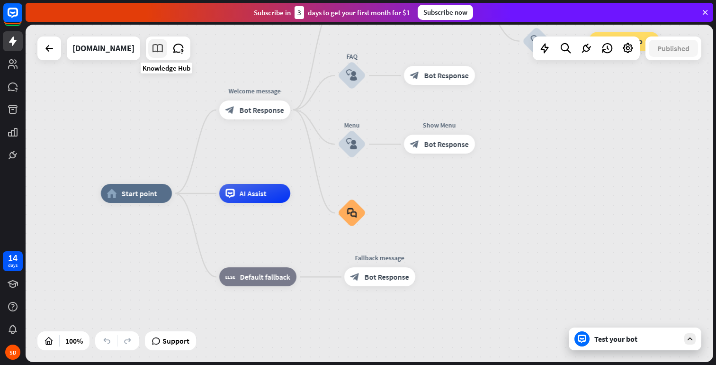
click at [164, 49] on icon at bounding box center [158, 48] width 12 height 12
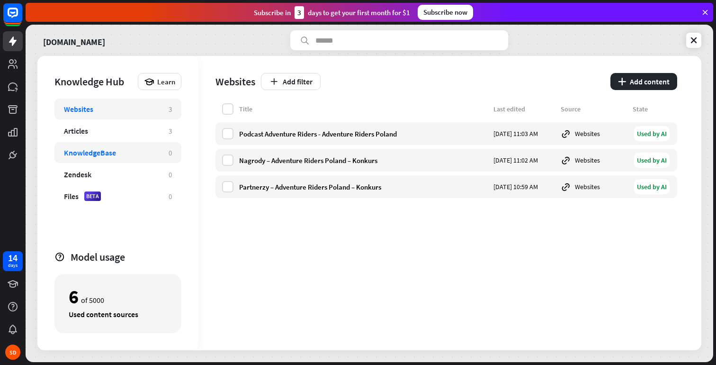
click at [95, 149] on div "KnowledgeBase" at bounding box center [90, 152] width 52 height 9
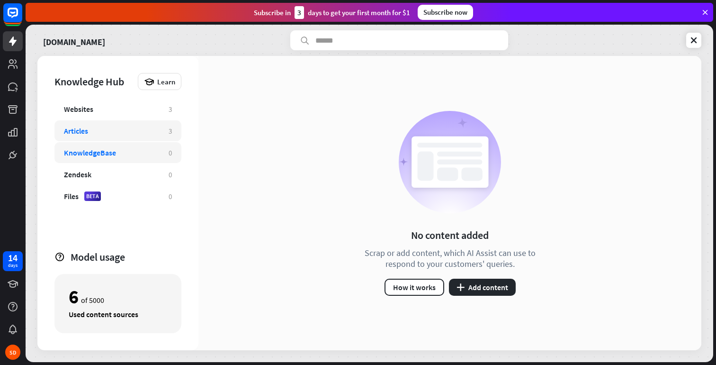
click at [95, 133] on div "Articles" at bounding box center [111, 130] width 95 height 9
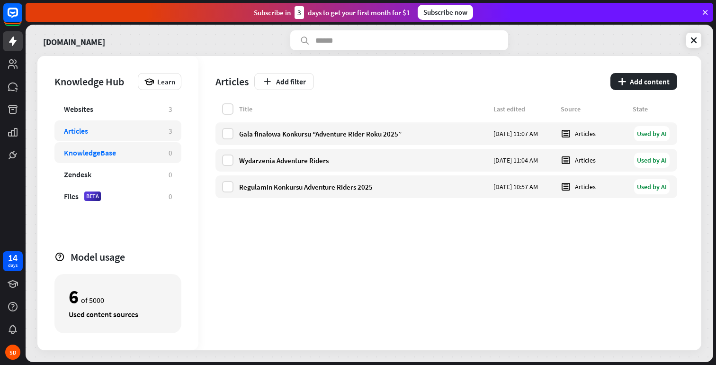
click at [121, 162] on div "KnowledgeBase 0" at bounding box center [117, 152] width 127 height 21
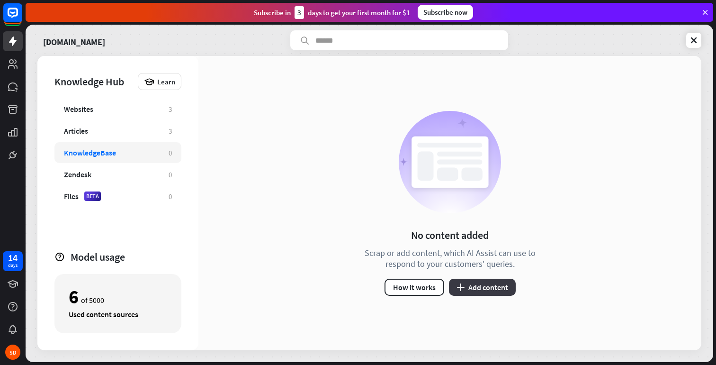
click at [489, 286] on button "plus Add content" at bounding box center [482, 287] width 67 height 17
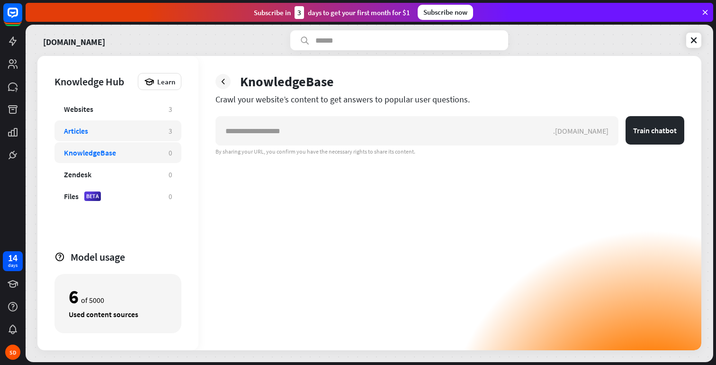
click at [127, 139] on div "Articles 3" at bounding box center [117, 130] width 127 height 21
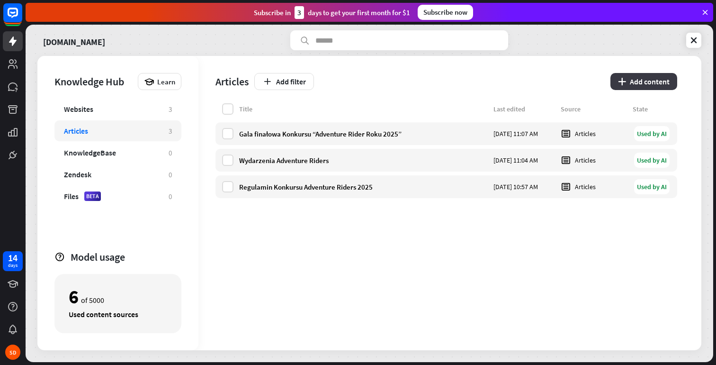
click at [641, 78] on button "plus Add content" at bounding box center [644, 81] width 67 height 17
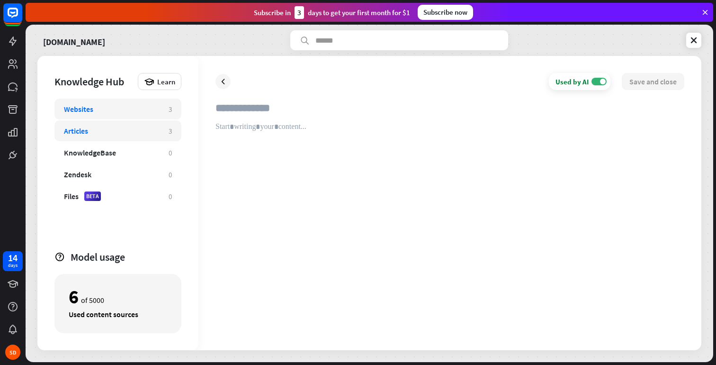
click at [100, 112] on div "Websites" at bounding box center [111, 108] width 95 height 9
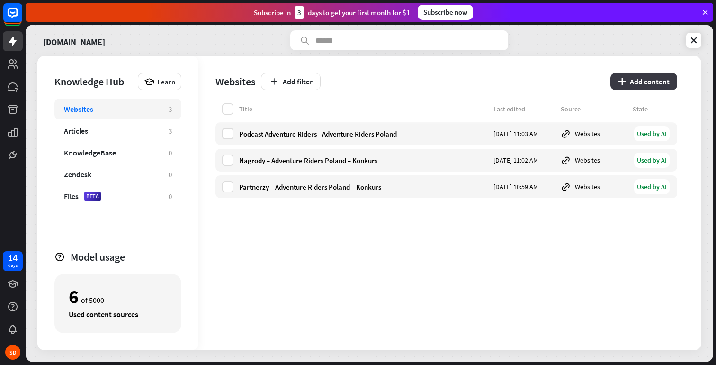
click at [626, 79] on icon "plus" at bounding box center [622, 82] width 8 height 8
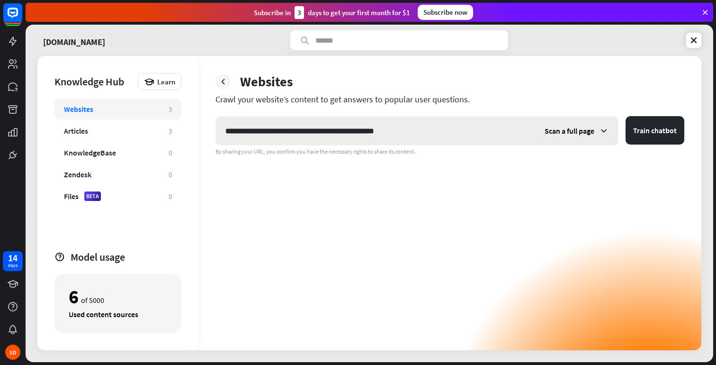
type input "**********"
click at [593, 132] on span "Scan a full page" at bounding box center [570, 130] width 50 height 9
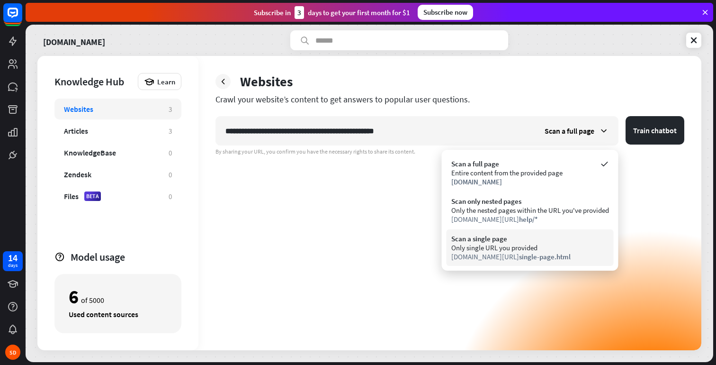
click at [513, 250] on div "Only single URL you provided" at bounding box center [530, 247] width 158 height 9
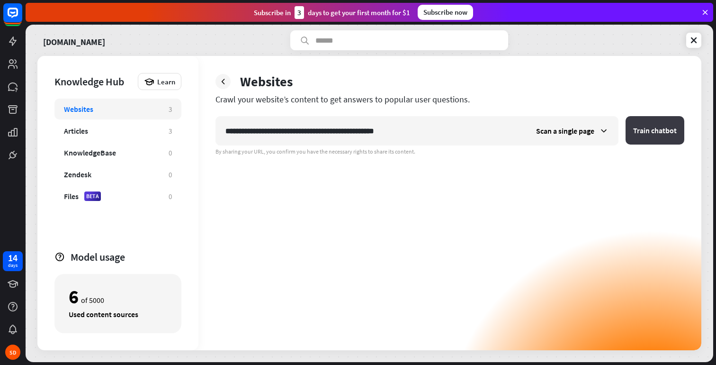
click at [652, 128] on button "Train chatbot" at bounding box center [655, 130] width 59 height 28
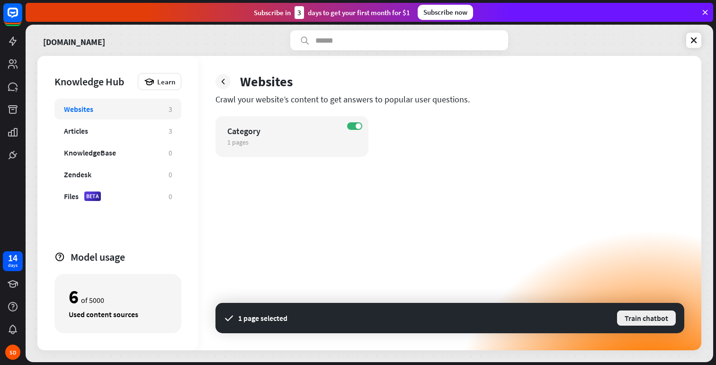
click at [636, 318] on button "Train chatbot" at bounding box center [646, 317] width 61 height 17
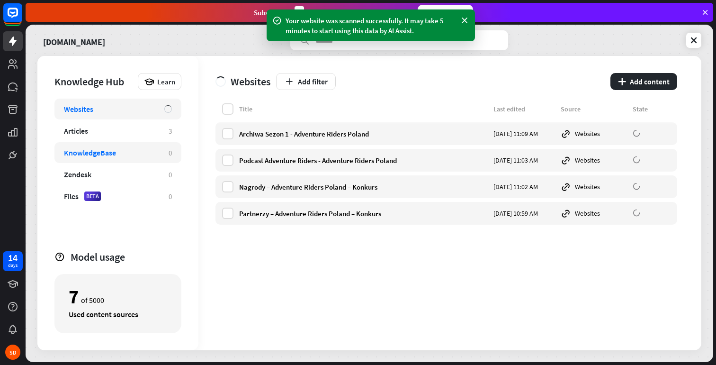
click at [132, 152] on div "KnowledgeBase" at bounding box center [111, 152] width 95 height 9
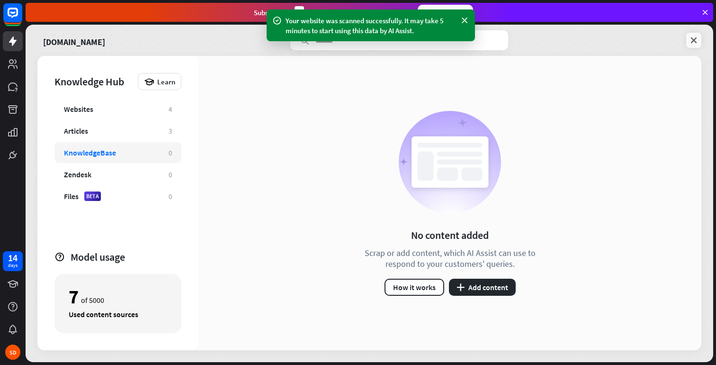
click at [694, 39] on icon at bounding box center [693, 40] width 9 height 9
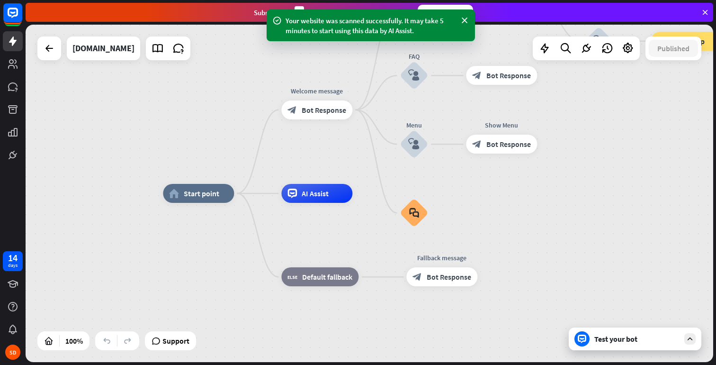
click at [625, 336] on div "Test your bot" at bounding box center [636, 338] width 85 height 9
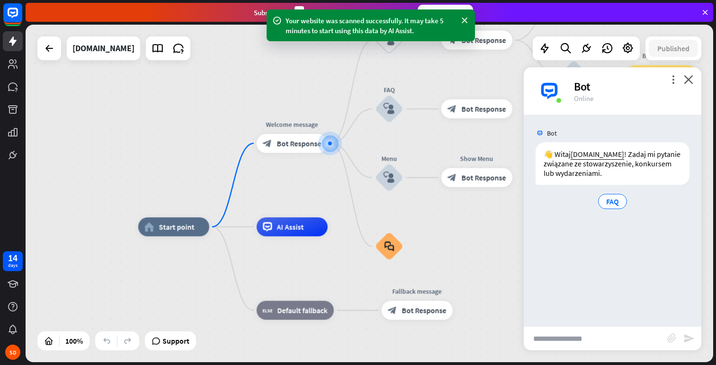
click at [573, 331] on input "text" at bounding box center [596, 338] width 144 height 24
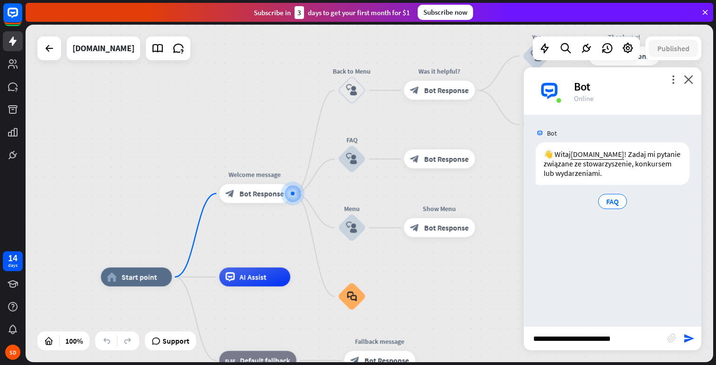
type input "**********"
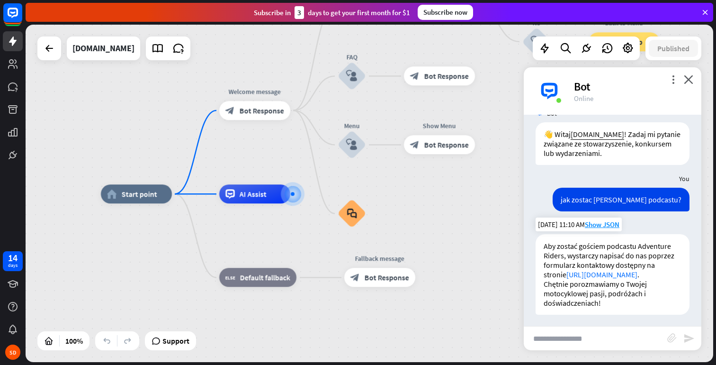
scroll to position [23, 0]
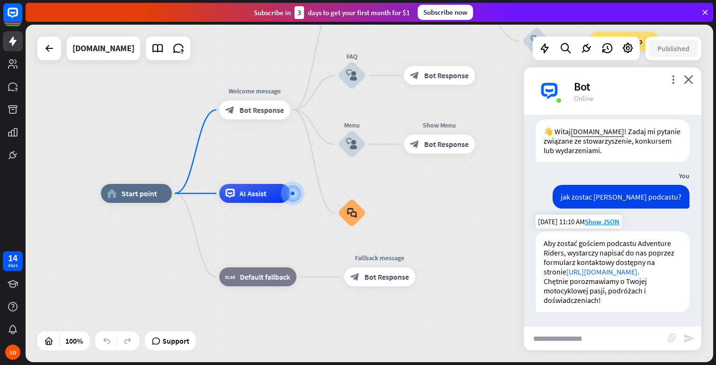
click at [618, 271] on link "[URL][DOMAIN_NAME]" at bounding box center [601, 271] width 71 height 9
click at [689, 81] on icon "close" at bounding box center [688, 79] width 9 height 9
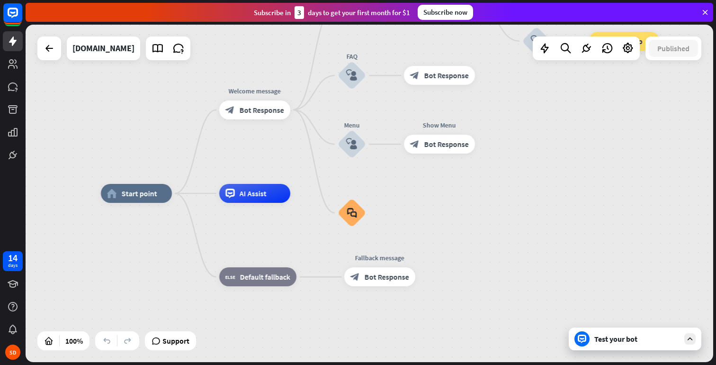
drag, startPoint x: 581, startPoint y: 125, endPoint x: 574, endPoint y: 124, distance: 7.2
click at [581, 125] on div "home_2 Start point Welcome message block_bot_response Bot Response Back to Menu…" at bounding box center [370, 193] width 688 height 337
click at [626, 51] on icon at bounding box center [628, 48] width 12 height 12
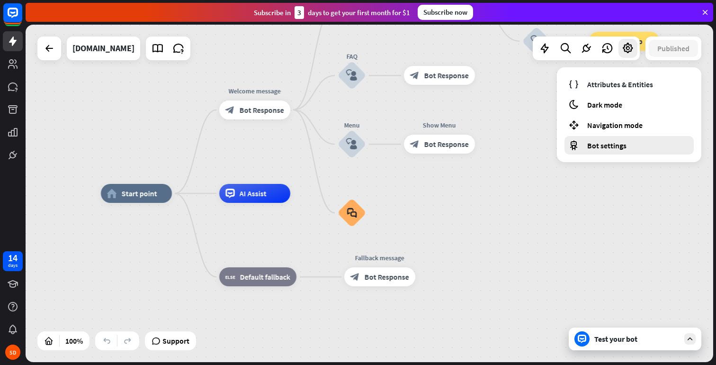
click at [620, 143] on span "Bot settings" at bounding box center [606, 145] width 39 height 9
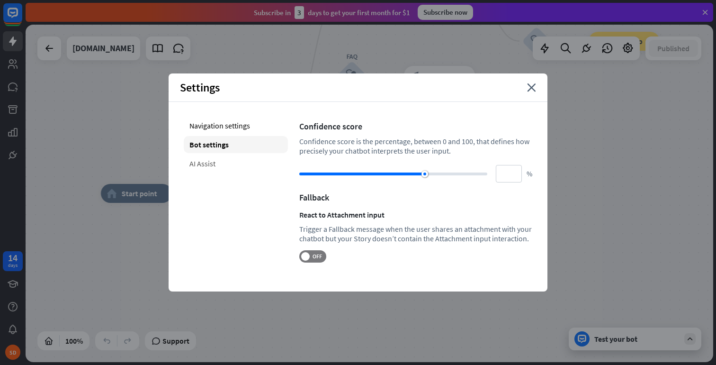
click at [216, 163] on div "AI Assist" at bounding box center [236, 163] width 104 height 17
type input "**"
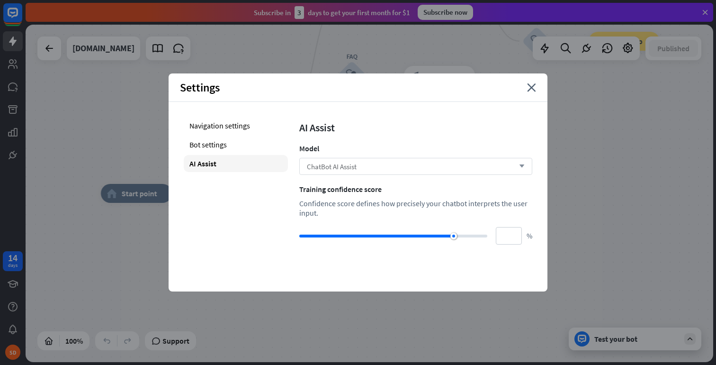
click at [421, 166] on div "ChatBot AI Assist arrow_down" at bounding box center [415, 166] width 233 height 17
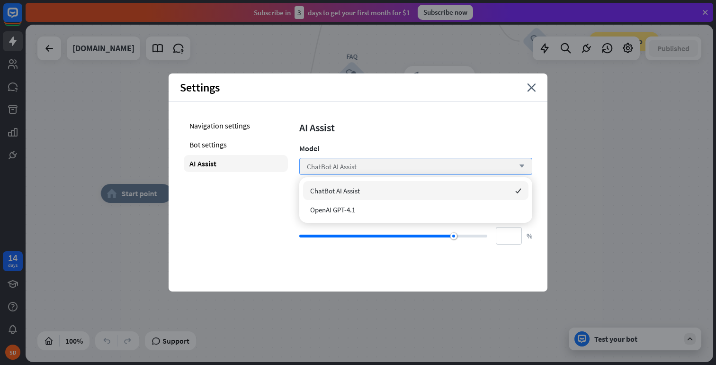
click at [421, 166] on div "ChatBot AI Assist arrow_down" at bounding box center [415, 166] width 233 height 17
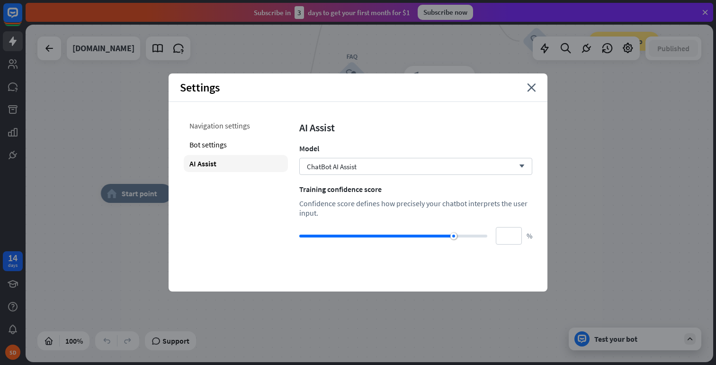
click at [238, 124] on div "Navigation settings" at bounding box center [236, 125] width 104 height 17
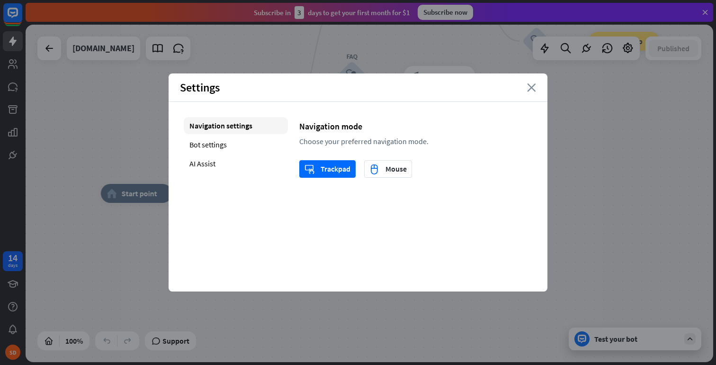
click at [532, 86] on icon "close" at bounding box center [531, 87] width 9 height 9
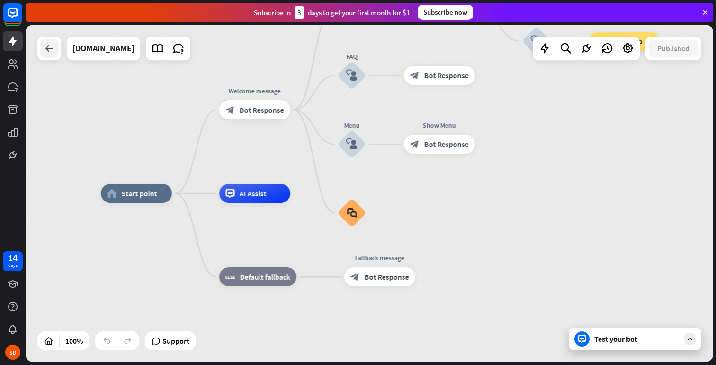
click at [54, 45] on icon at bounding box center [49, 48] width 11 height 11
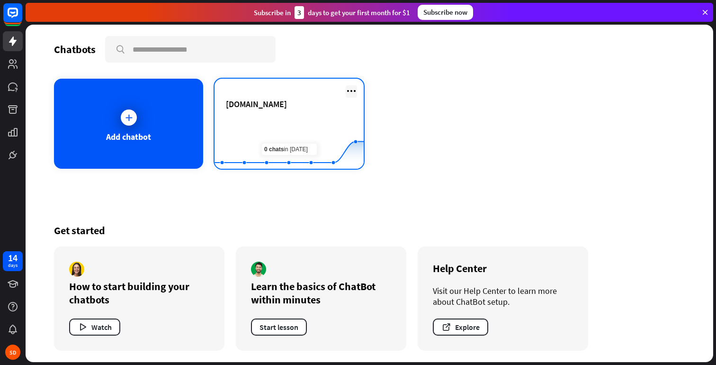
click at [348, 90] on icon at bounding box center [351, 90] width 11 height 11
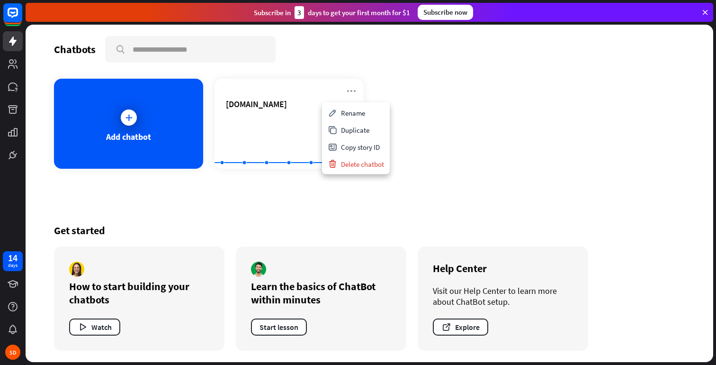
click at [443, 151] on div "Add chatbot [DOMAIN_NAME] Created with Highcharts 10.1.0 0 5 10" at bounding box center [369, 124] width 631 height 90
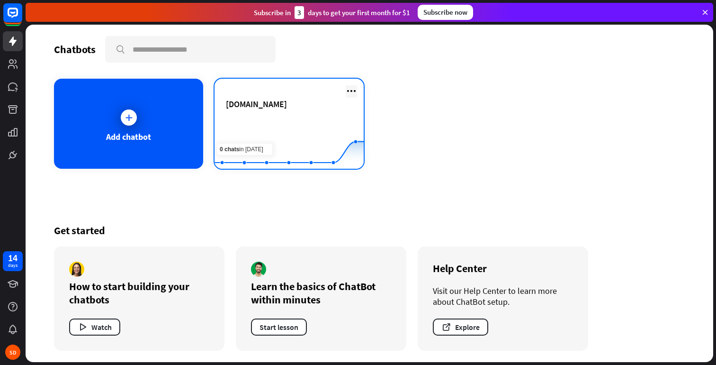
click at [347, 90] on icon at bounding box center [351, 90] width 11 height 11
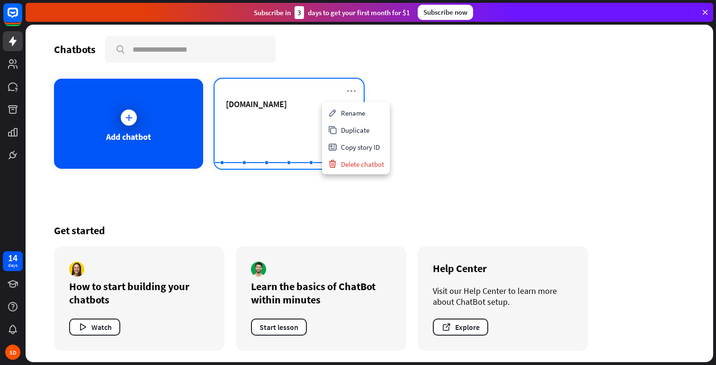
click at [252, 112] on div "[DOMAIN_NAME]" at bounding box center [289, 115] width 126 height 33
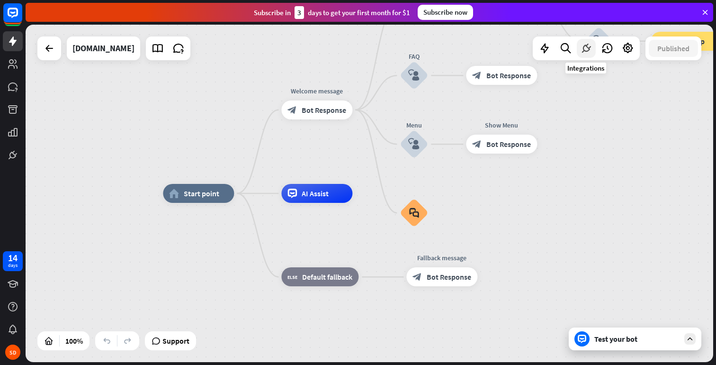
click at [589, 51] on icon at bounding box center [586, 48] width 12 height 12
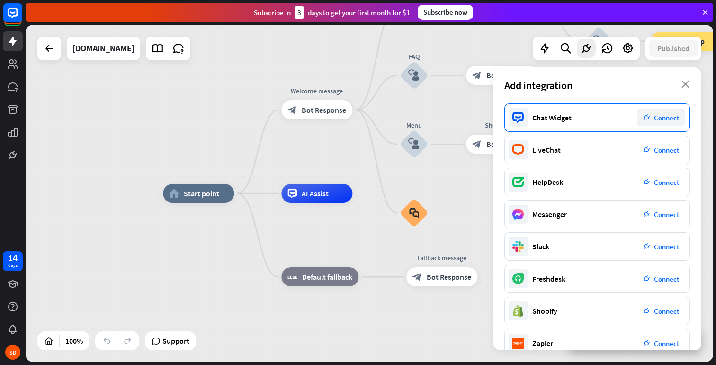
click at [660, 119] on span "Connect" at bounding box center [666, 117] width 25 height 9
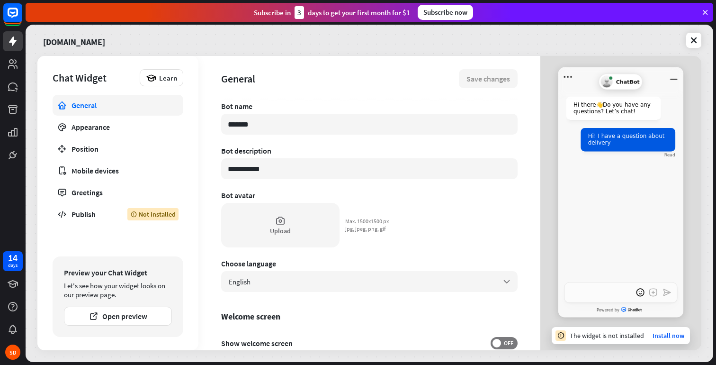
type textarea "*"
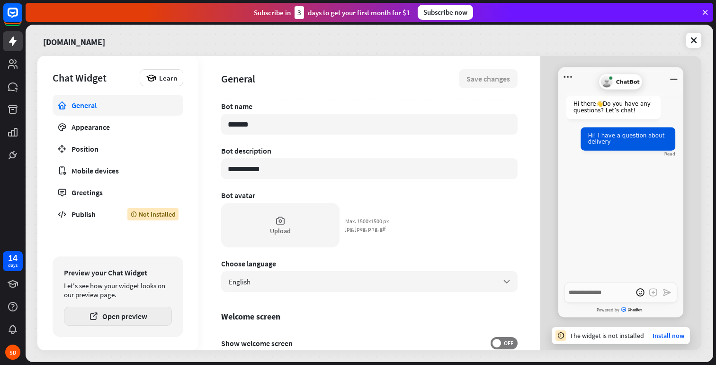
click at [137, 320] on button "Open preview" at bounding box center [118, 315] width 108 height 19
click at [698, 36] on icon at bounding box center [693, 40] width 9 height 9
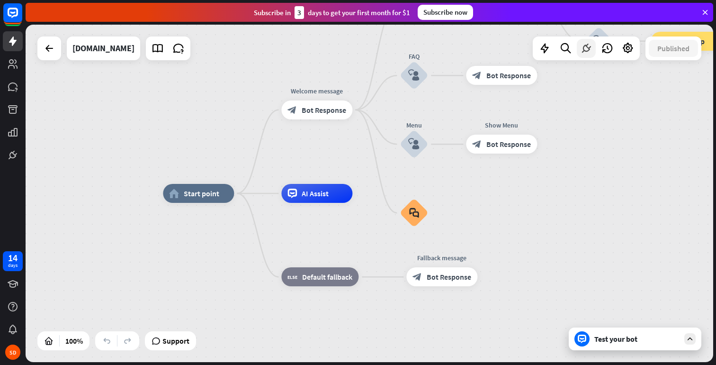
click at [591, 57] on div at bounding box center [586, 48] width 107 height 24
click at [588, 53] on icon at bounding box center [586, 48] width 12 height 12
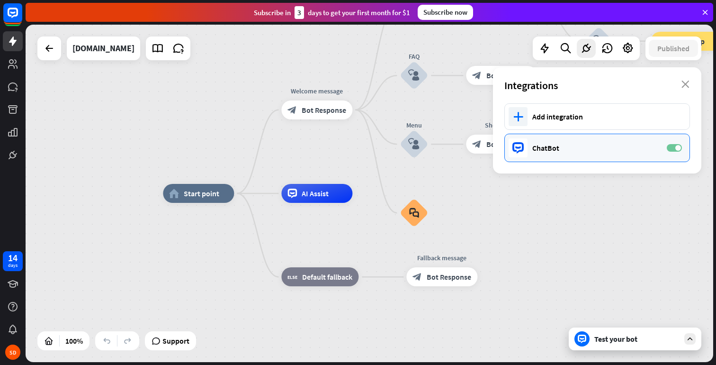
click at [680, 147] on span at bounding box center [678, 148] width 6 height 6
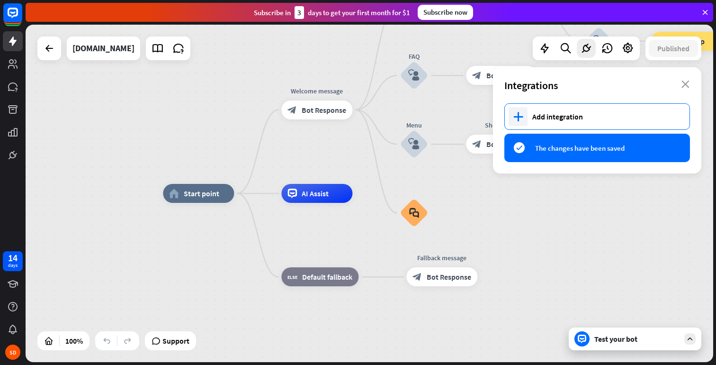
click at [628, 115] on div "Add integration" at bounding box center [606, 116] width 148 height 9
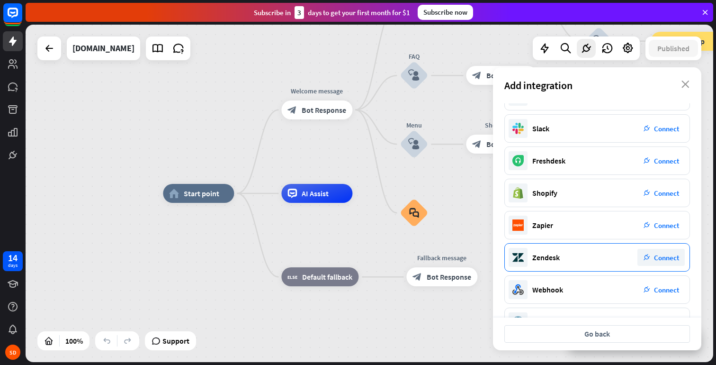
scroll to position [116, 0]
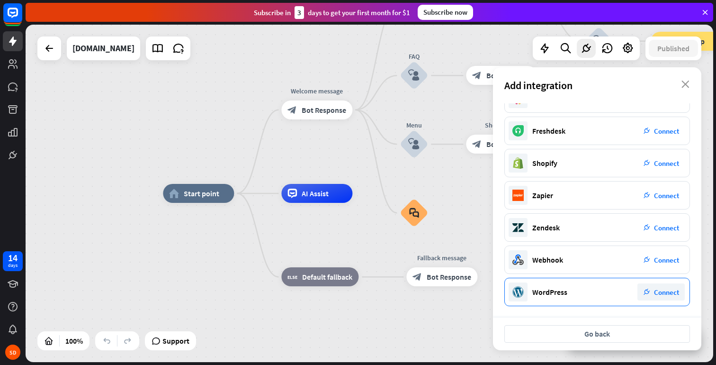
click at [588, 283] on div "WordPress plug_integration Connect" at bounding box center [597, 292] width 186 height 28
